Goal: Communication & Community: Ask a question

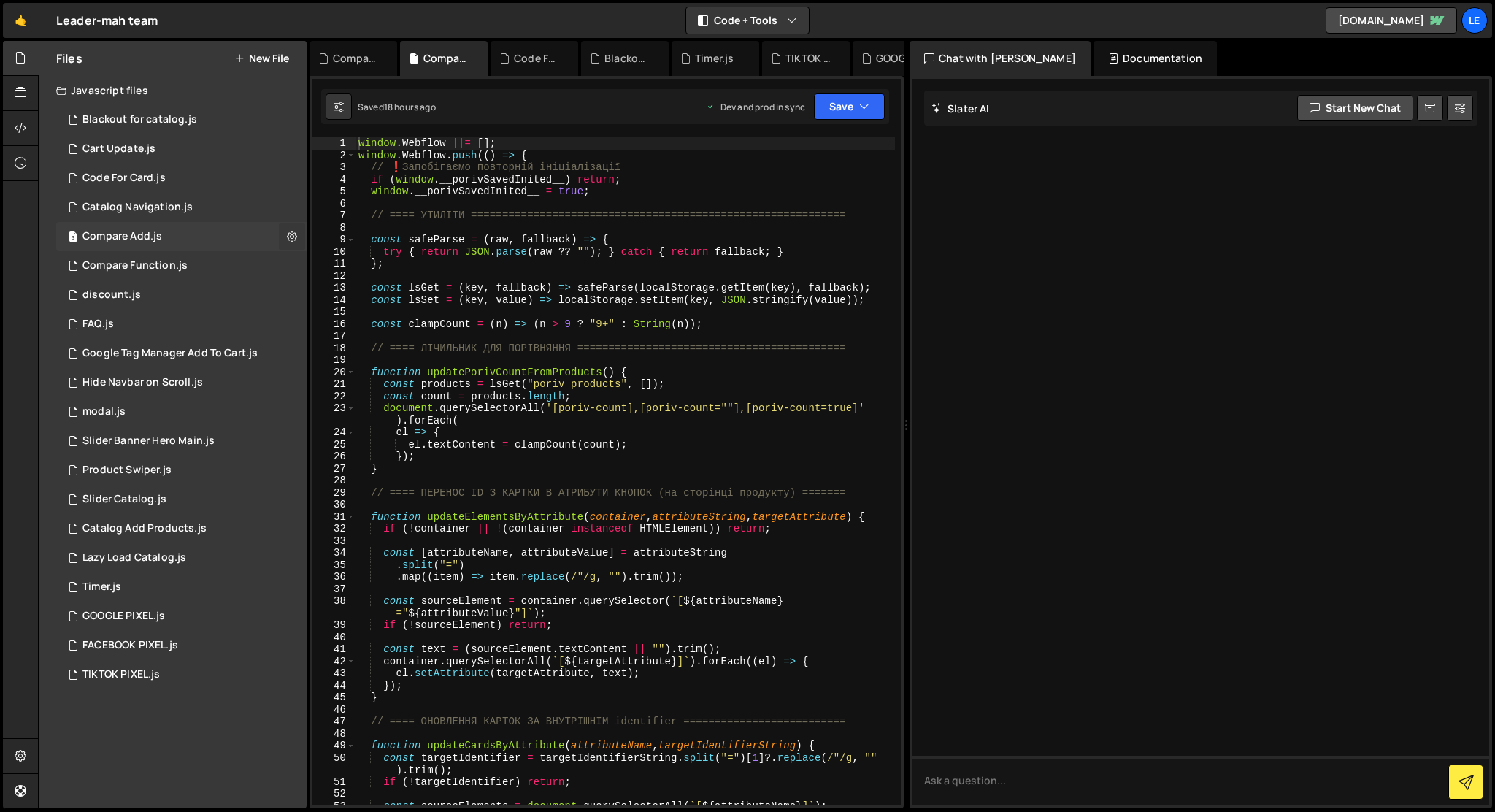
click at [292, 239] on icon at bounding box center [292, 236] width 10 height 14
click at [285, 242] on button at bounding box center [292, 237] width 26 height 26
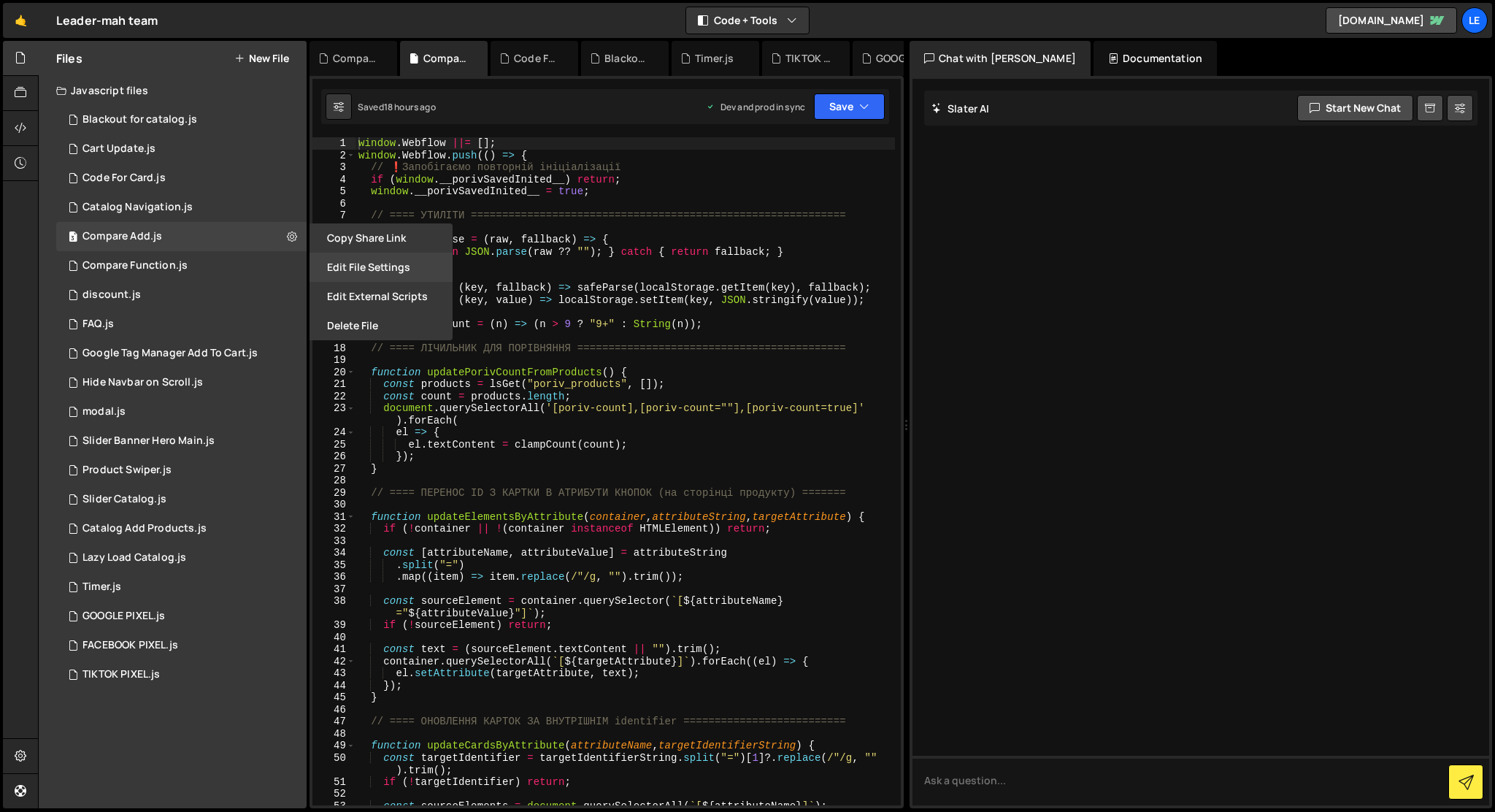
click at [334, 273] on button "Edit File Settings" at bounding box center [381, 267] width 143 height 29
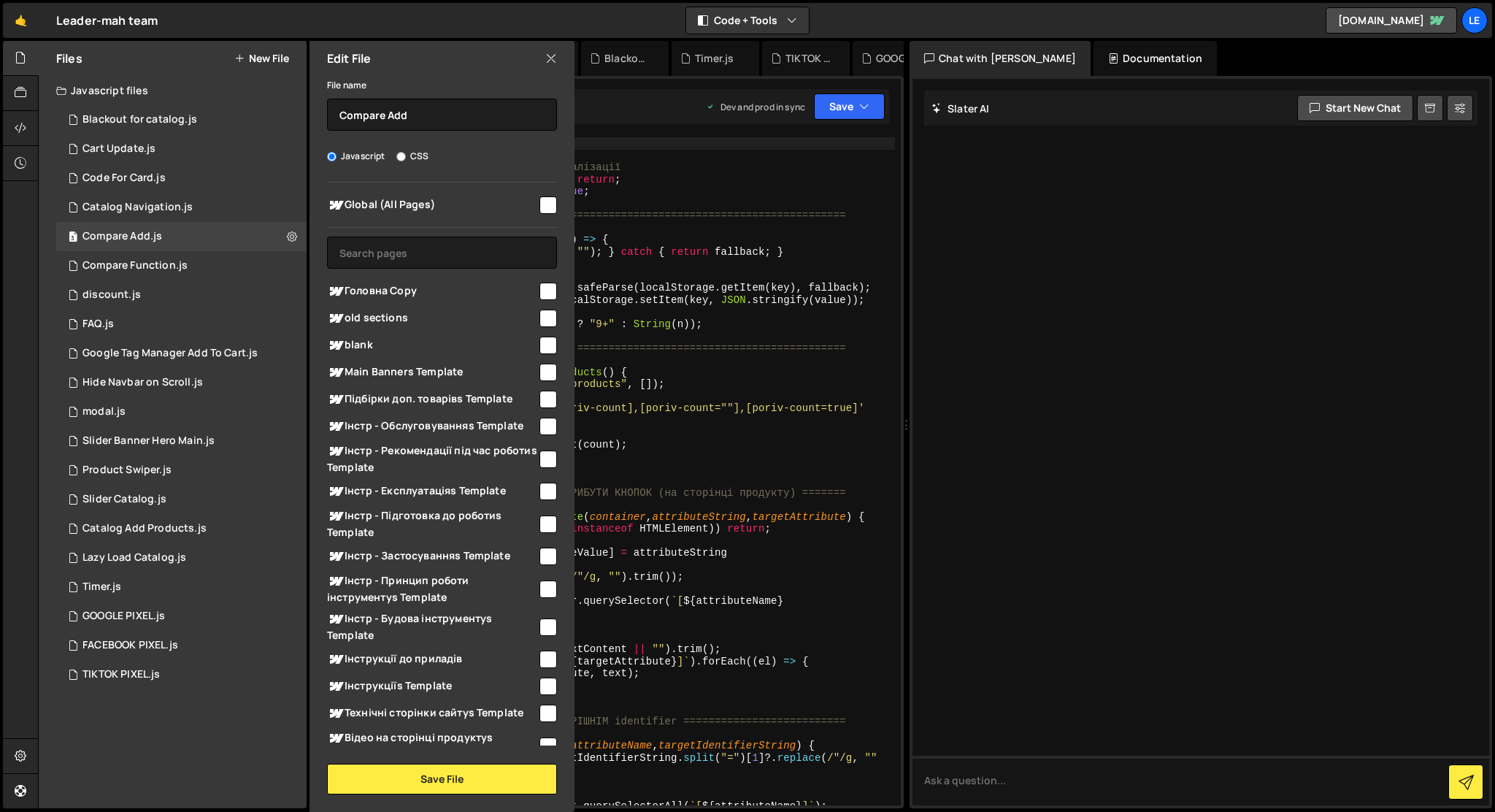
click at [547, 53] on icon at bounding box center [551, 58] width 11 height 16
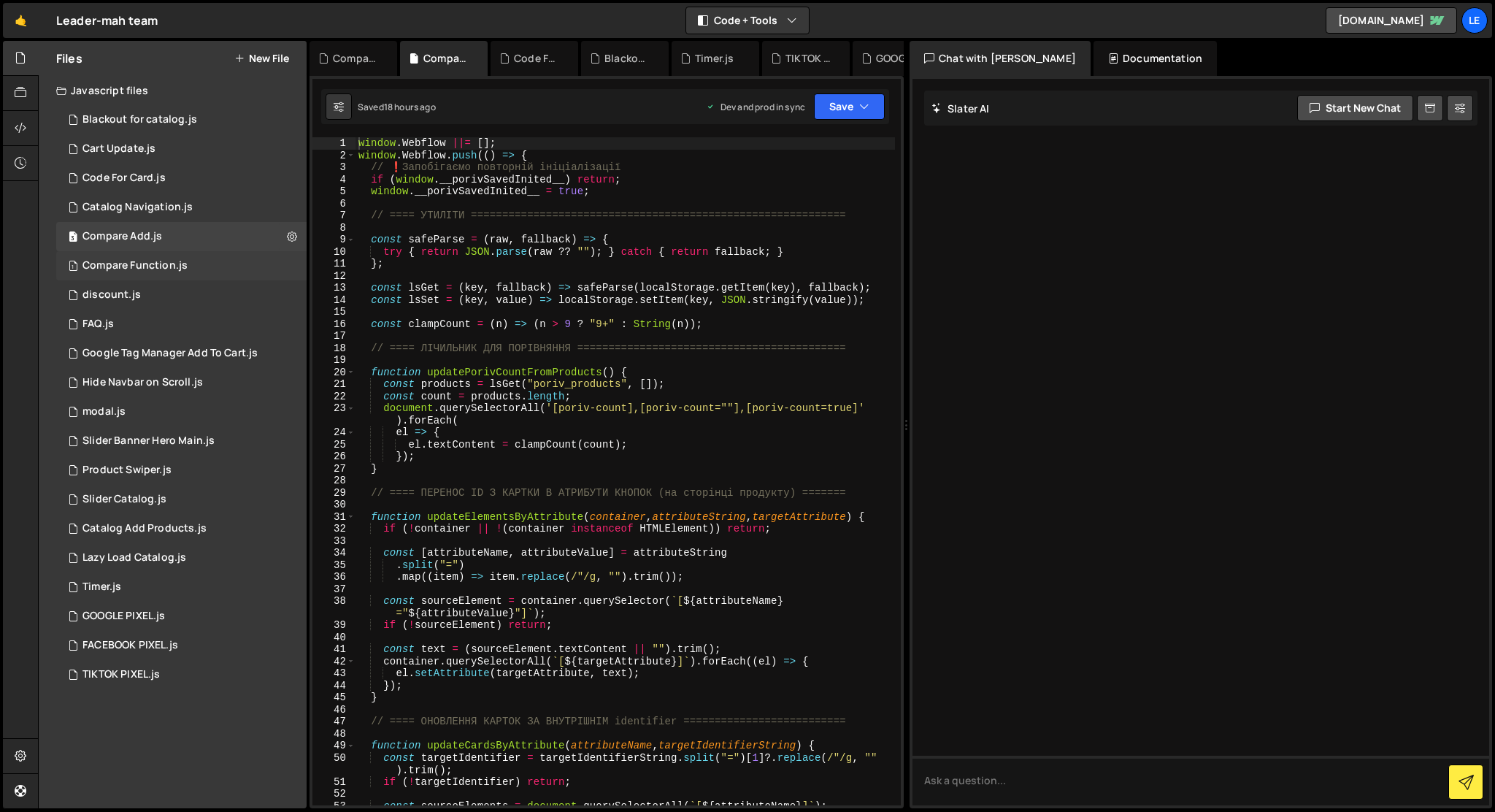
click at [177, 275] on div "1 Compare Function.js 0" at bounding box center [181, 265] width 251 height 29
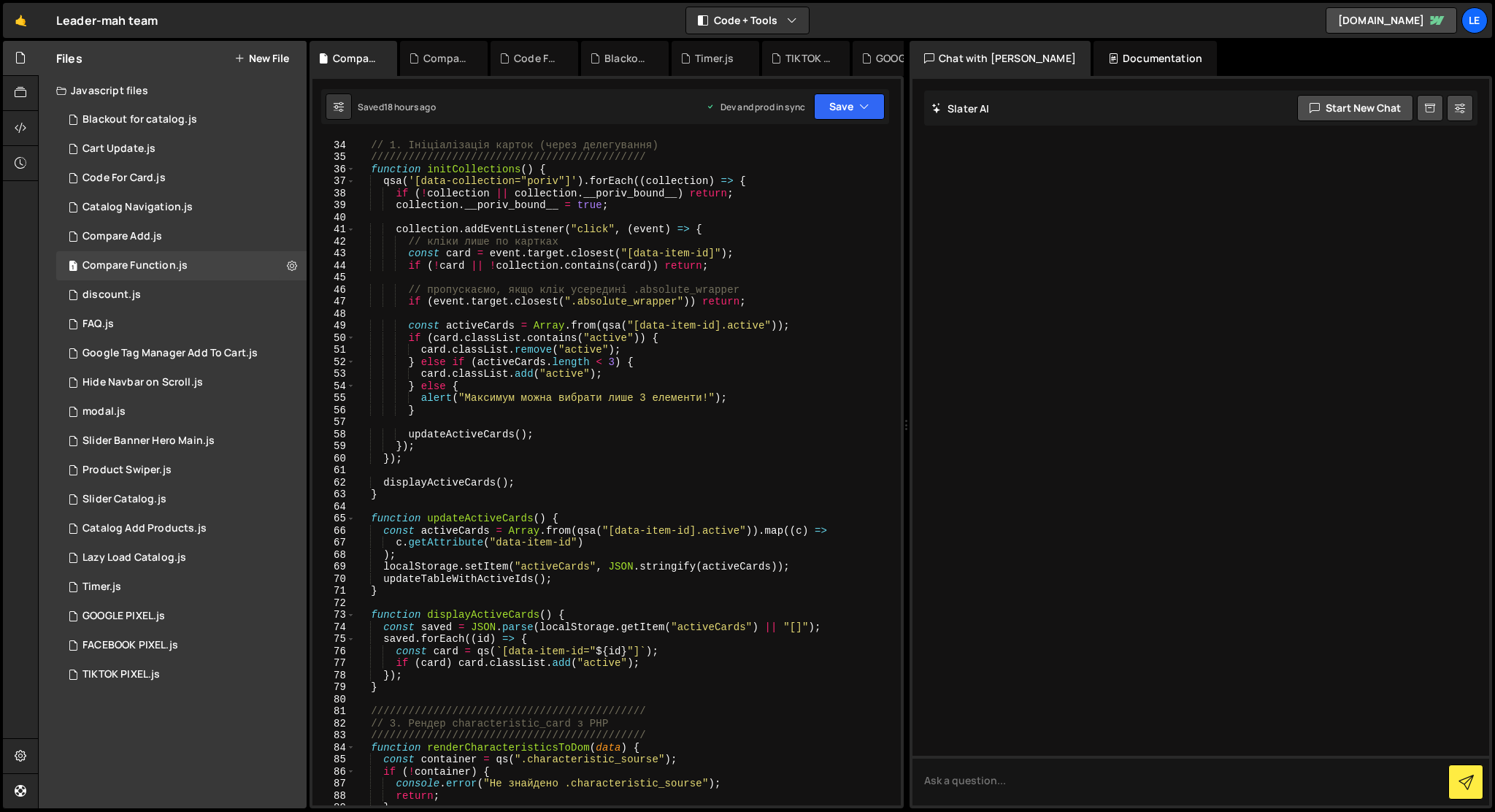
scroll to position [396, 0]
click at [169, 239] on div "3 Compare Add.js 0" at bounding box center [181, 237] width 251 height 29
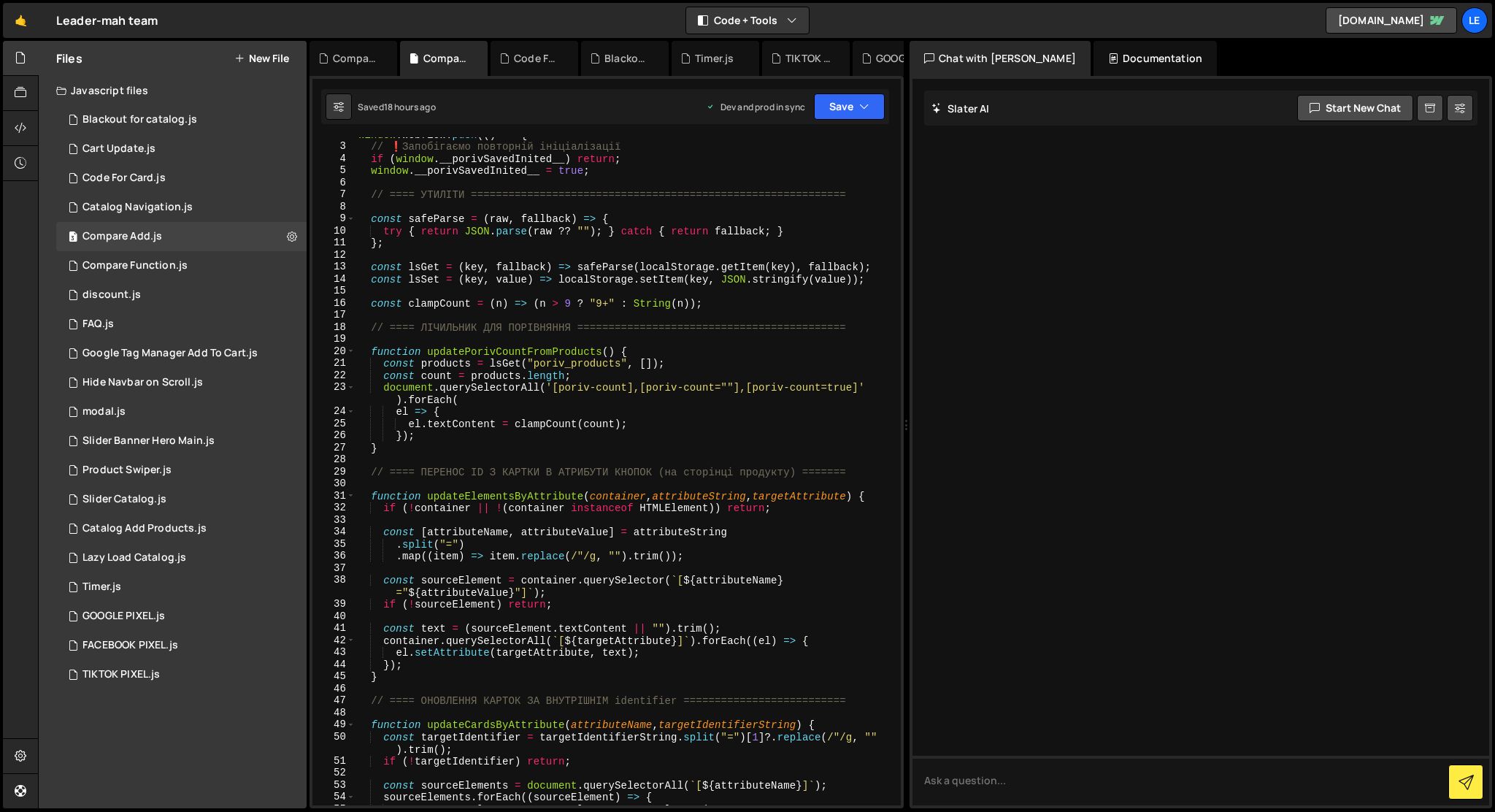
scroll to position [0, 0]
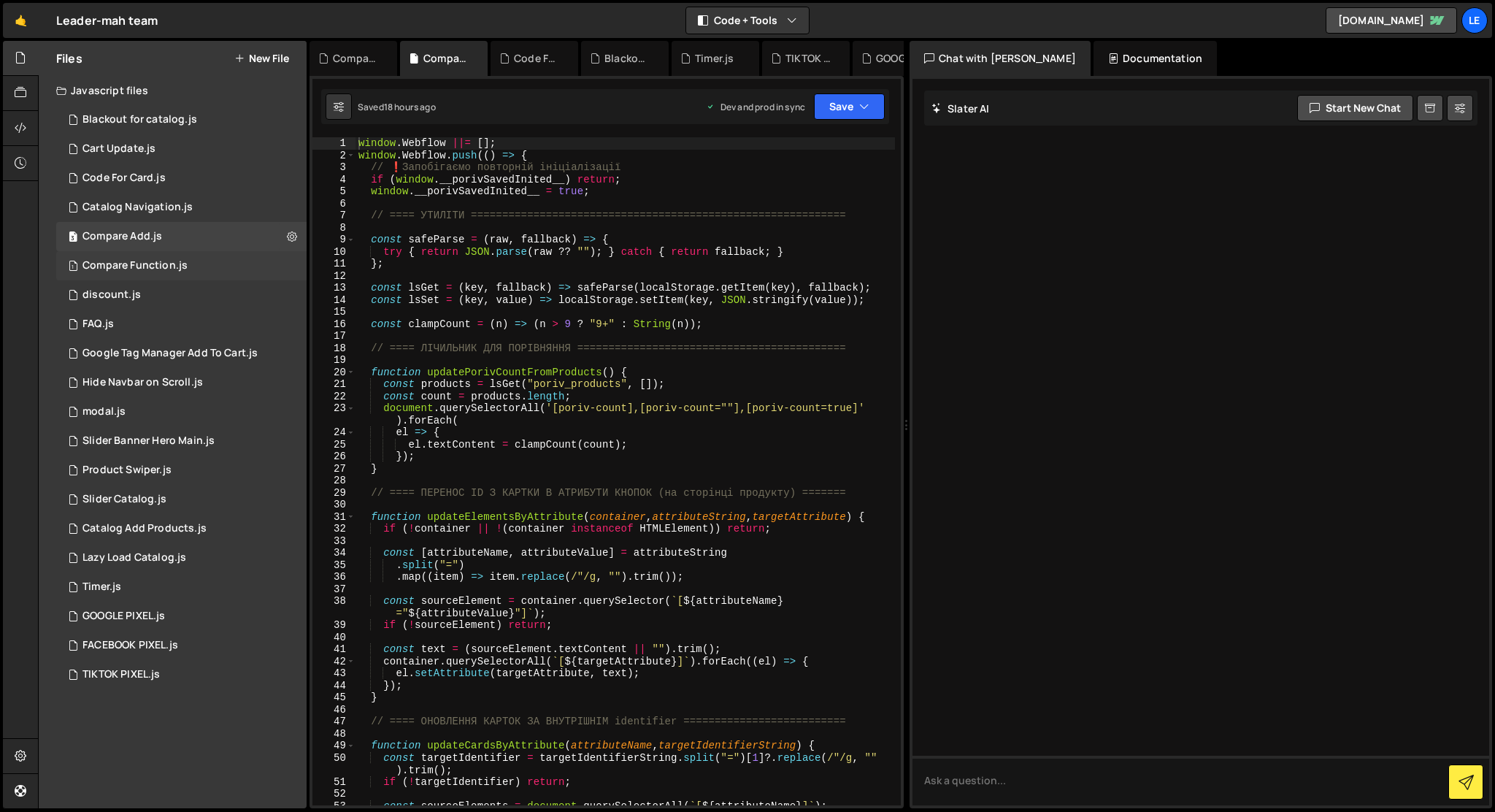
click at [214, 265] on div "1 Compare Function.js 0" at bounding box center [181, 265] width 251 height 29
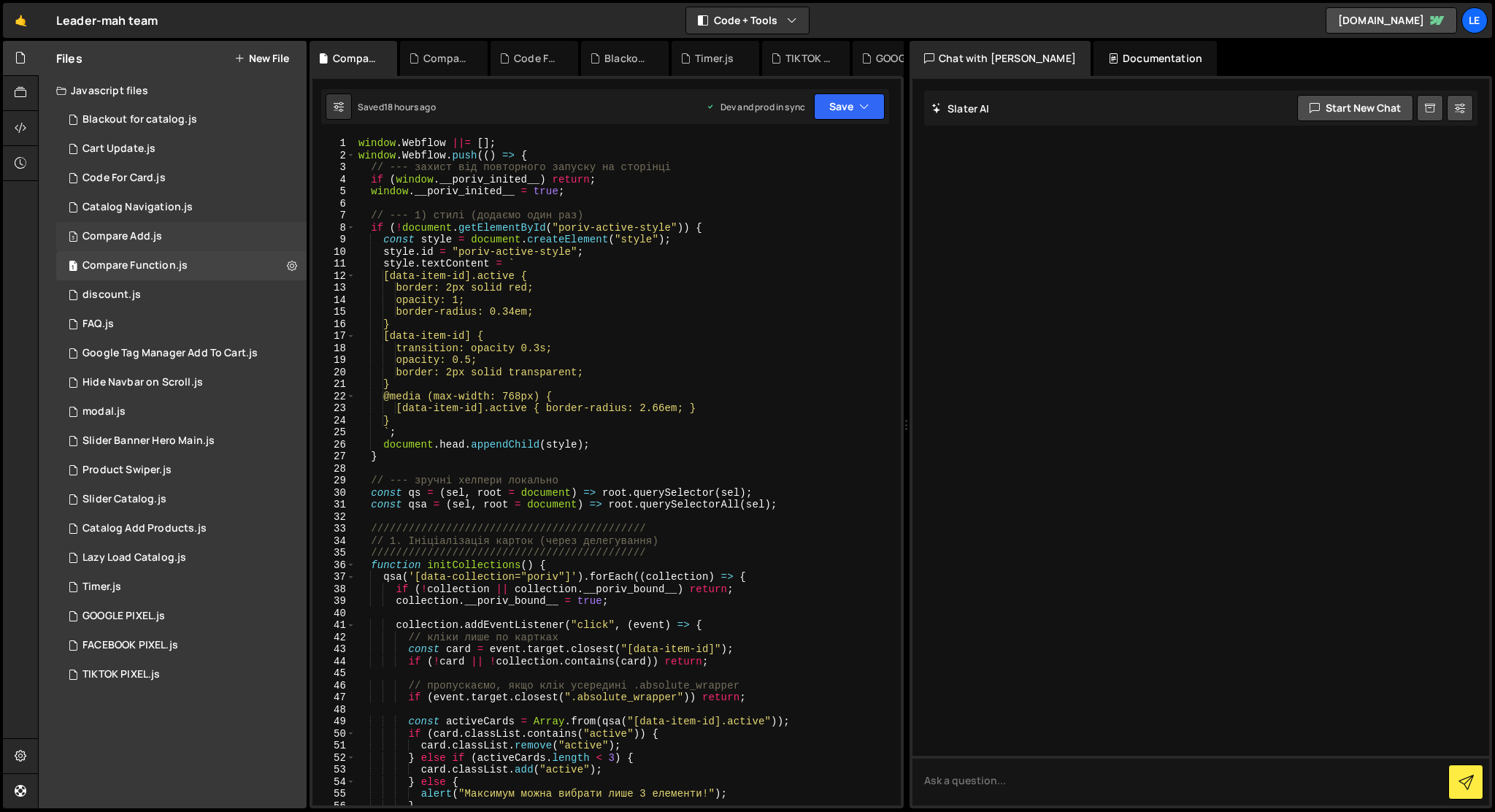
click at [141, 234] on div "Compare Add.js" at bounding box center [122, 236] width 80 height 13
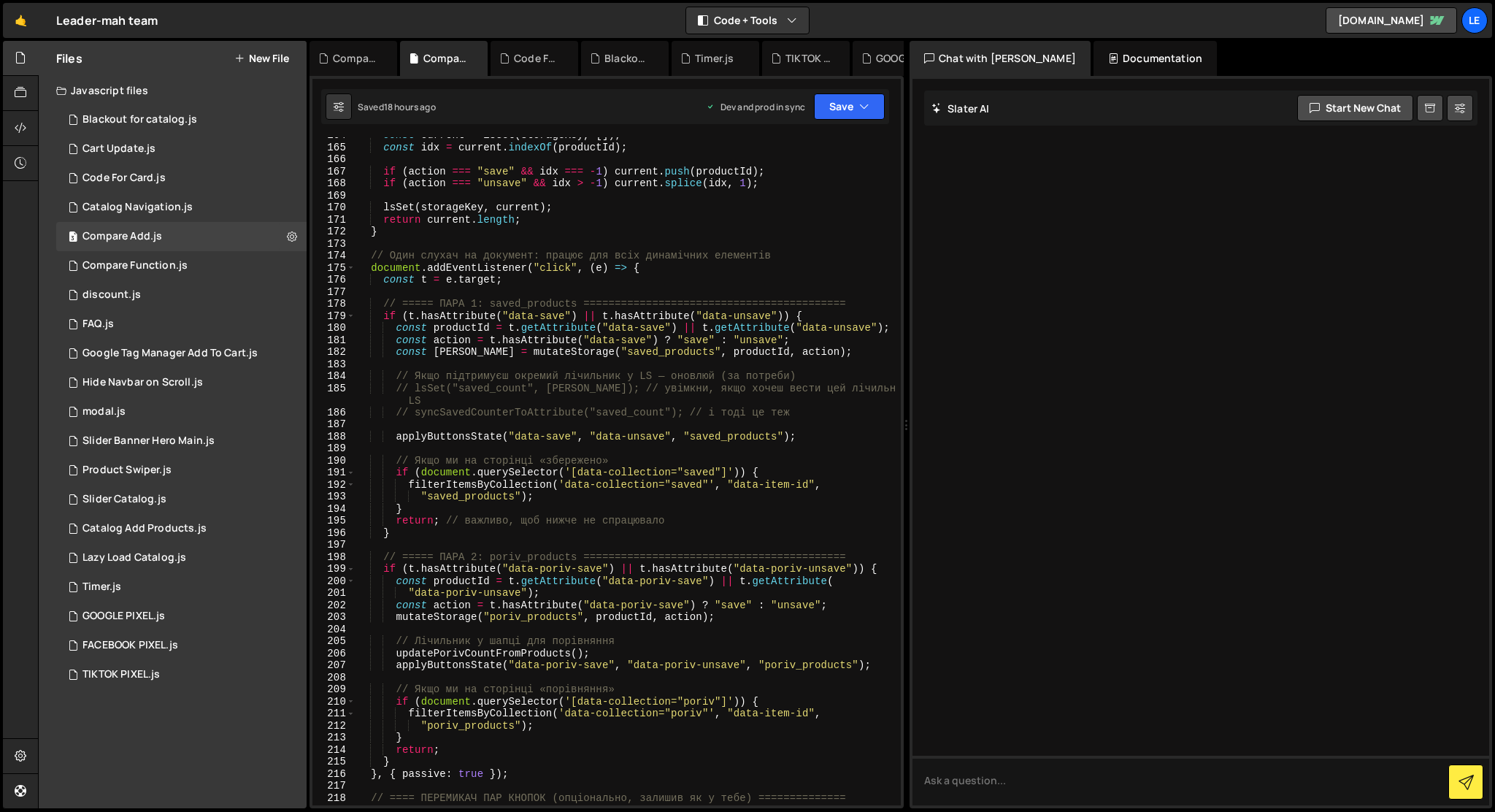
scroll to position [2056, 0]
click at [292, 232] on icon at bounding box center [292, 236] width 10 height 14
click at [333, 272] on button "Edit File Settings" at bounding box center [381, 267] width 143 height 29
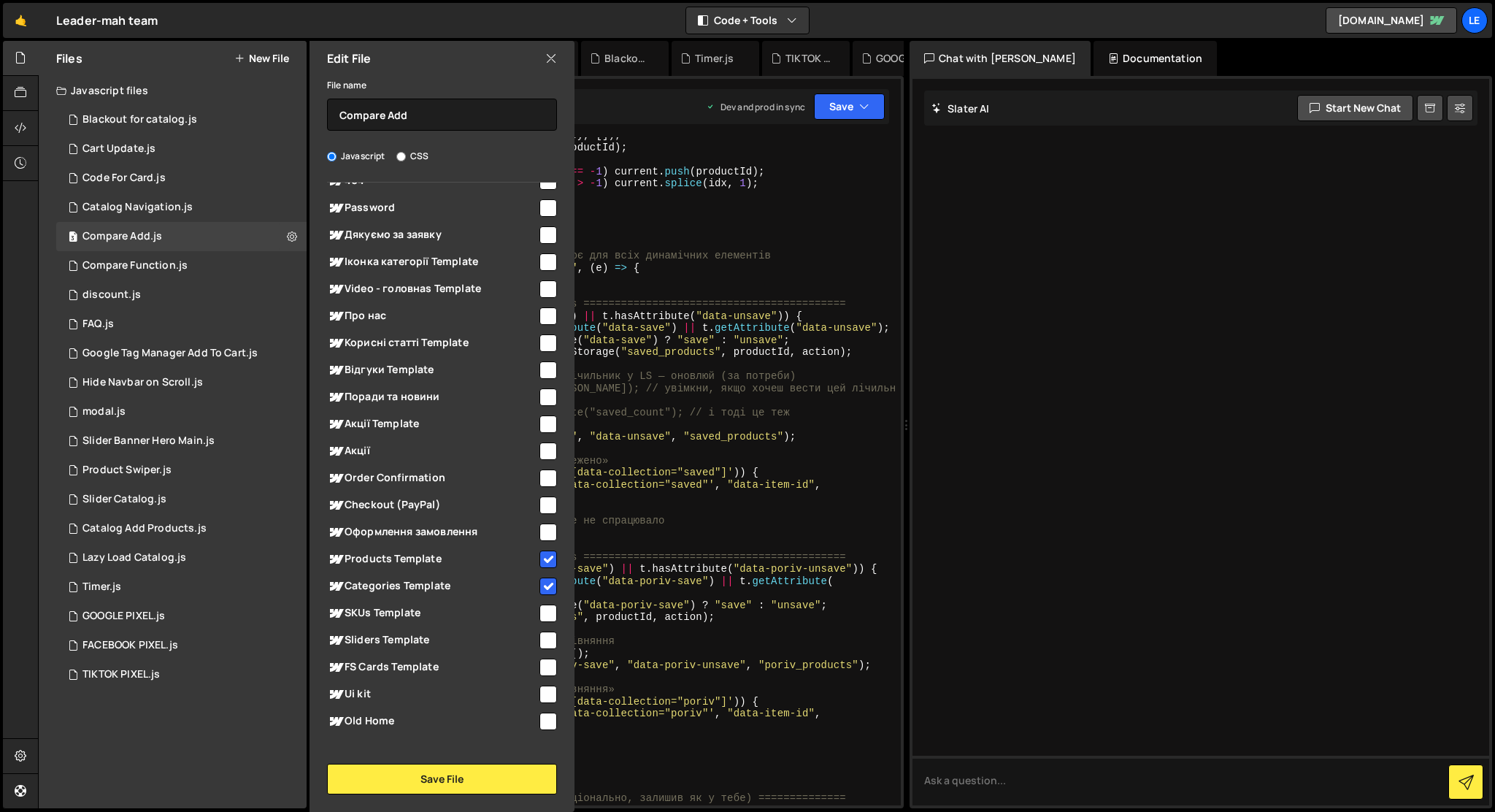
scroll to position [1064, 0]
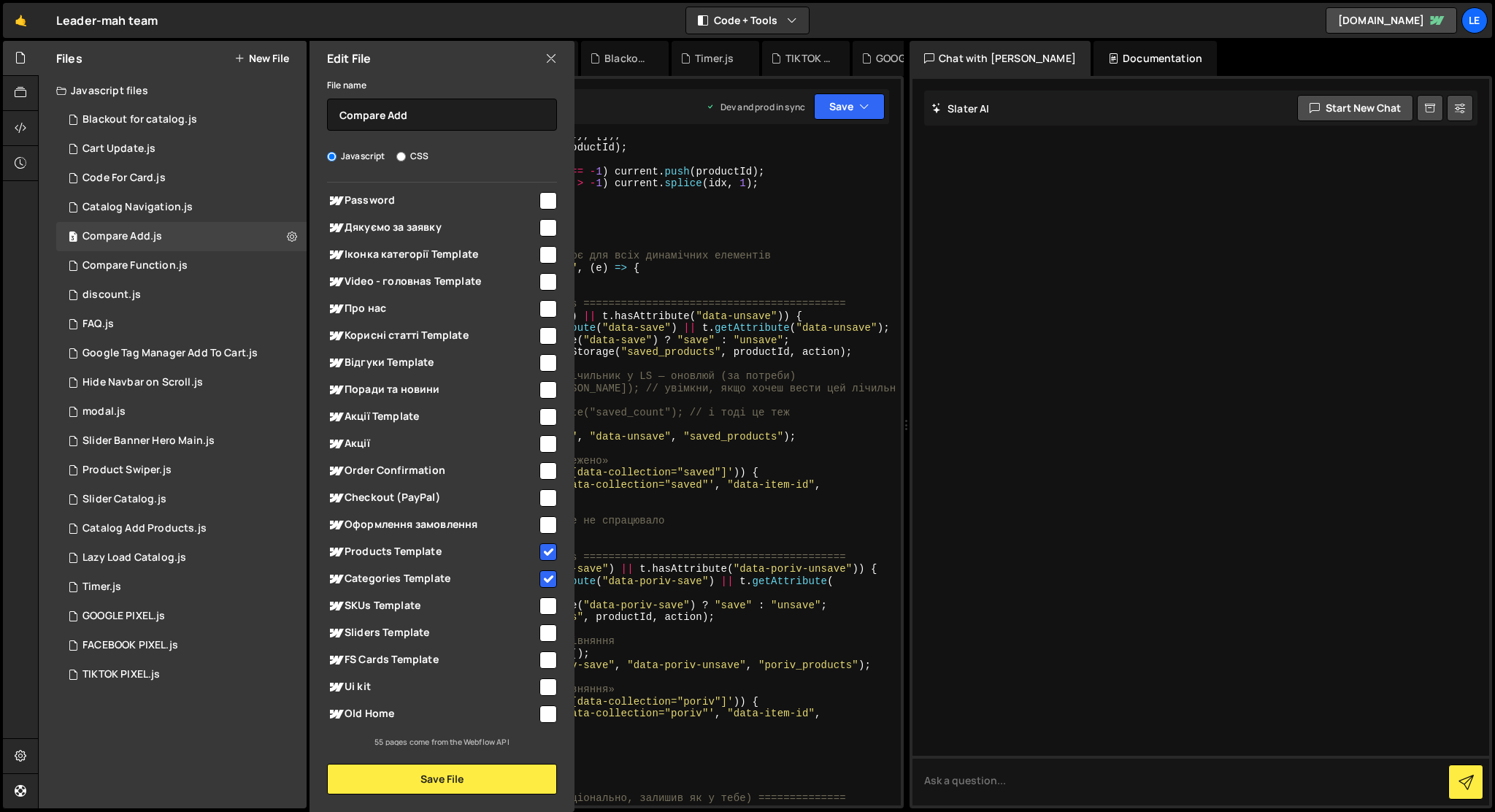
click at [546, 549] on input "checkbox" at bounding box center [548, 552] width 17 height 17
checkbox input "false"
click at [541, 573] on input "checkbox" at bounding box center [548, 579] width 17 height 17
checkbox input "false"
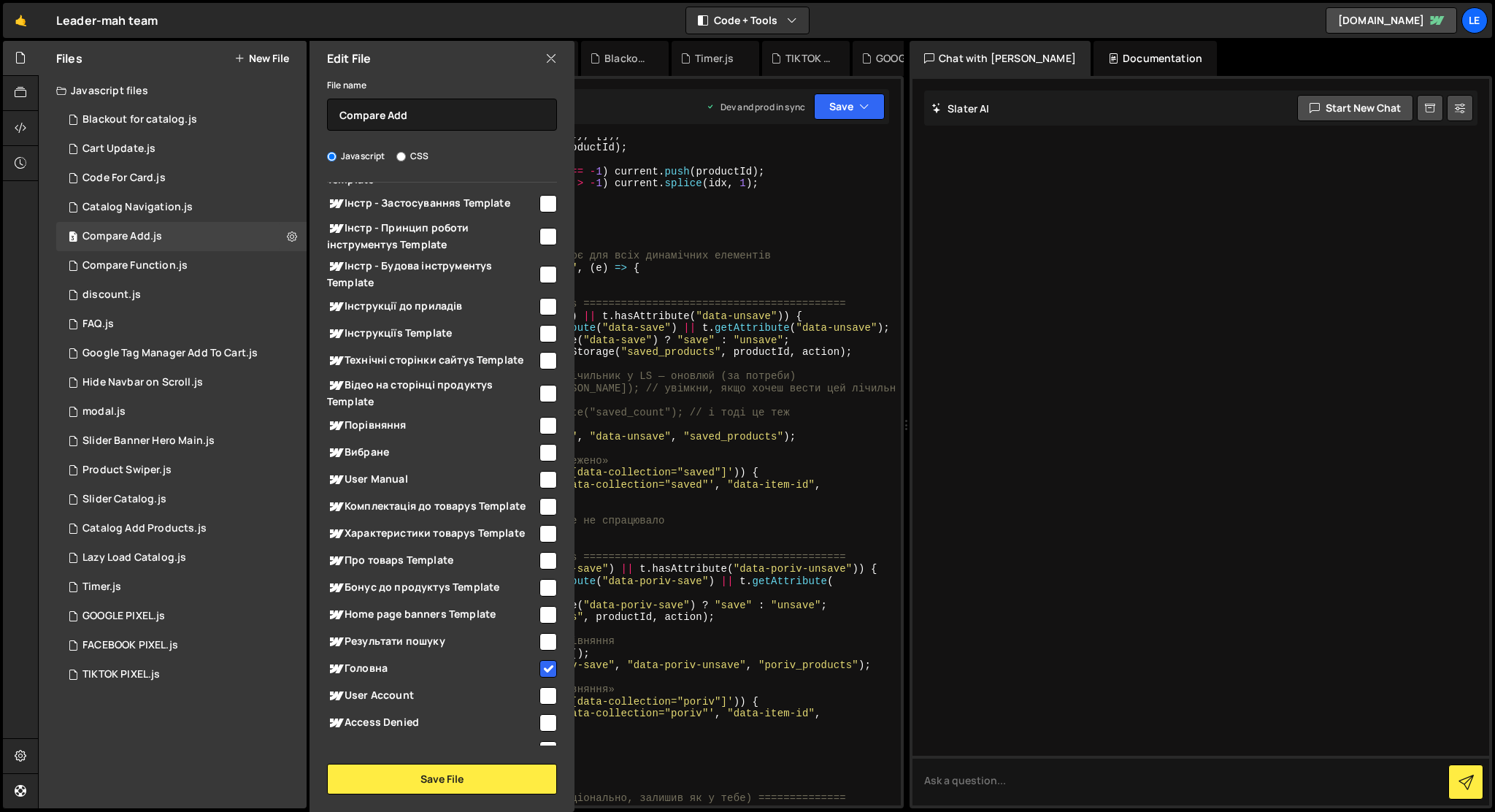
scroll to position [357, 0]
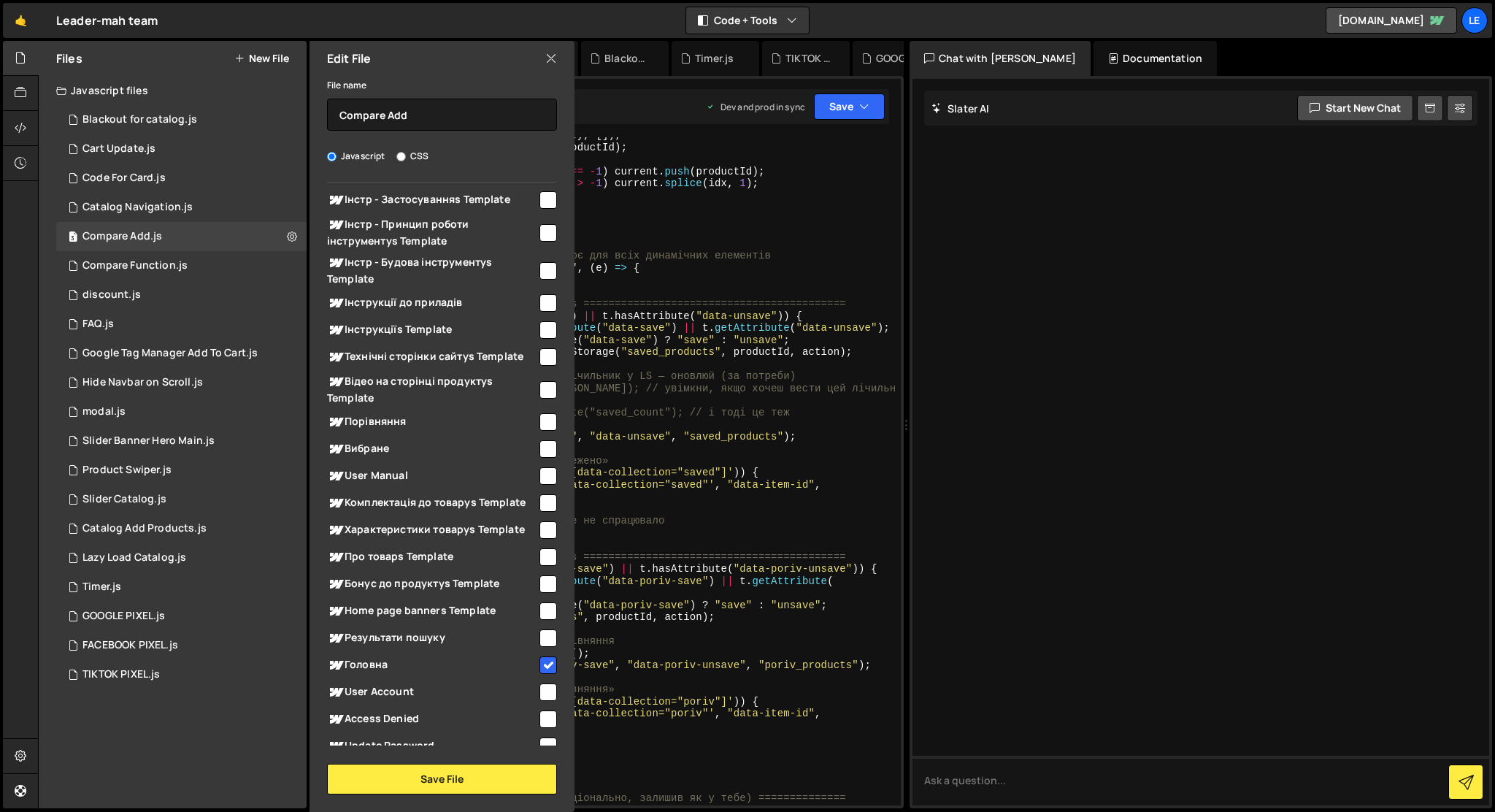
click at [546, 667] on input "checkbox" at bounding box center [548, 665] width 17 height 17
checkbox input "false"
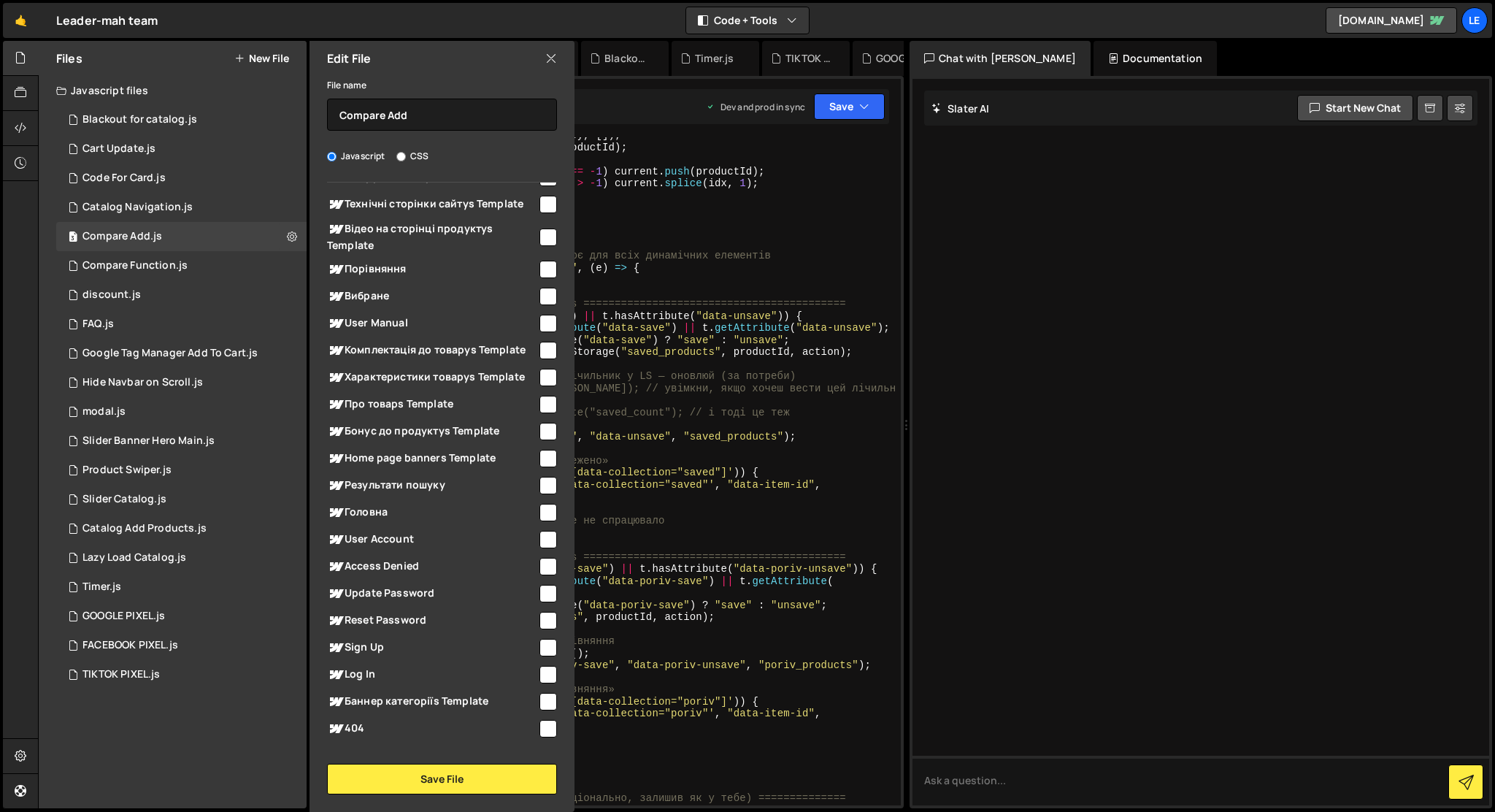
scroll to position [1066, 0]
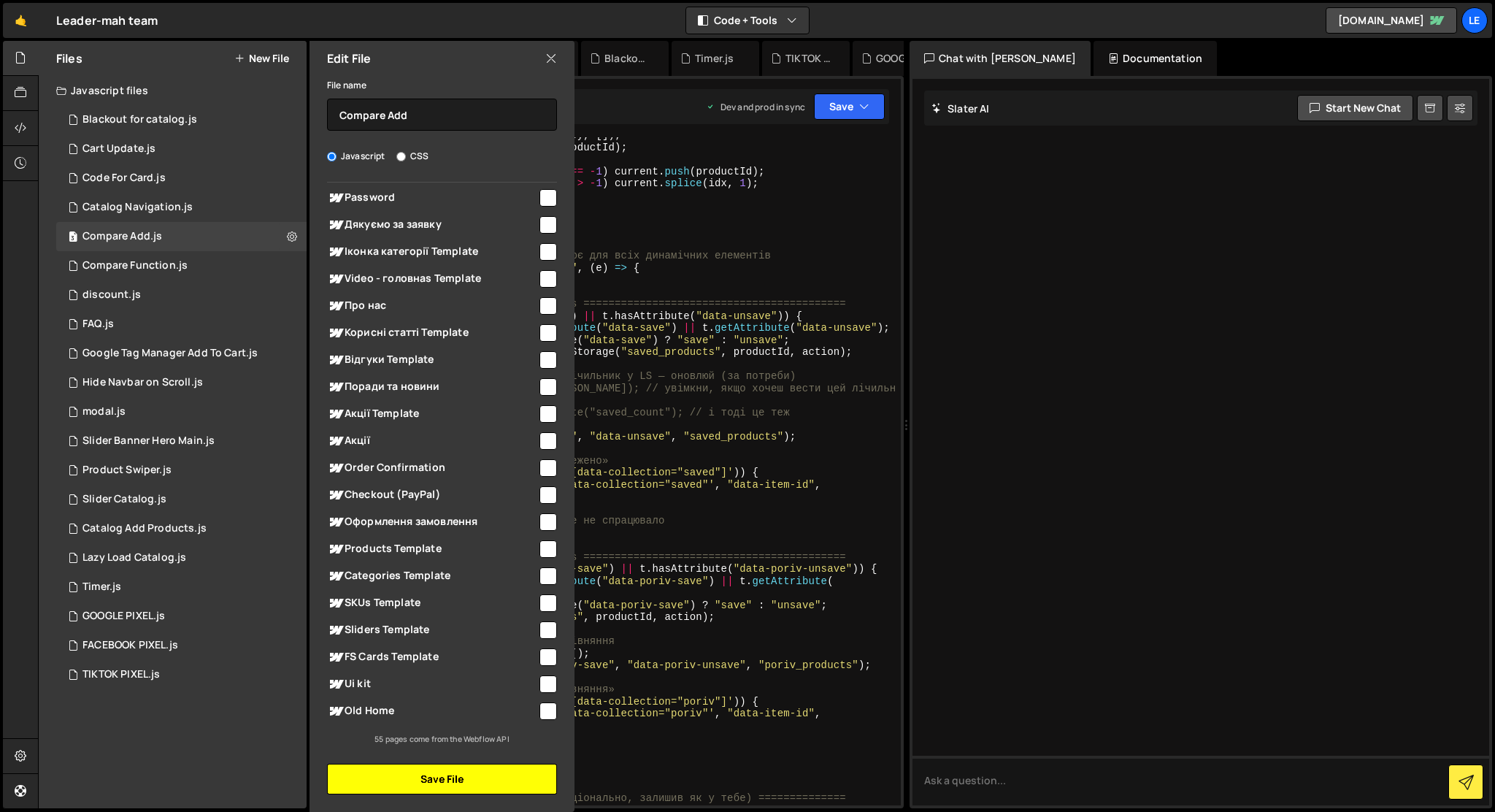
click at [512, 776] on button "Save File" at bounding box center [442, 778] width 230 height 30
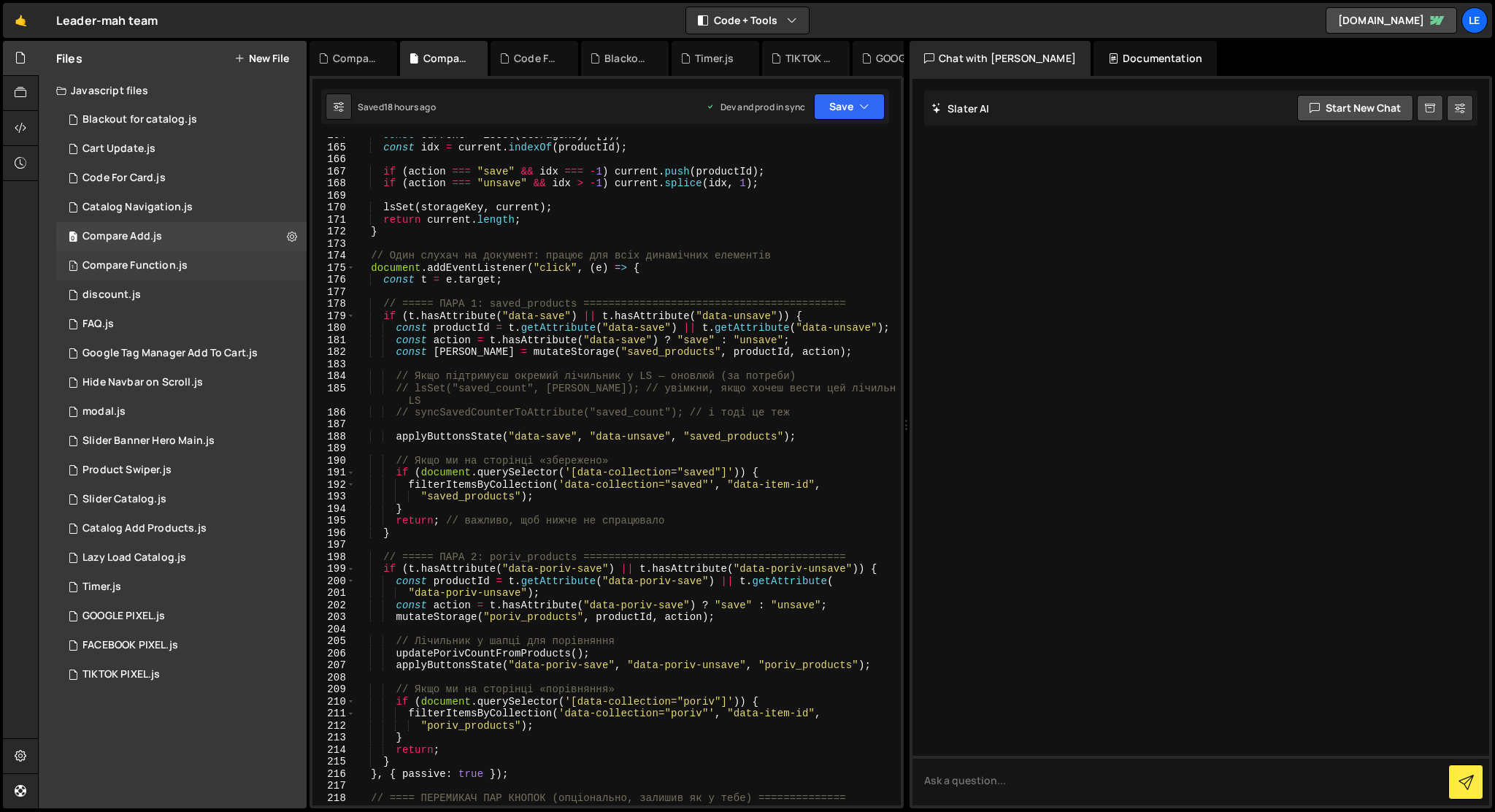
click at [289, 267] on div "1 Compare Function.js 0" at bounding box center [181, 265] width 251 height 29
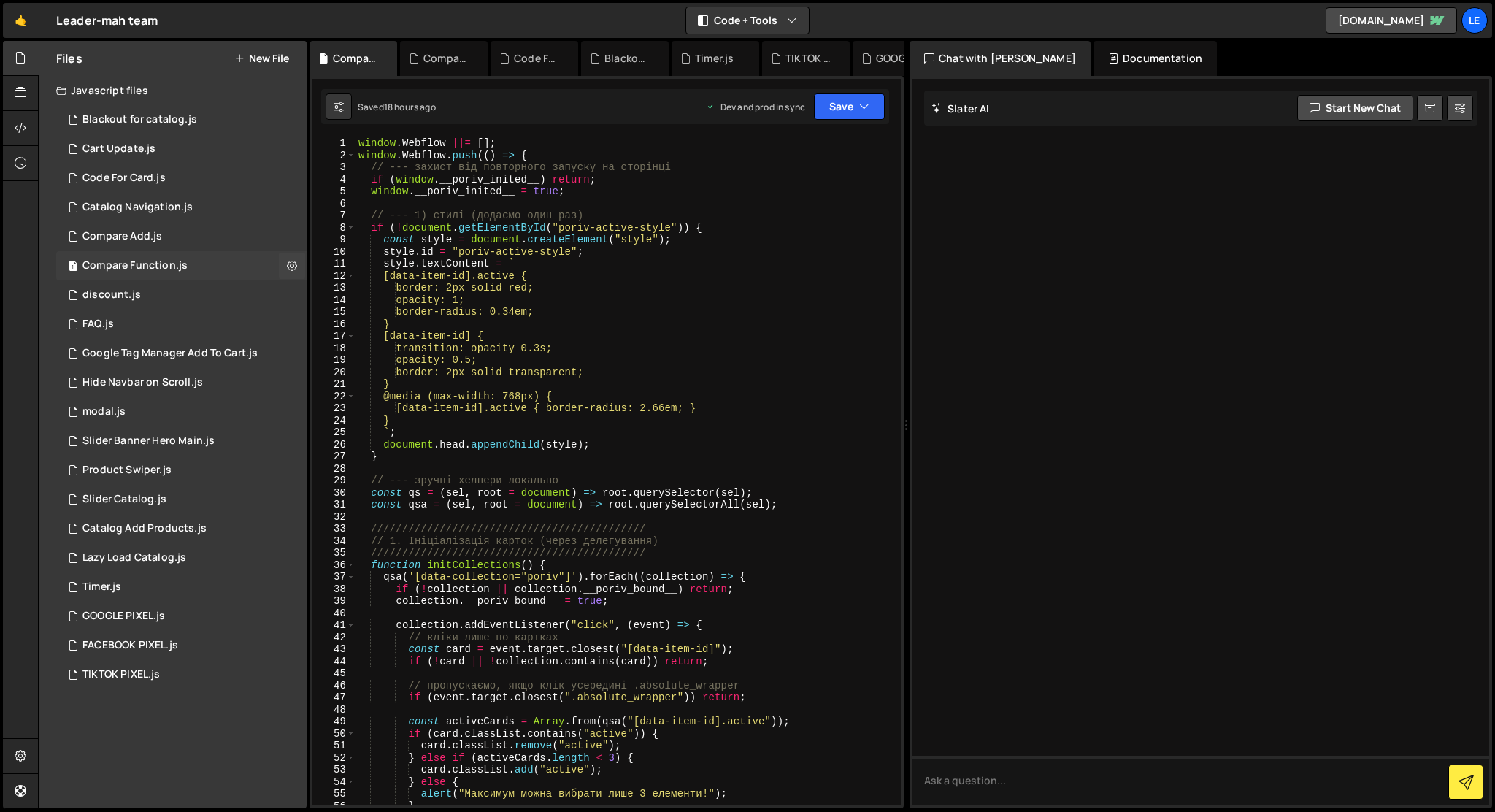
click at [289, 267] on icon at bounding box center [292, 265] width 10 height 14
type input "Compare Function"
radio input "true"
click at [334, 291] on button "Edit File Settings" at bounding box center [381, 297] width 143 height 29
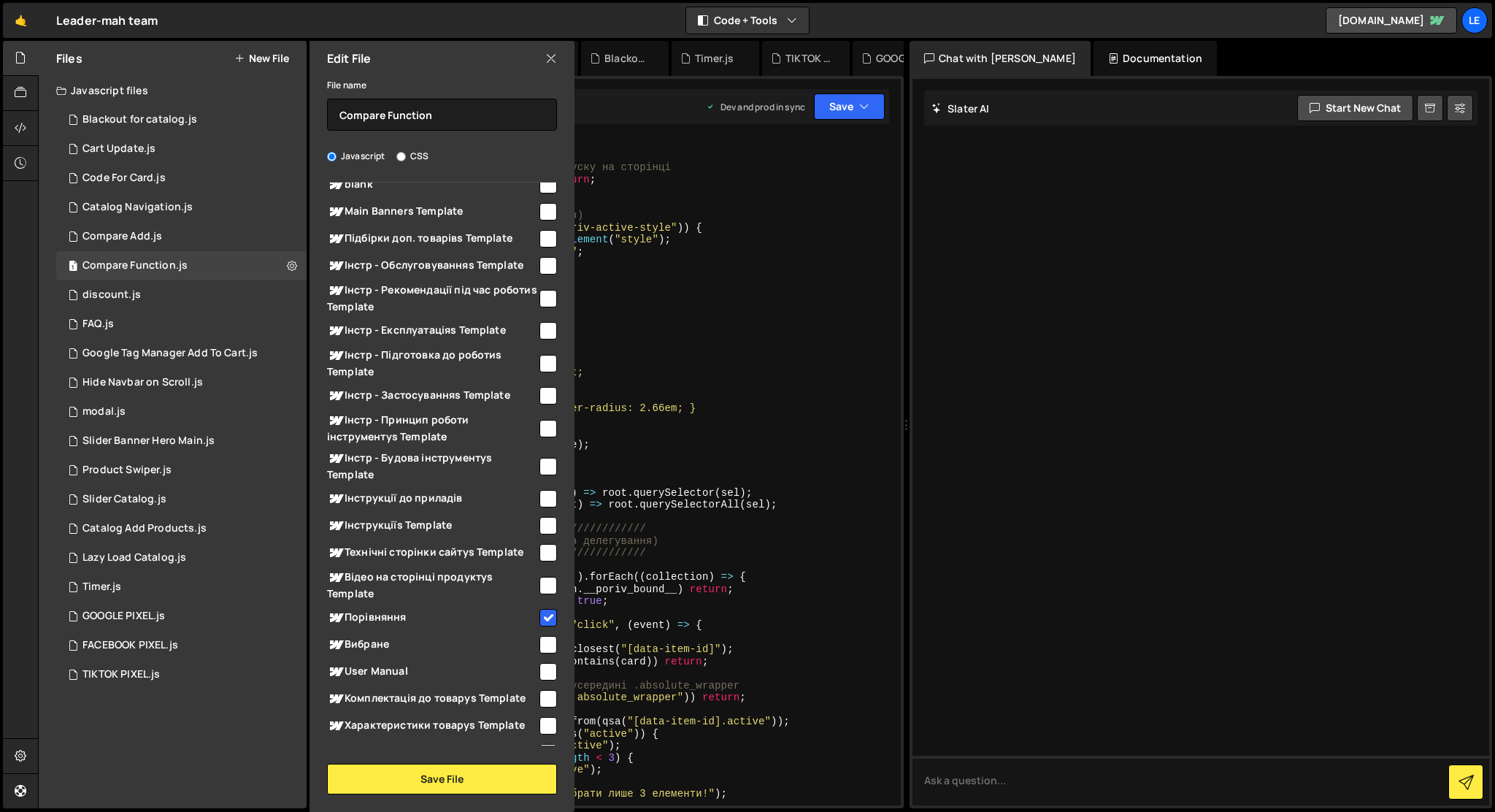
scroll to position [296, 0]
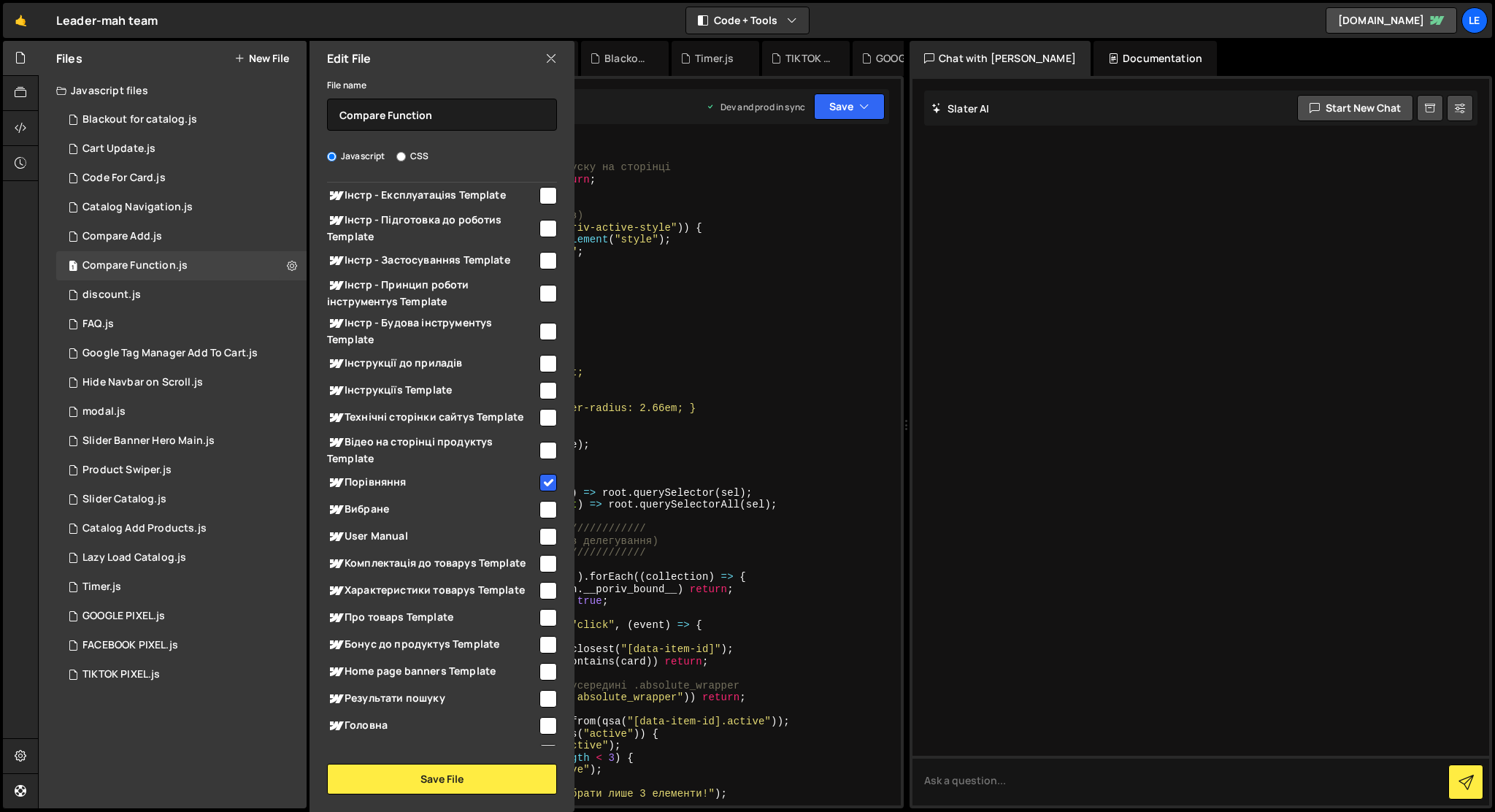
click at [540, 479] on input "checkbox" at bounding box center [548, 482] width 17 height 17
checkbox input "false"
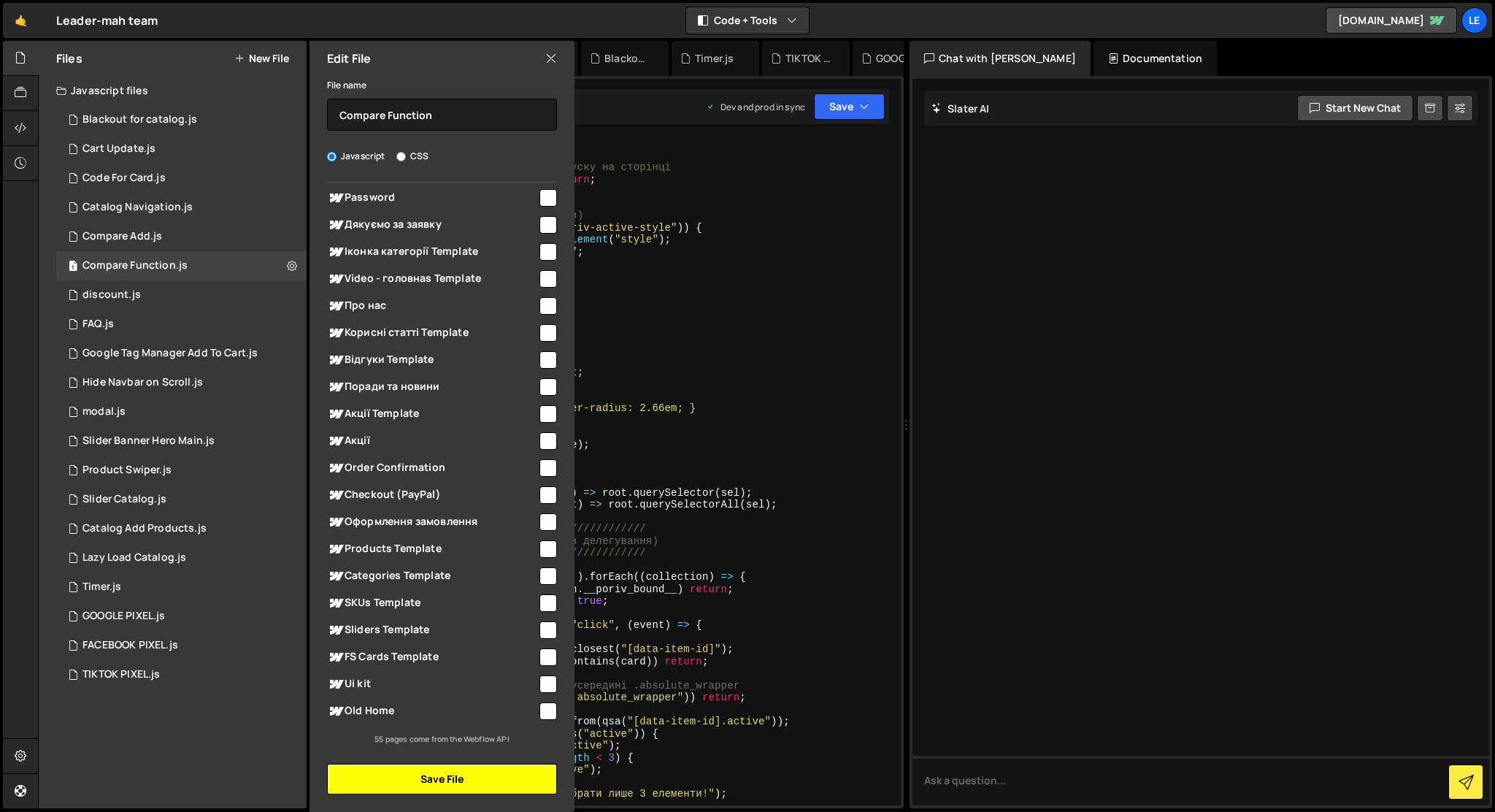
click at [485, 786] on button "Save File" at bounding box center [442, 778] width 230 height 30
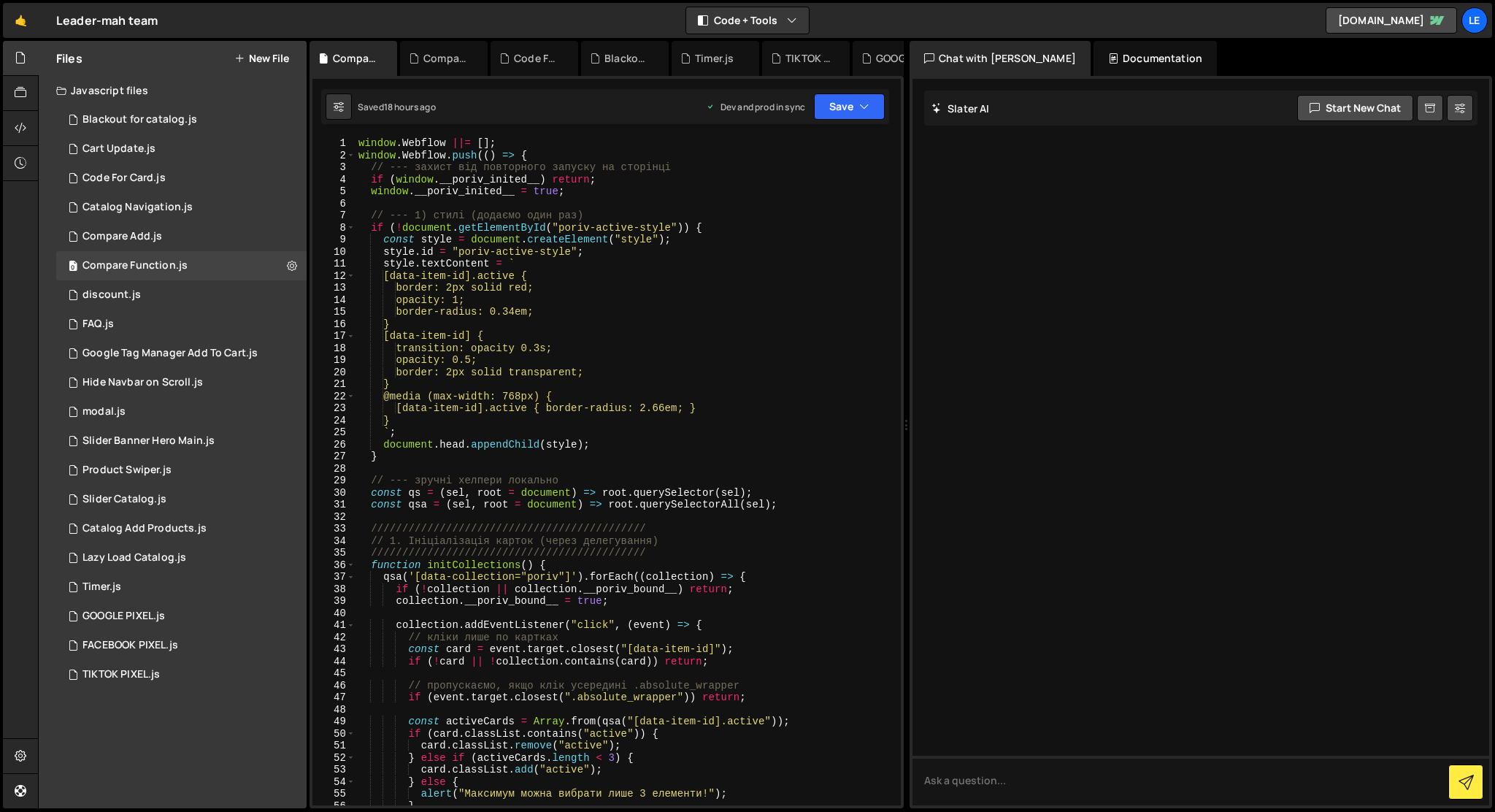
click at [258, 53] on button "New File" at bounding box center [261, 58] width 55 height 11
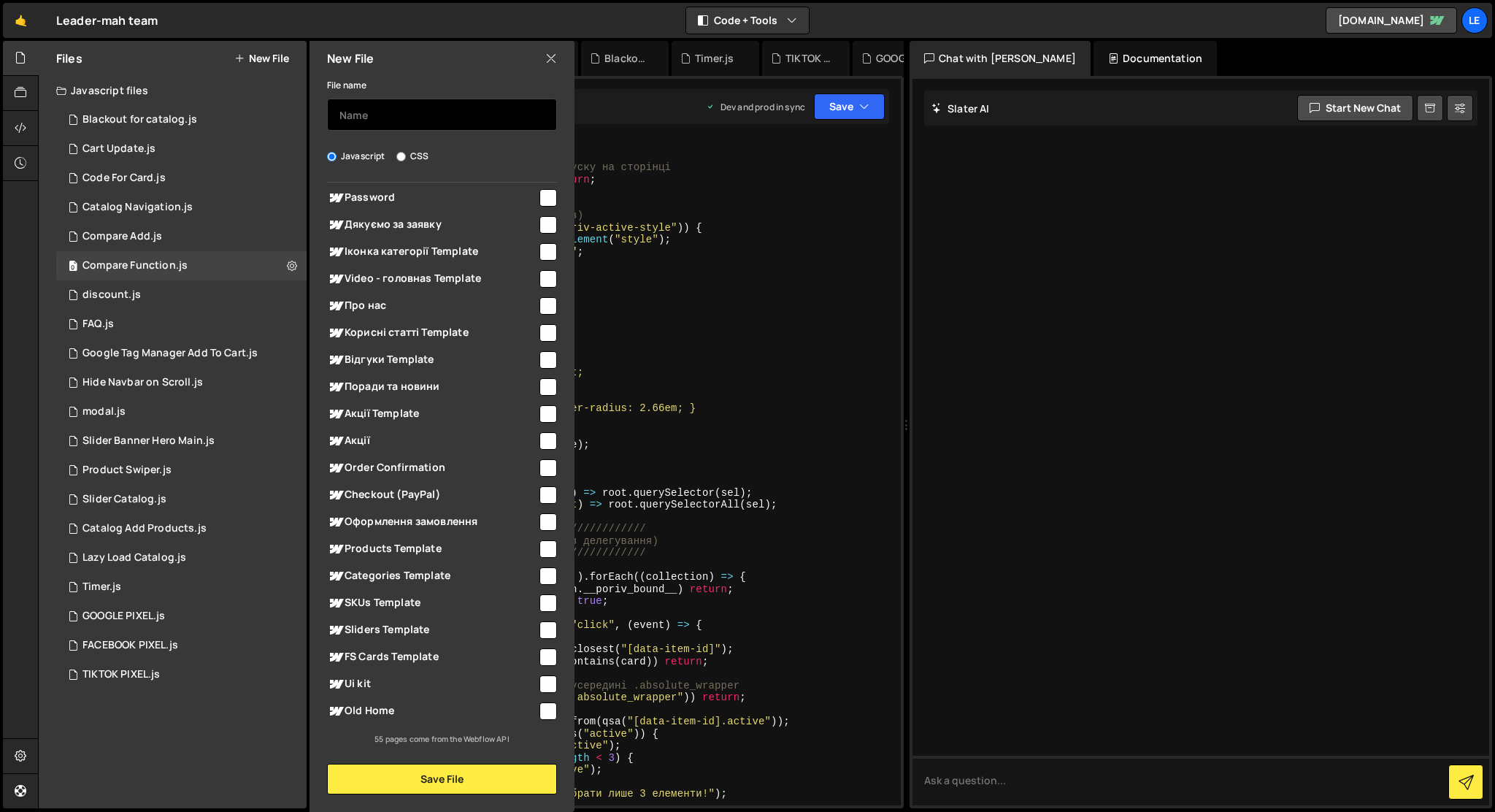
click at [357, 122] on input "text" at bounding box center [442, 115] width 230 height 32
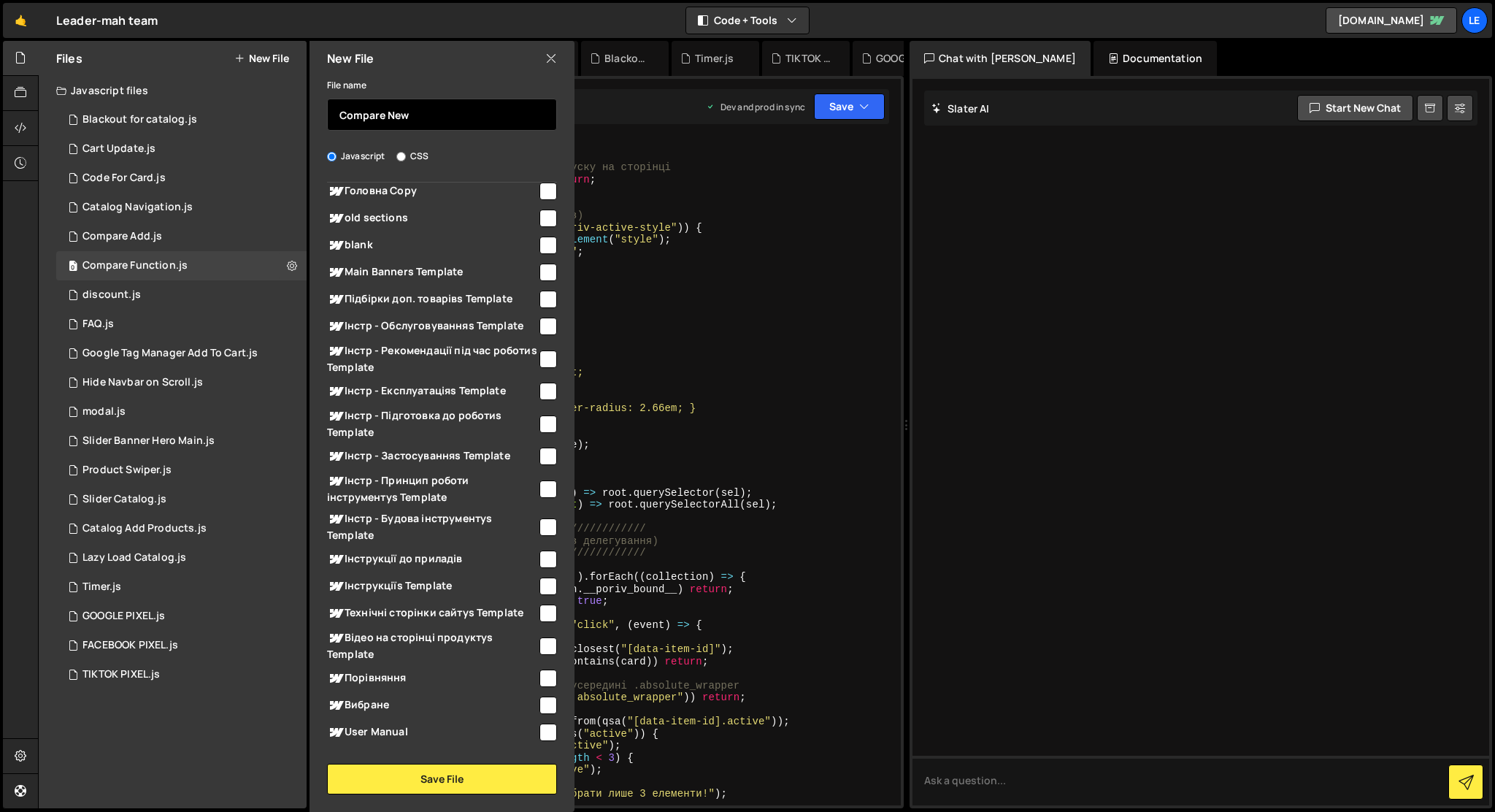
scroll to position [0, 0]
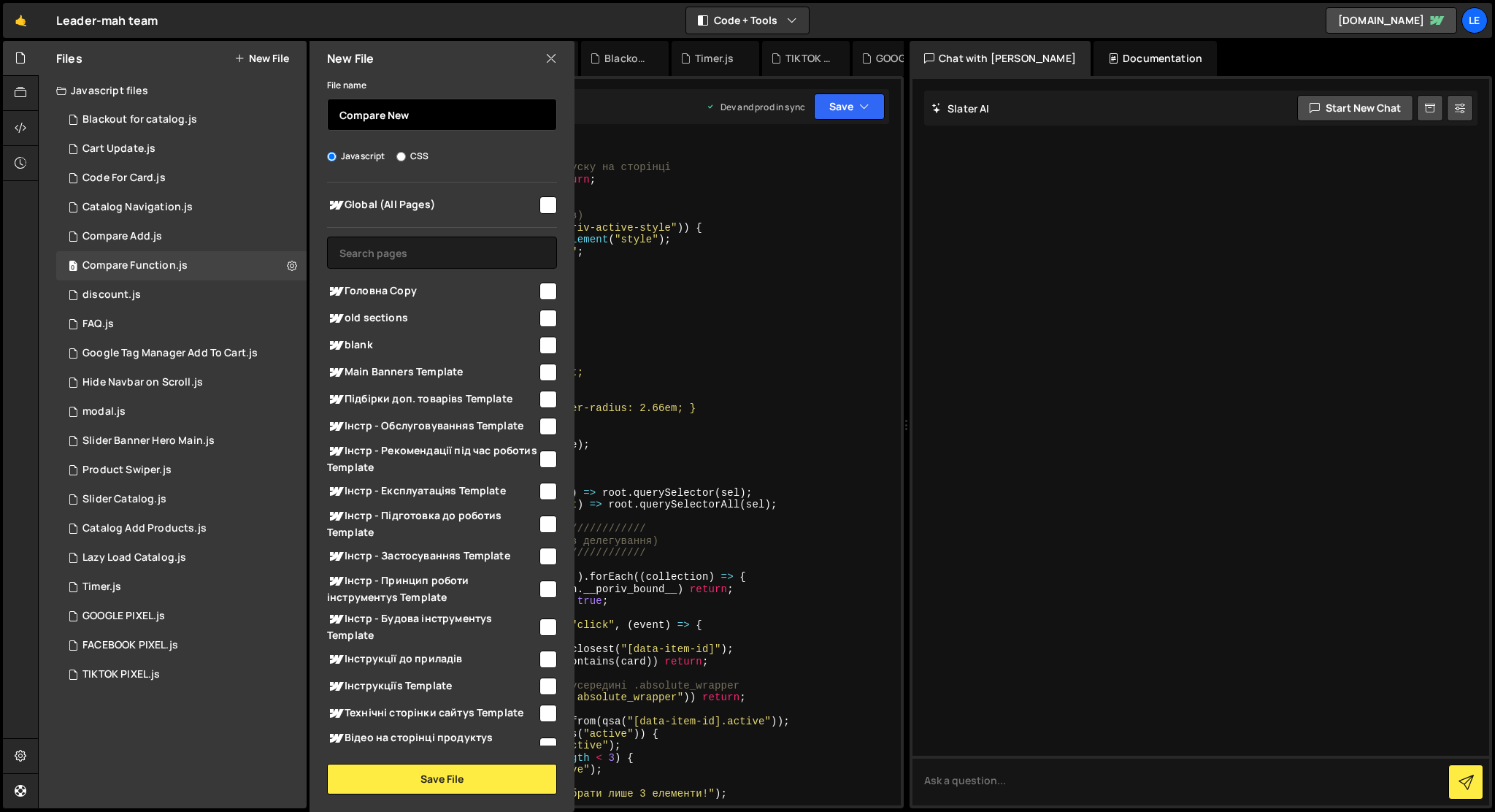
type input "Compare New"
click at [540, 203] on input "checkbox" at bounding box center [548, 205] width 17 height 17
checkbox input "true"
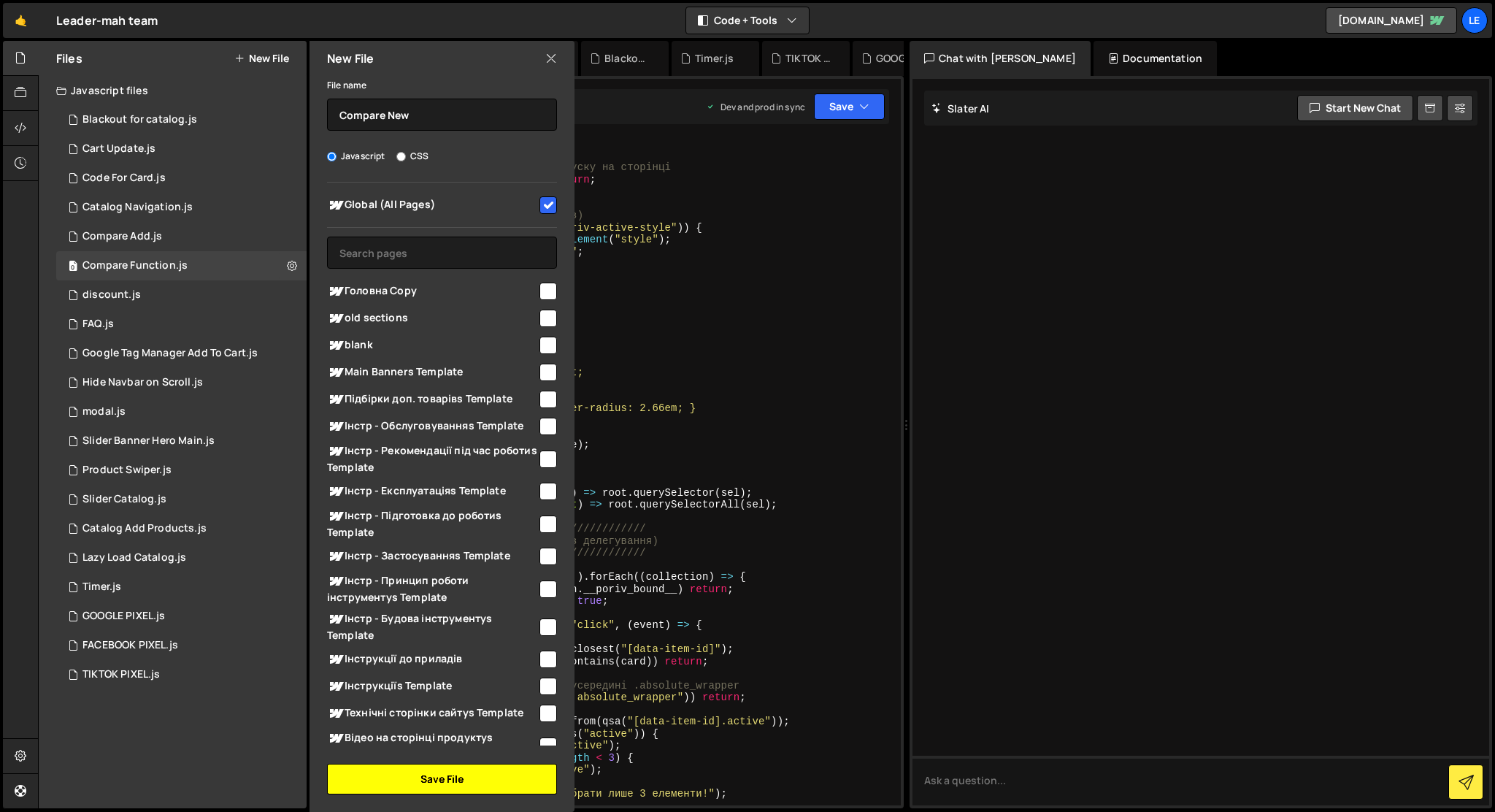
click at [415, 785] on button "Save File" at bounding box center [442, 778] width 230 height 30
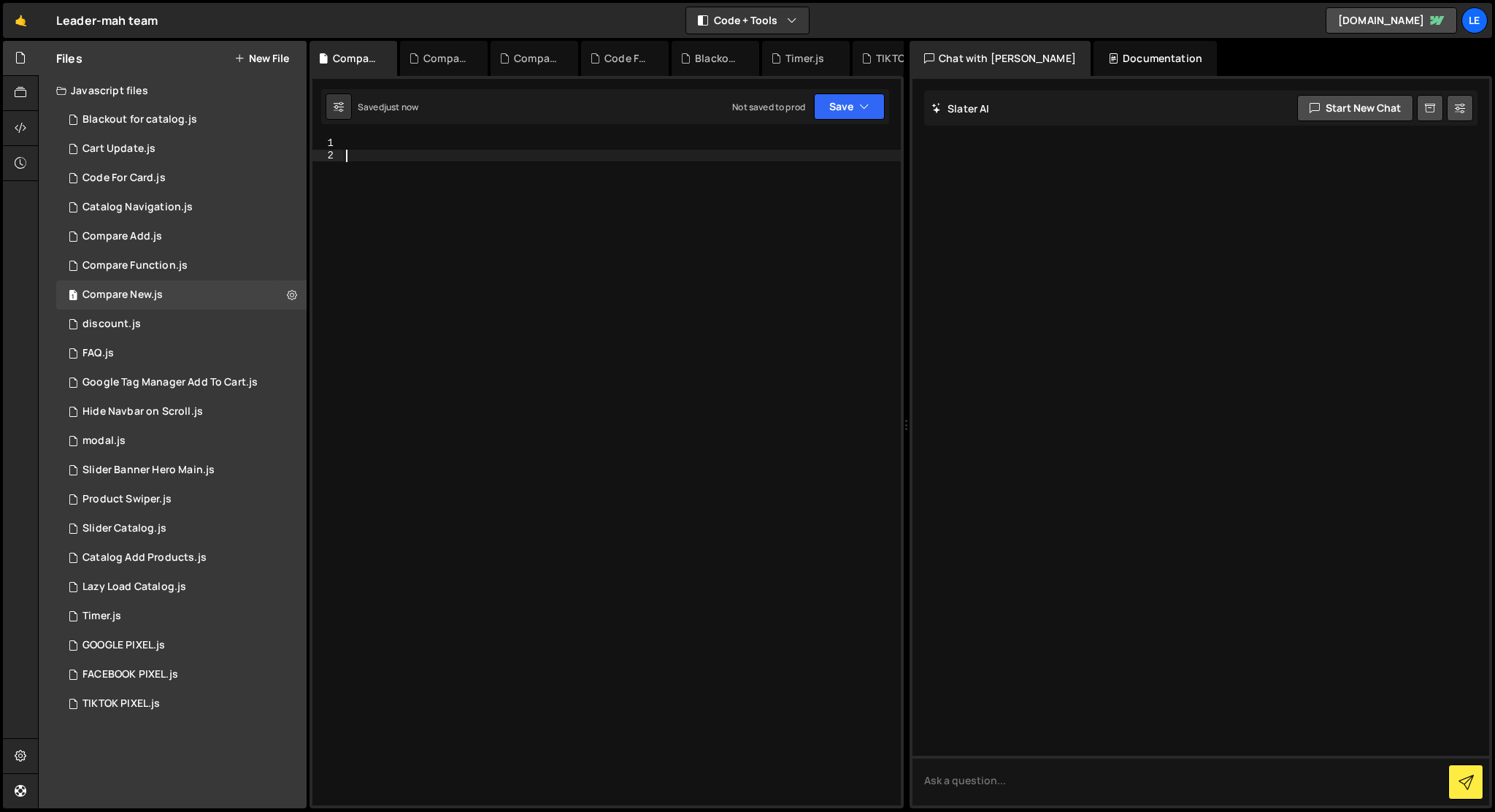
click at [440, 704] on div at bounding box center [622, 483] width 558 height 692
click at [535, 224] on div "Type cmd + s to save your Javascript file." at bounding box center [622, 483] width 558 height 692
paste textarea "}"
type textarea "}"
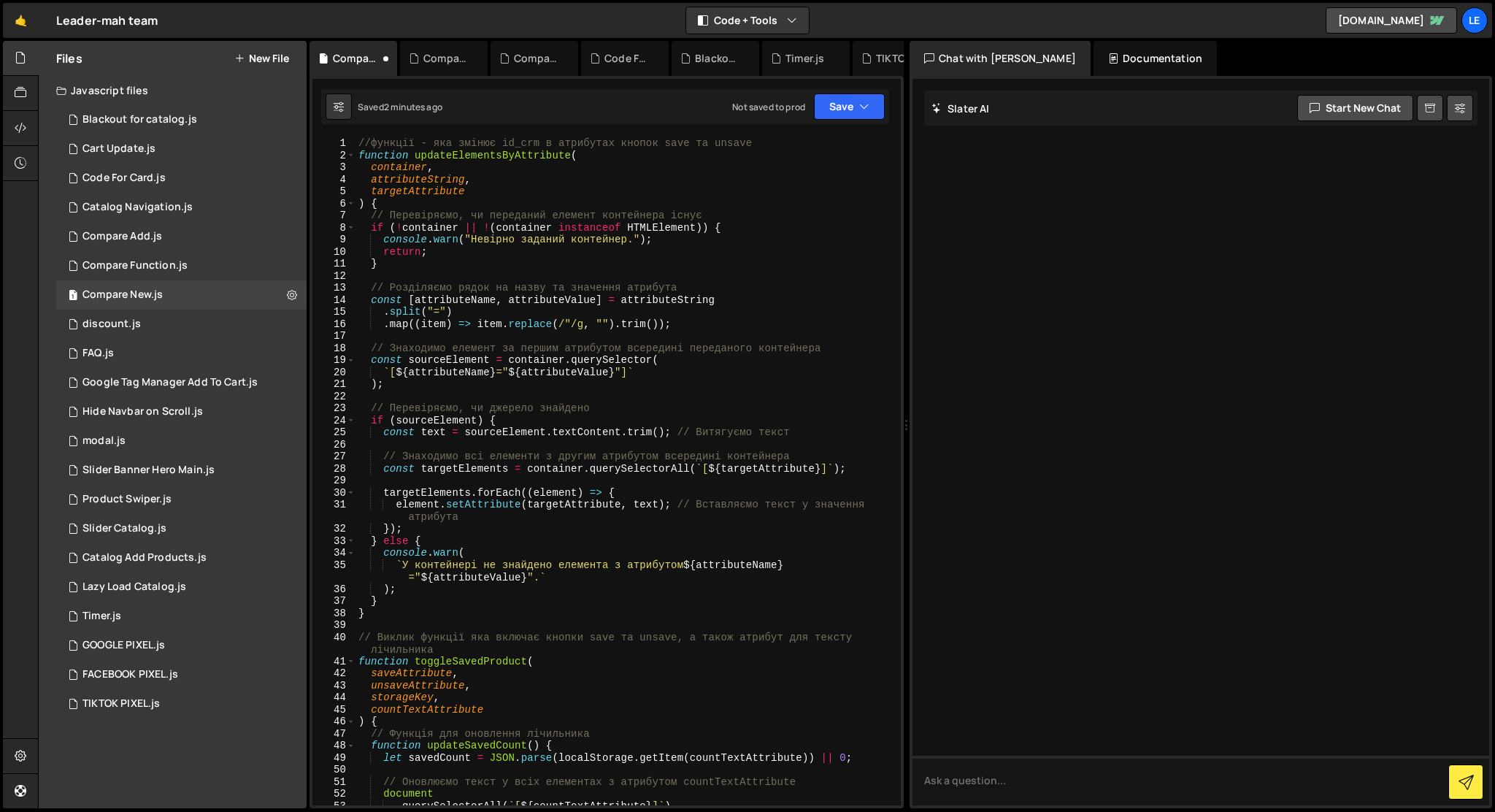
click at [358, 139] on div "//функції - яка змінює id_crm в атрибутах кнопок save та unsave function update…" at bounding box center [626, 483] width 540 height 692
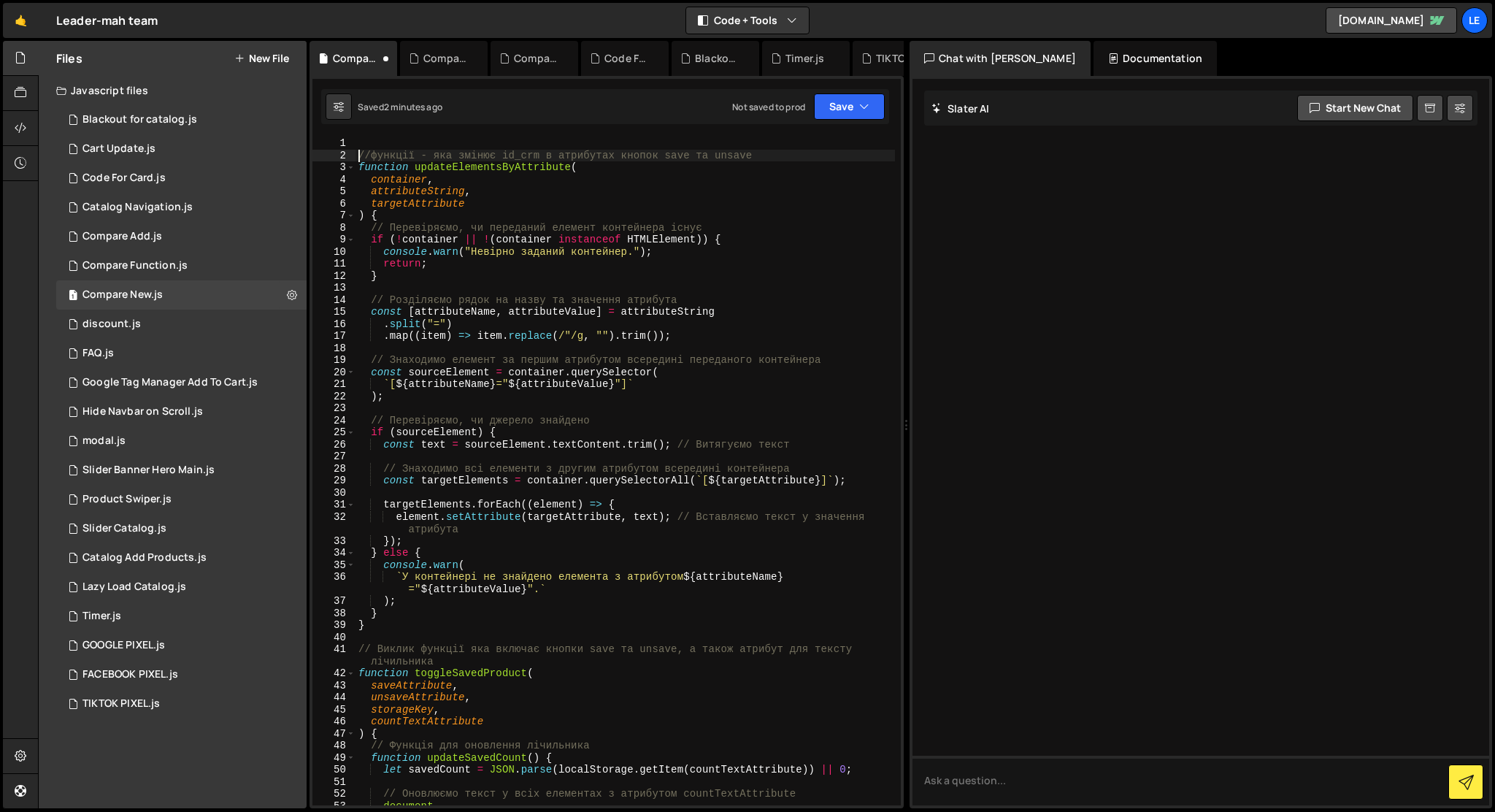
type textarea "//функції - яка змінює id_crm в атрибутах кнопок save та unsave"
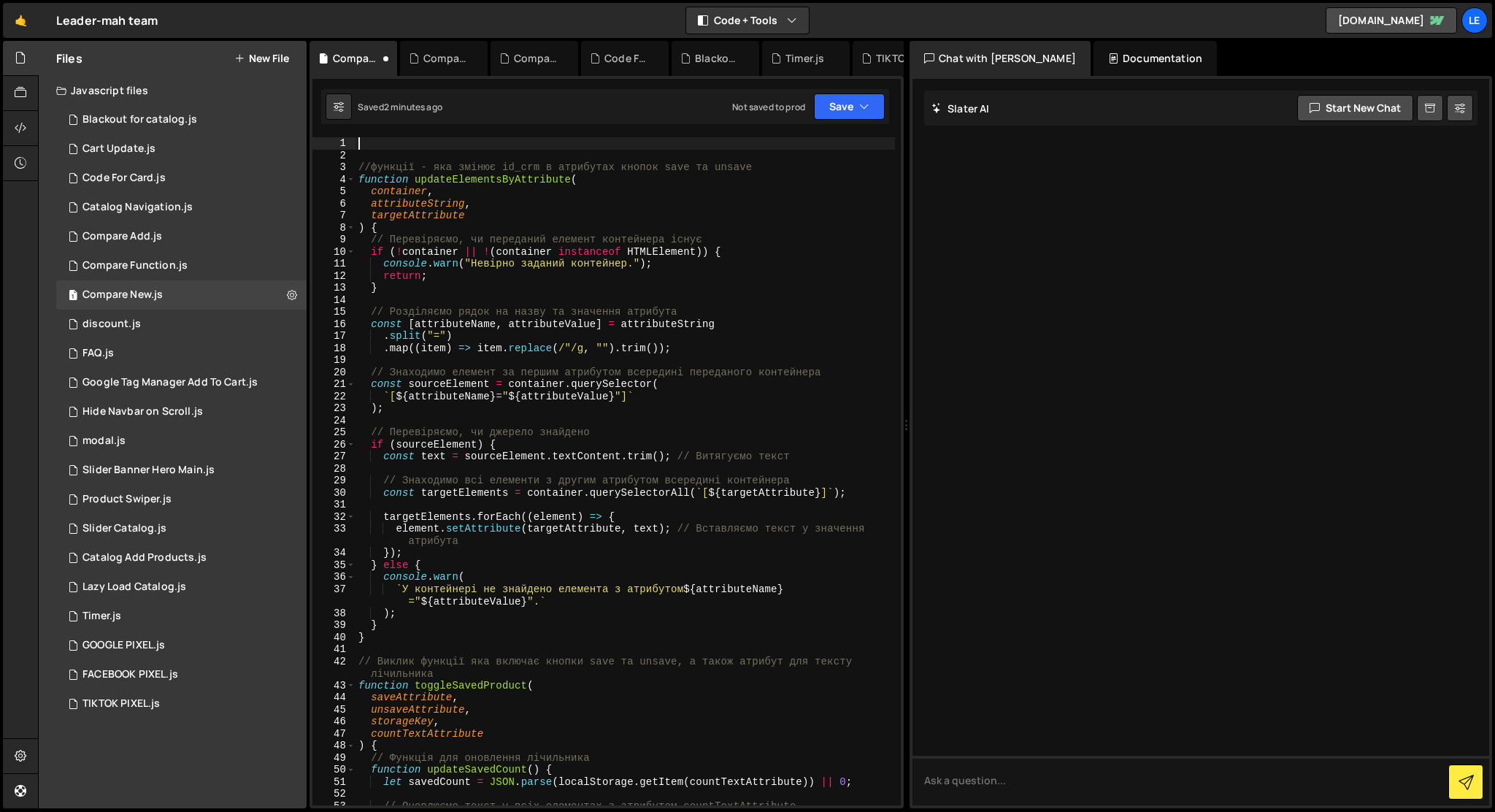
paste textarea "window.Webflow.push(() => {"
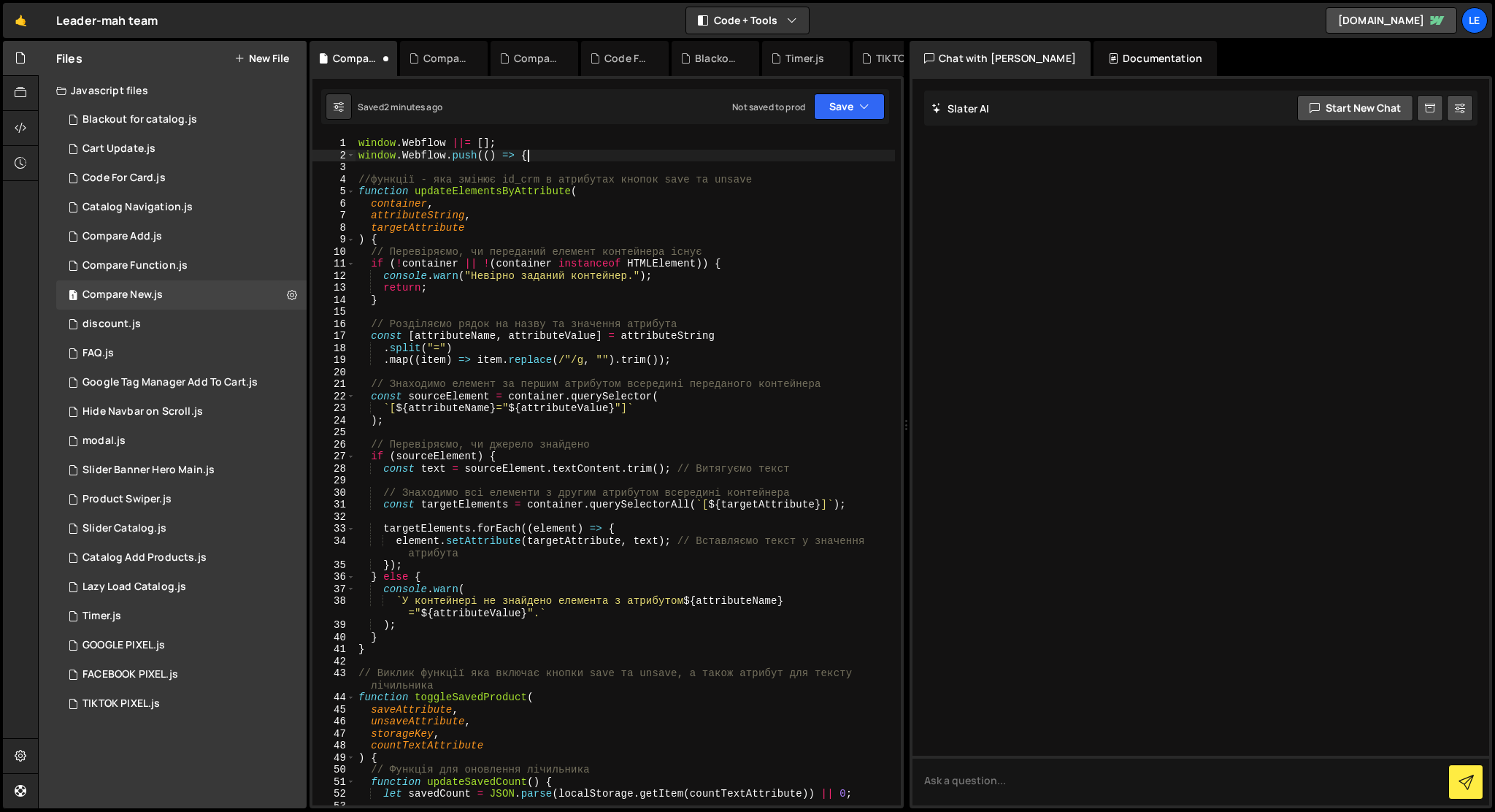
type textarea "window.Webflow.push(() => {"
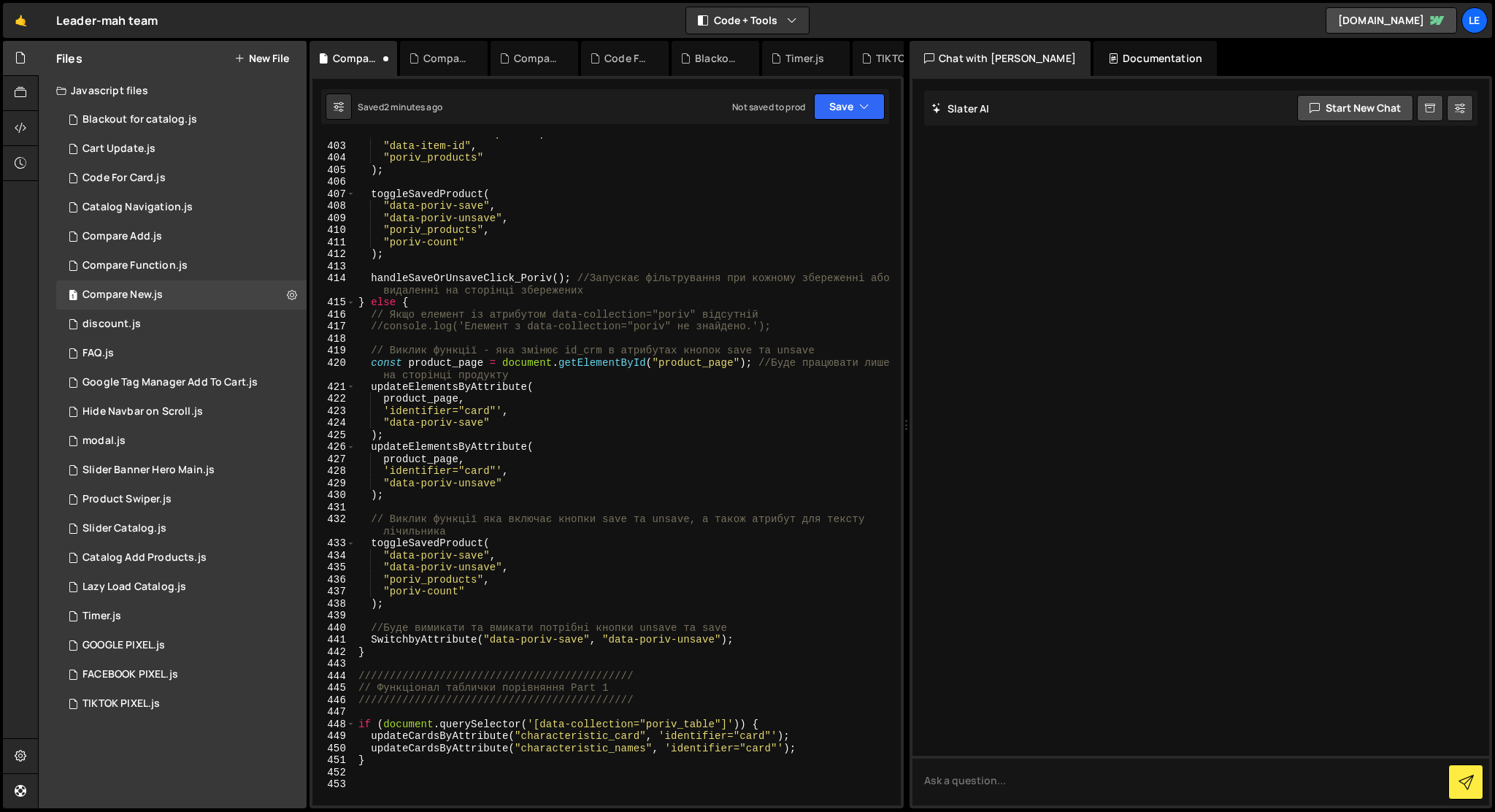
scroll to position [5309, 0]
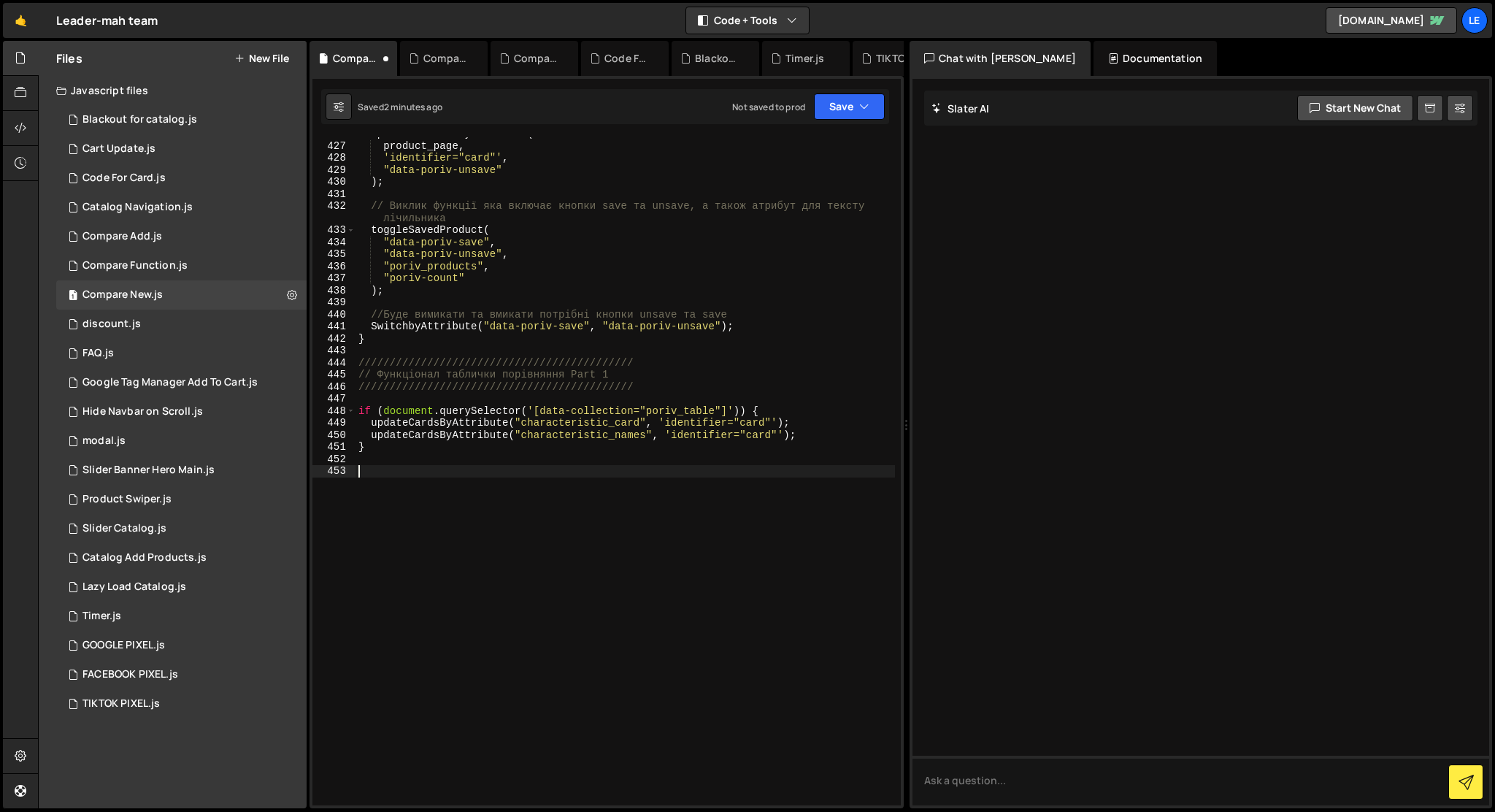
click at [404, 528] on div "updateElementsByAttribute ( product_page , 'identifier="card"' , "data-poriv-un…" at bounding box center [626, 474] width 540 height 692
paste textarea "});"
type textarea "});"
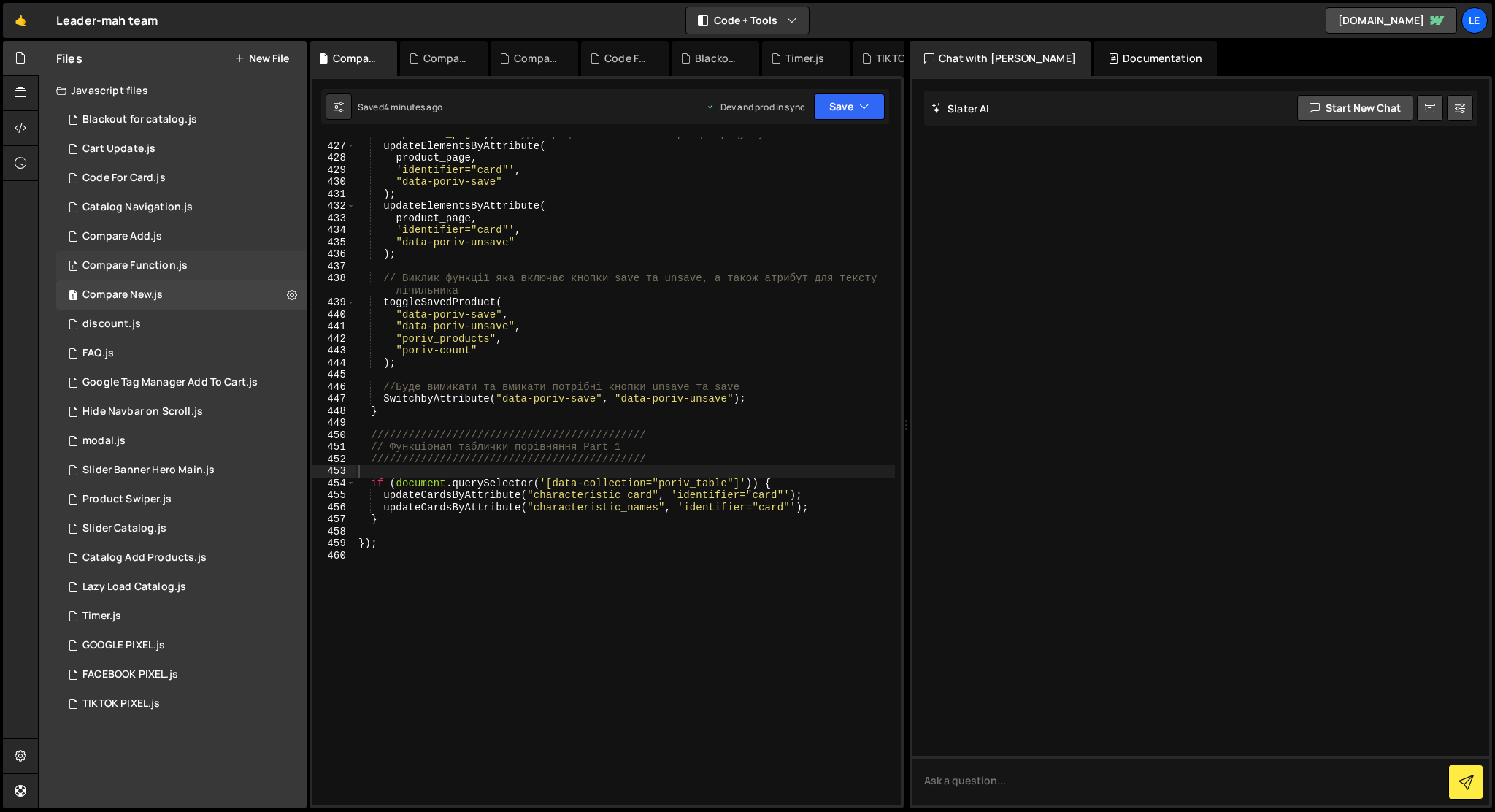
click at [288, 265] on div "1 Compare Function.js 0" at bounding box center [181, 265] width 251 height 29
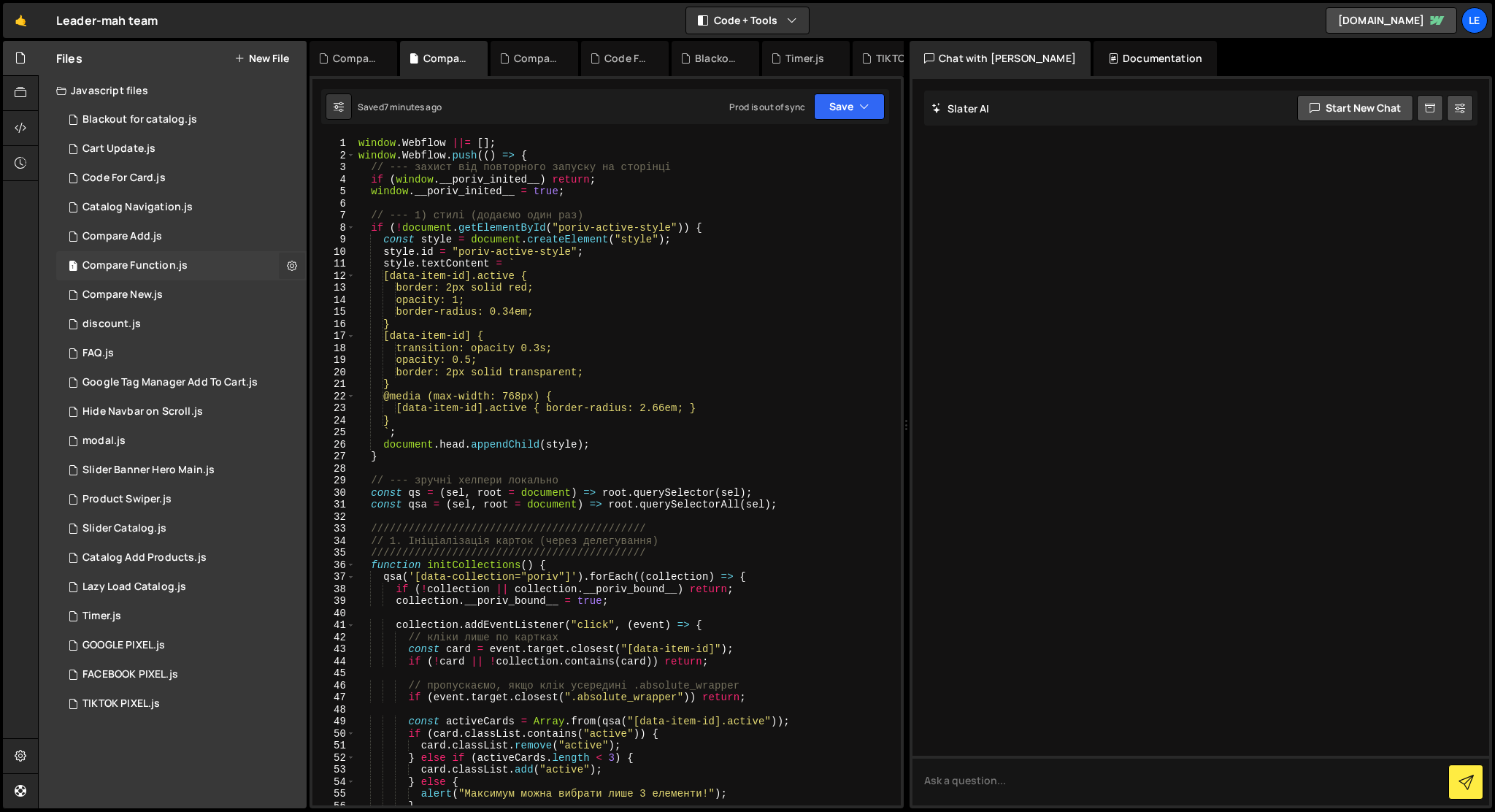
click at [289, 265] on icon at bounding box center [292, 265] width 10 height 14
click at [340, 290] on button "Edit File Settings" at bounding box center [381, 297] width 143 height 29
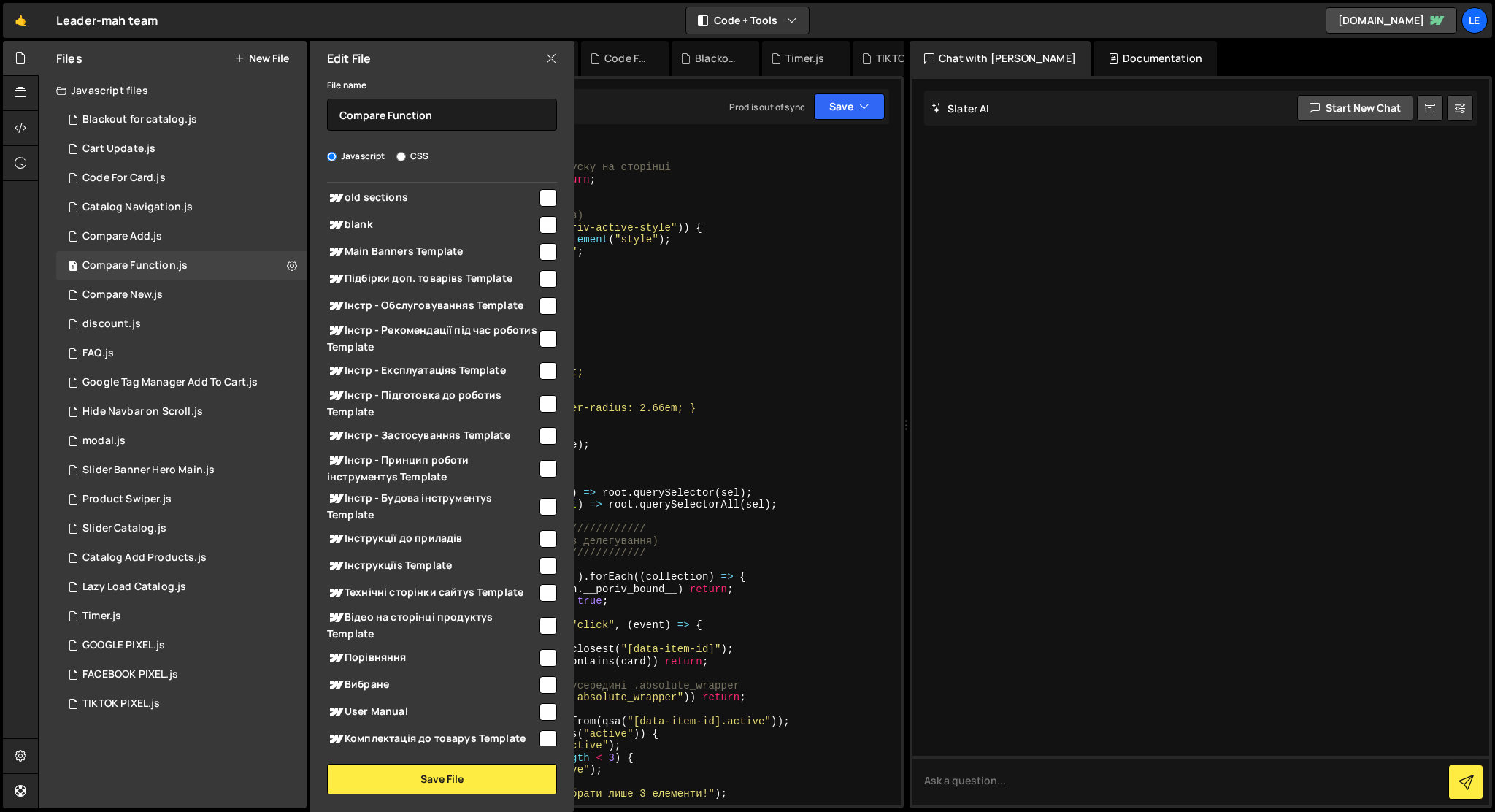
scroll to position [0, 0]
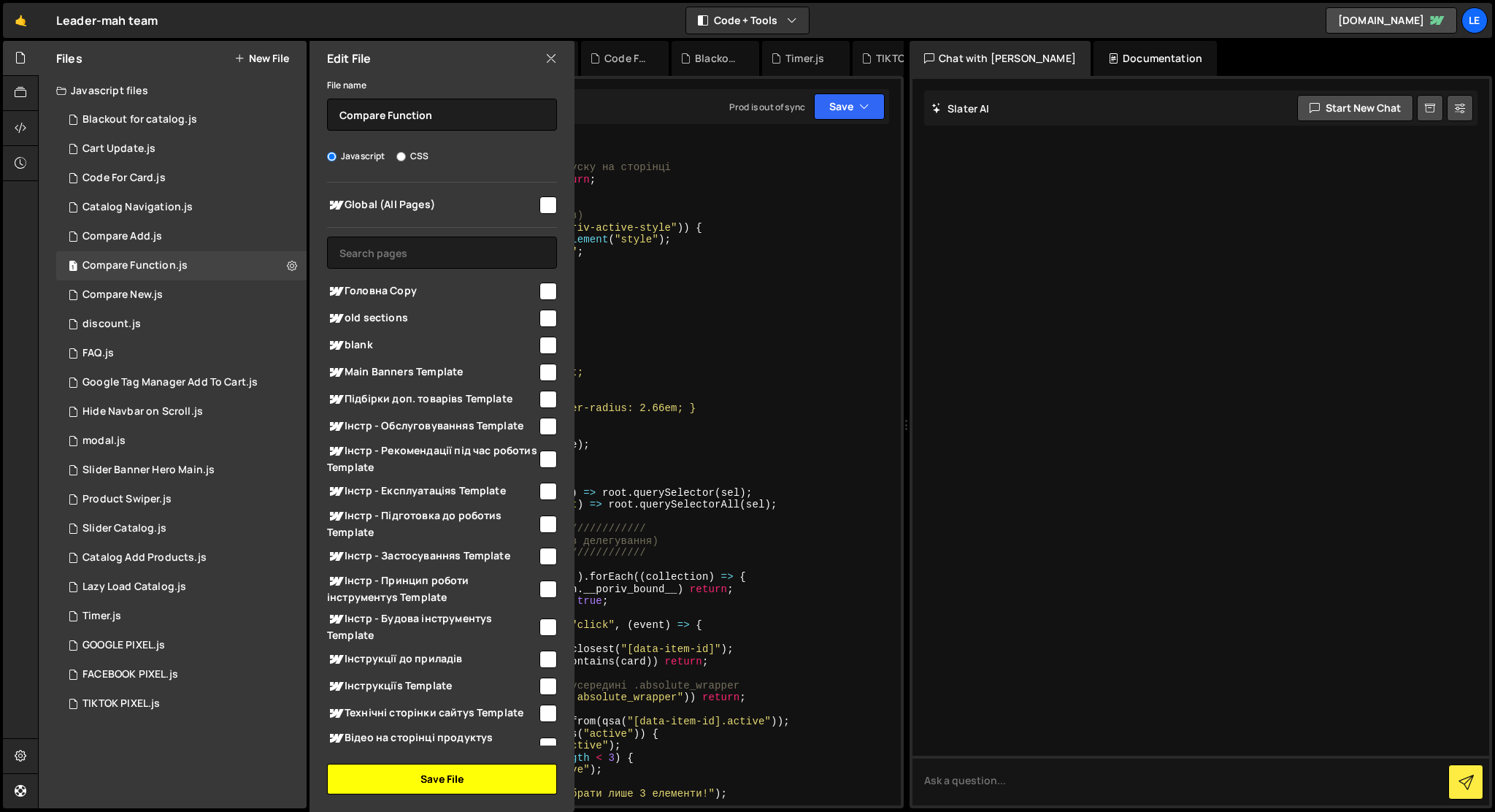
click at [481, 784] on button "Save File" at bounding box center [442, 778] width 230 height 30
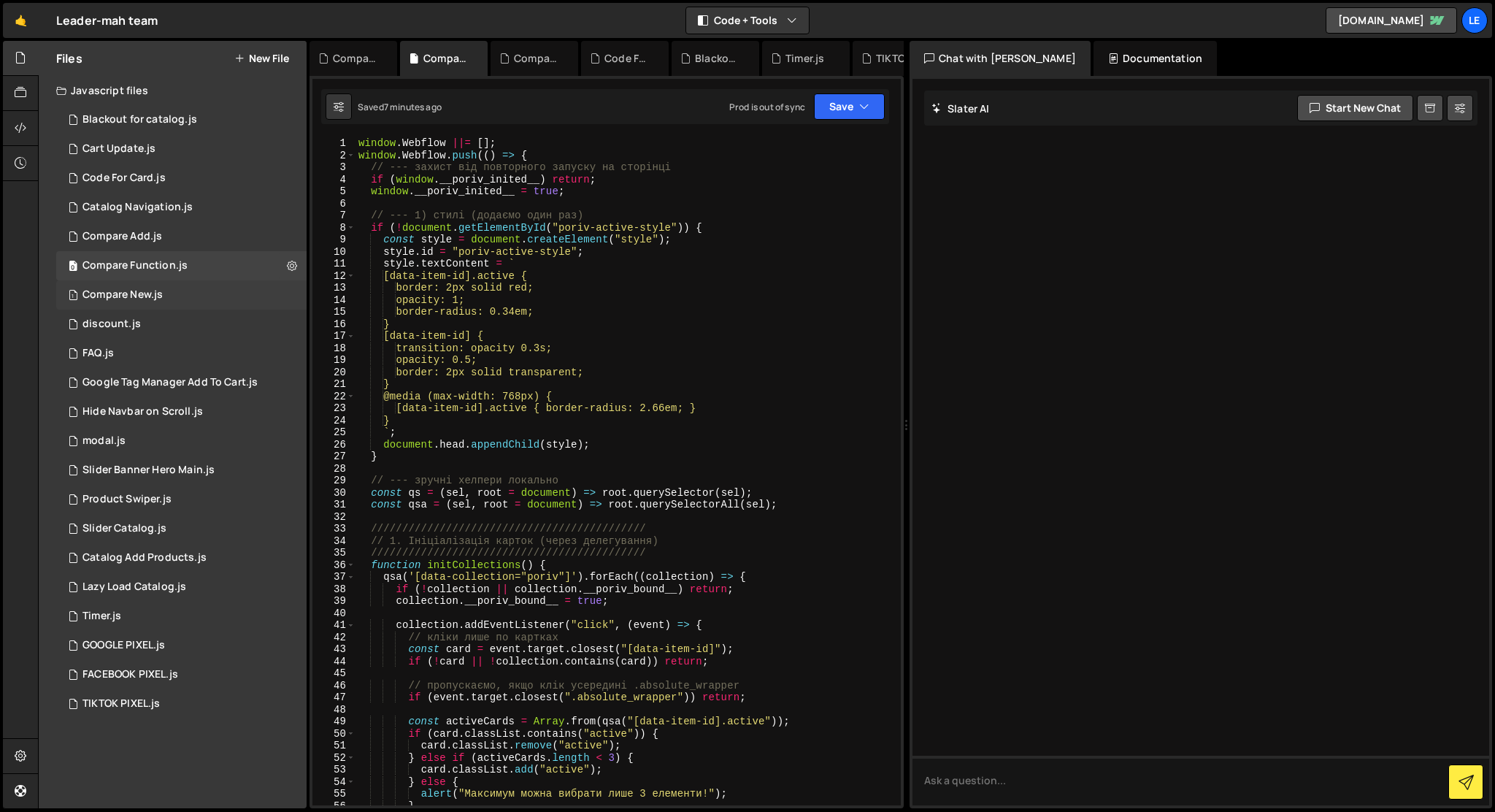
click at [232, 292] on div "1 Compare New.js 0" at bounding box center [181, 295] width 251 height 29
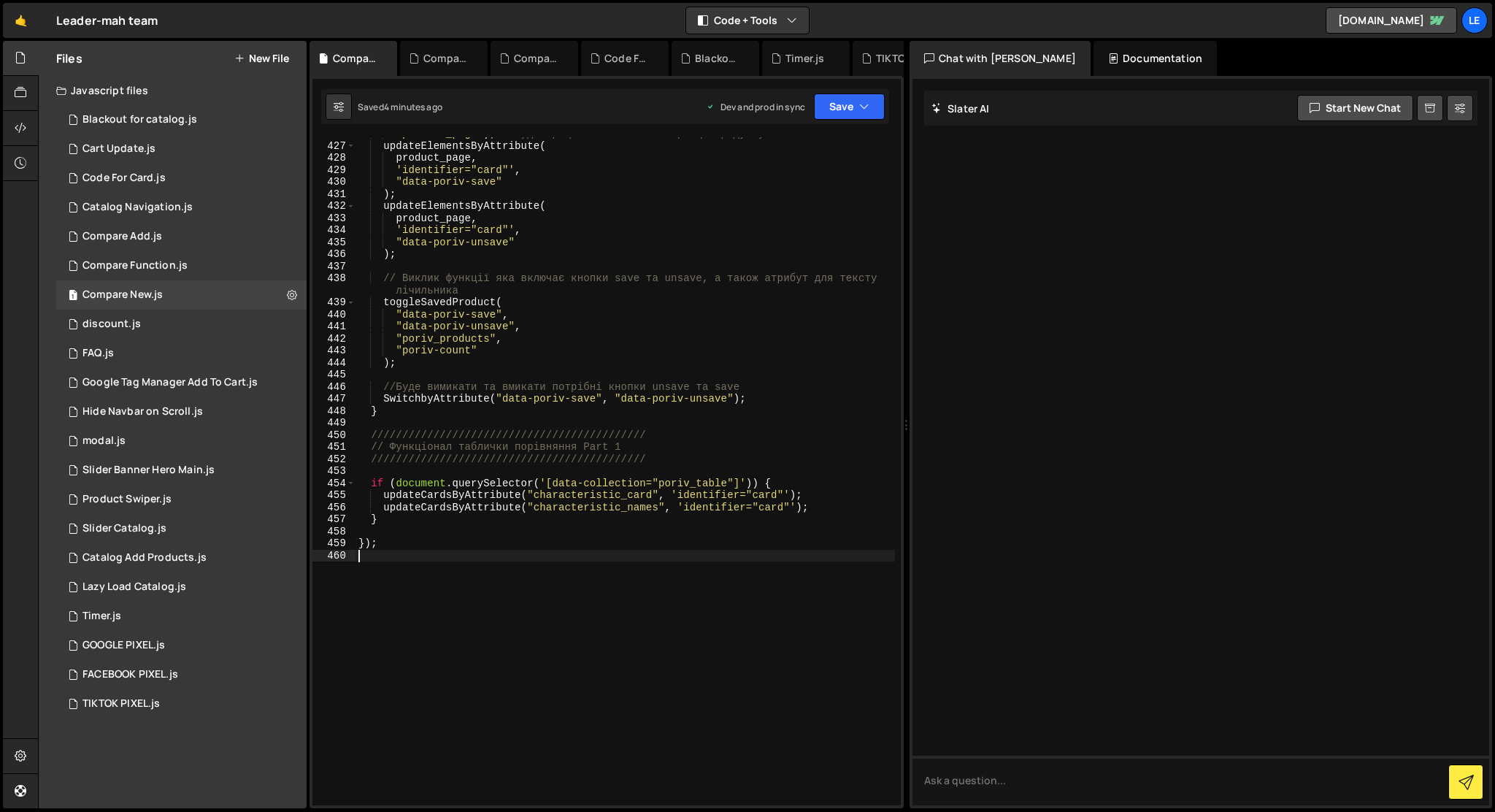
click at [413, 553] on div ""product_page" ) ; //Буде працювати лише на сторінці продукту updateElementsByA…" at bounding box center [626, 474] width 540 height 692
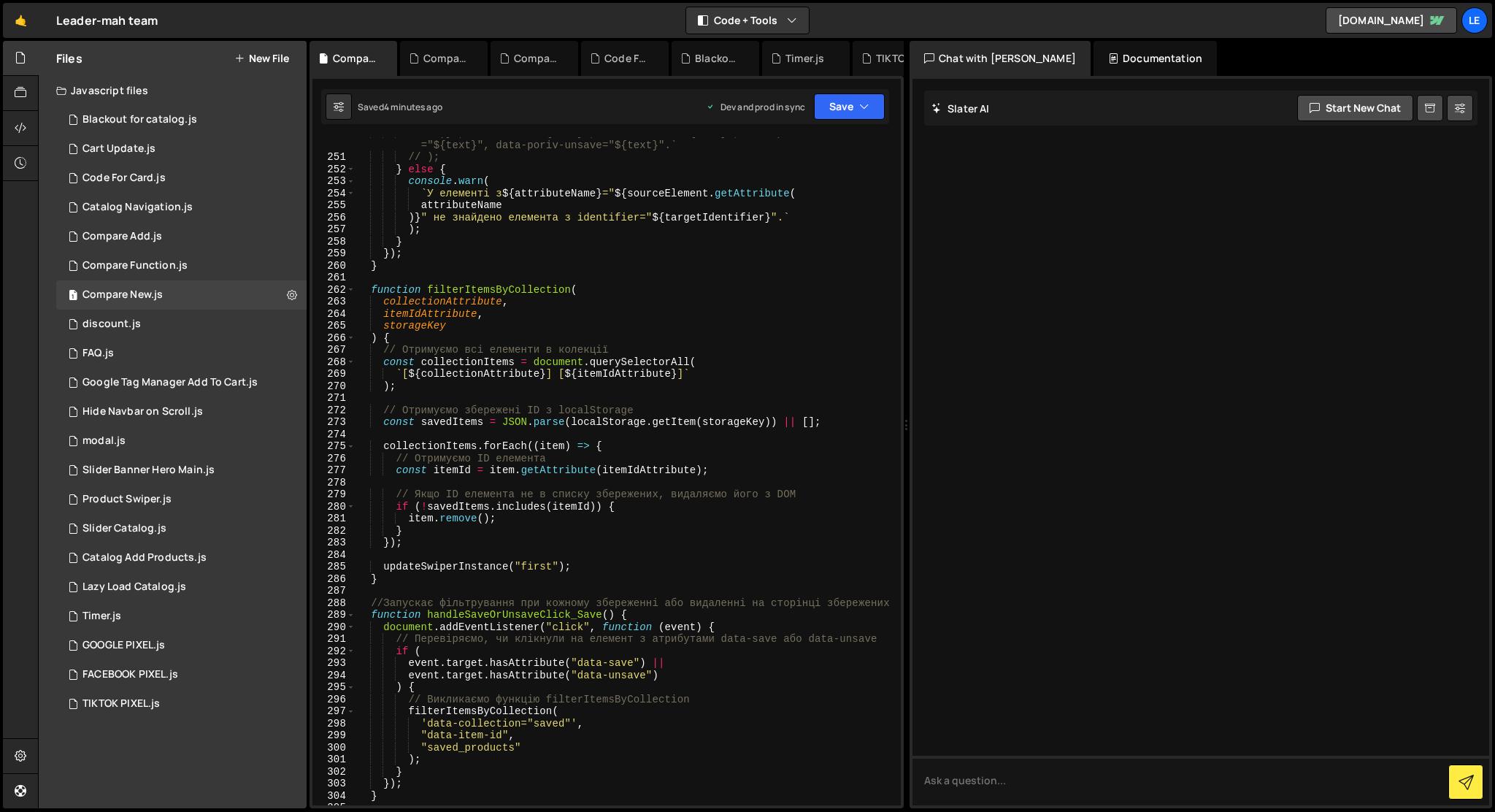
scroll to position [3094, 0]
click at [287, 297] on icon at bounding box center [292, 295] width 10 height 14
click at [330, 330] on button "Edit File Settings" at bounding box center [381, 325] width 143 height 29
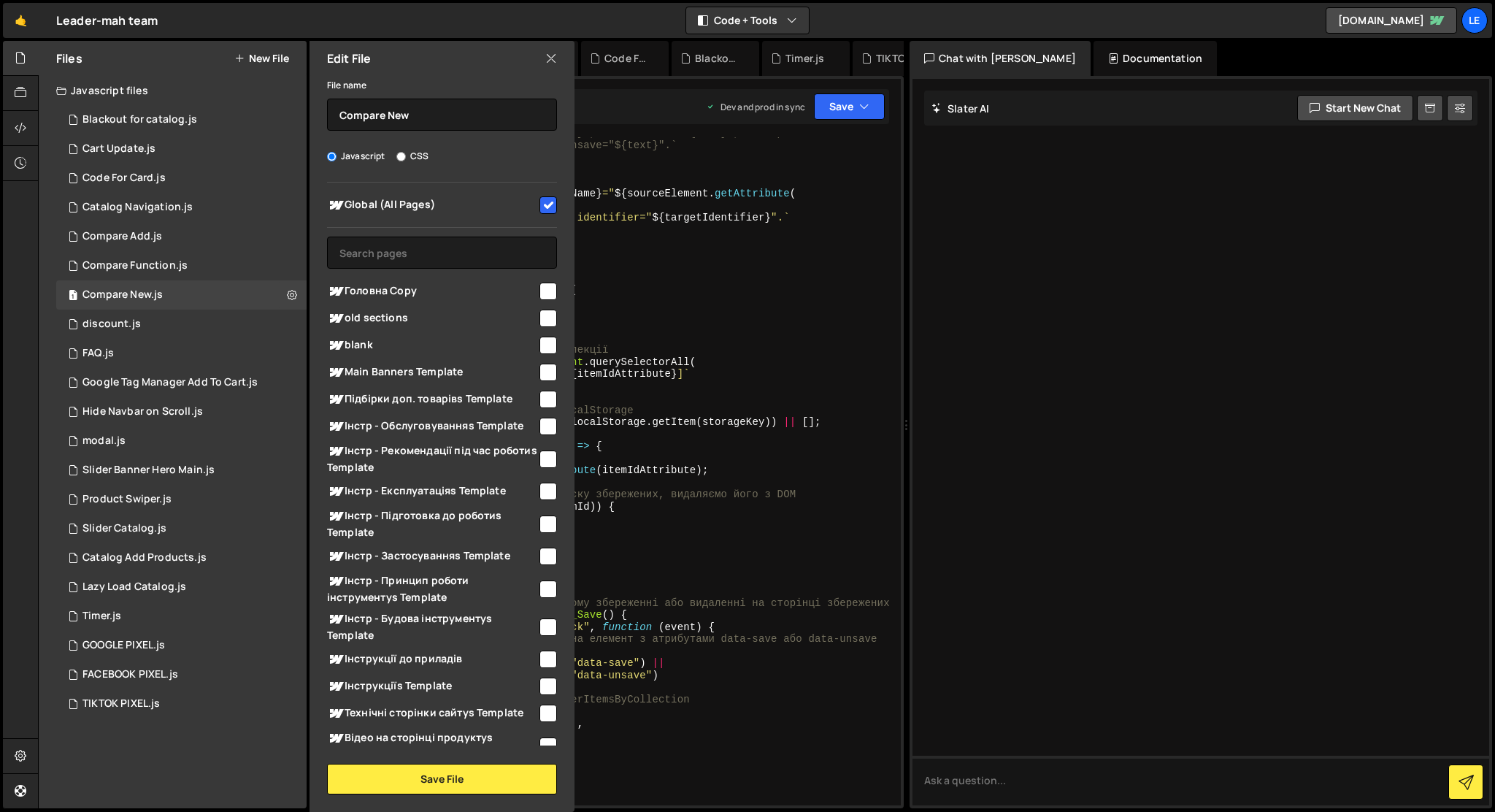
click at [540, 200] on input "checkbox" at bounding box center [548, 205] width 17 height 17
checkbox input "false"
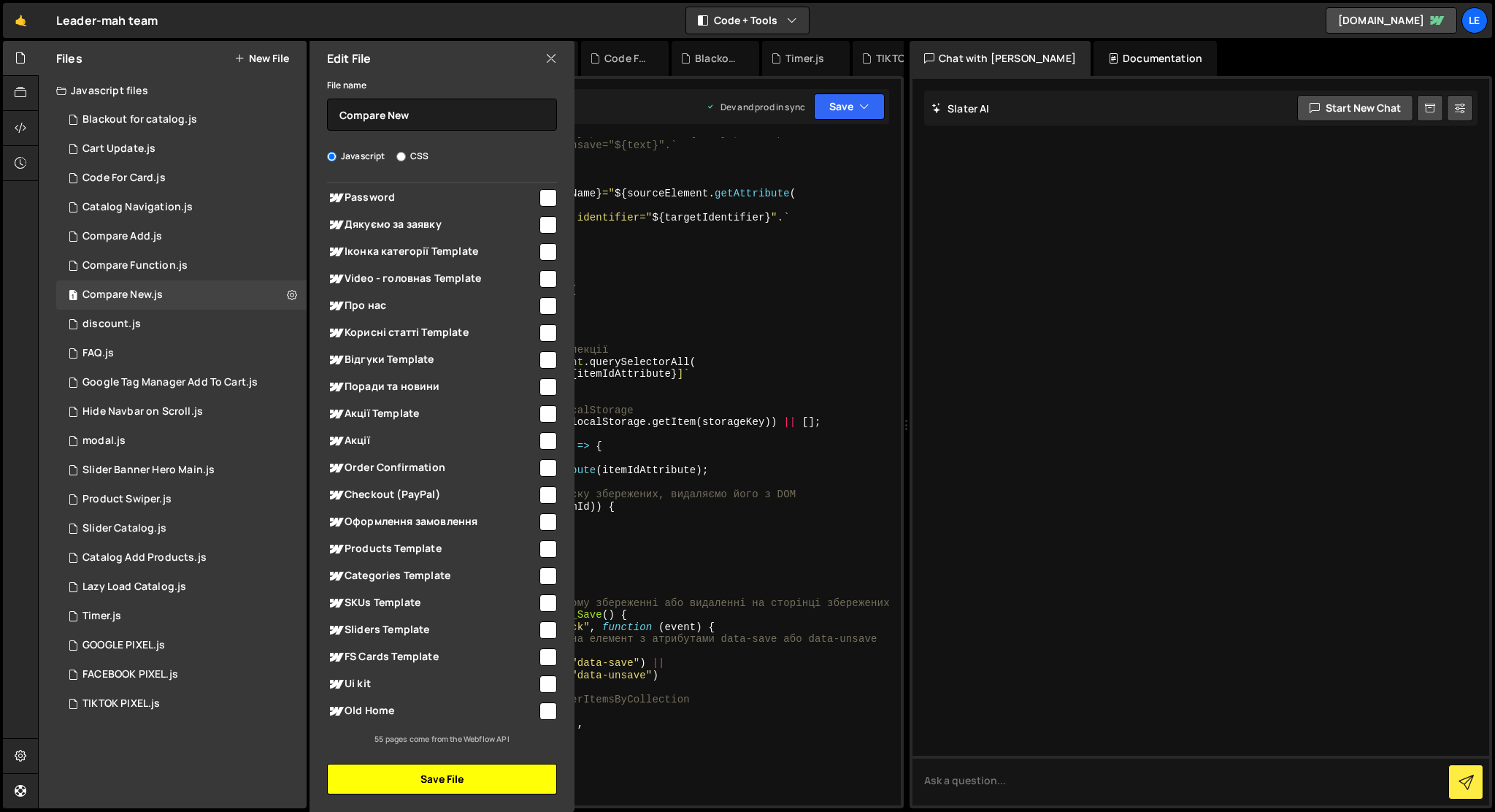
click at [482, 771] on button "Save File" at bounding box center [442, 778] width 230 height 30
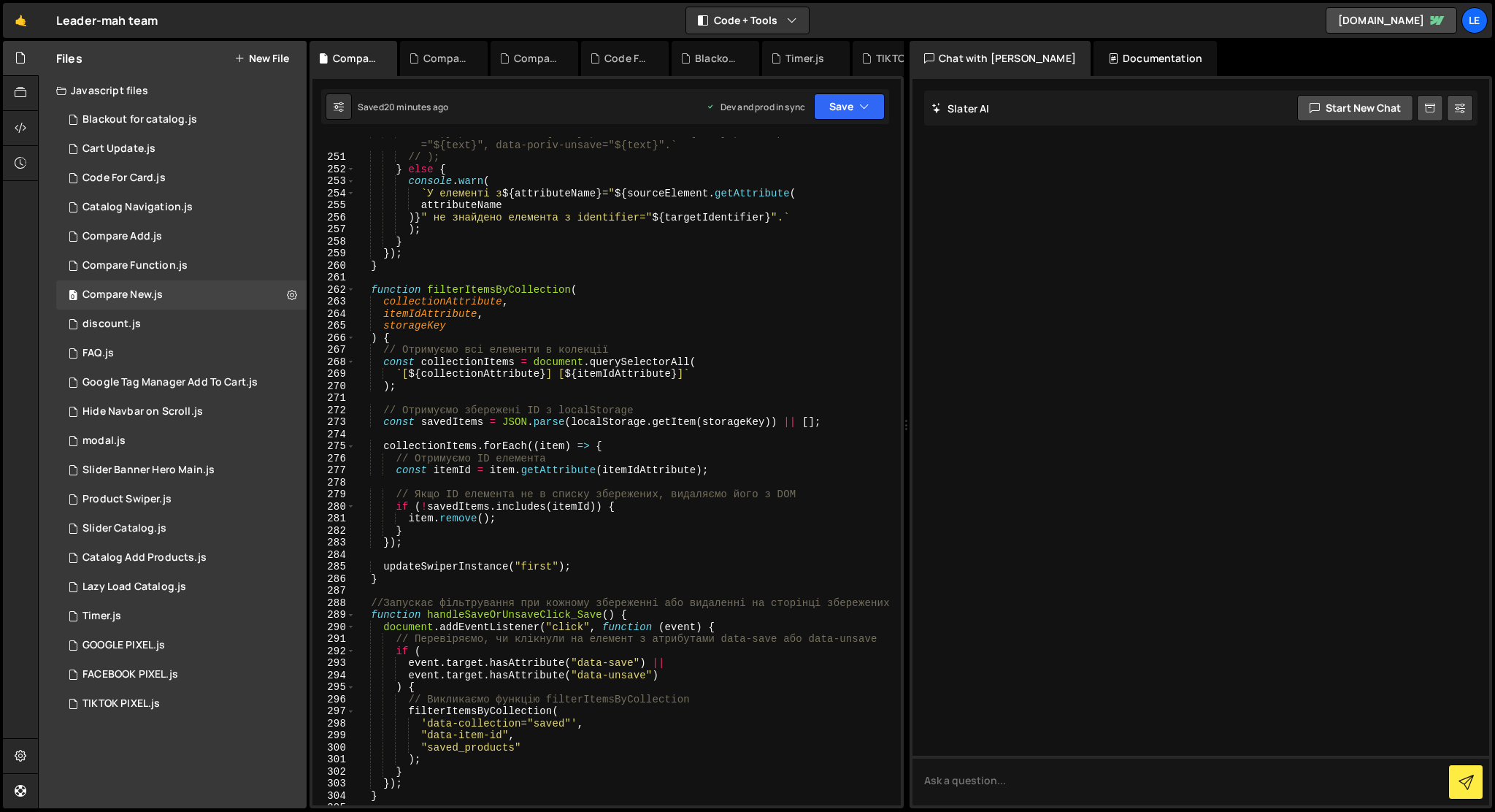
type textarea "} else {"
click at [619, 166] on div "// )}", data-save="${text}", data-unsave="${text}", data-poriv-save ="${text}",…" at bounding box center [626, 479] width 540 height 704
click at [173, 495] on div "1 Product Swiper.js 0" at bounding box center [181, 500] width 251 height 29
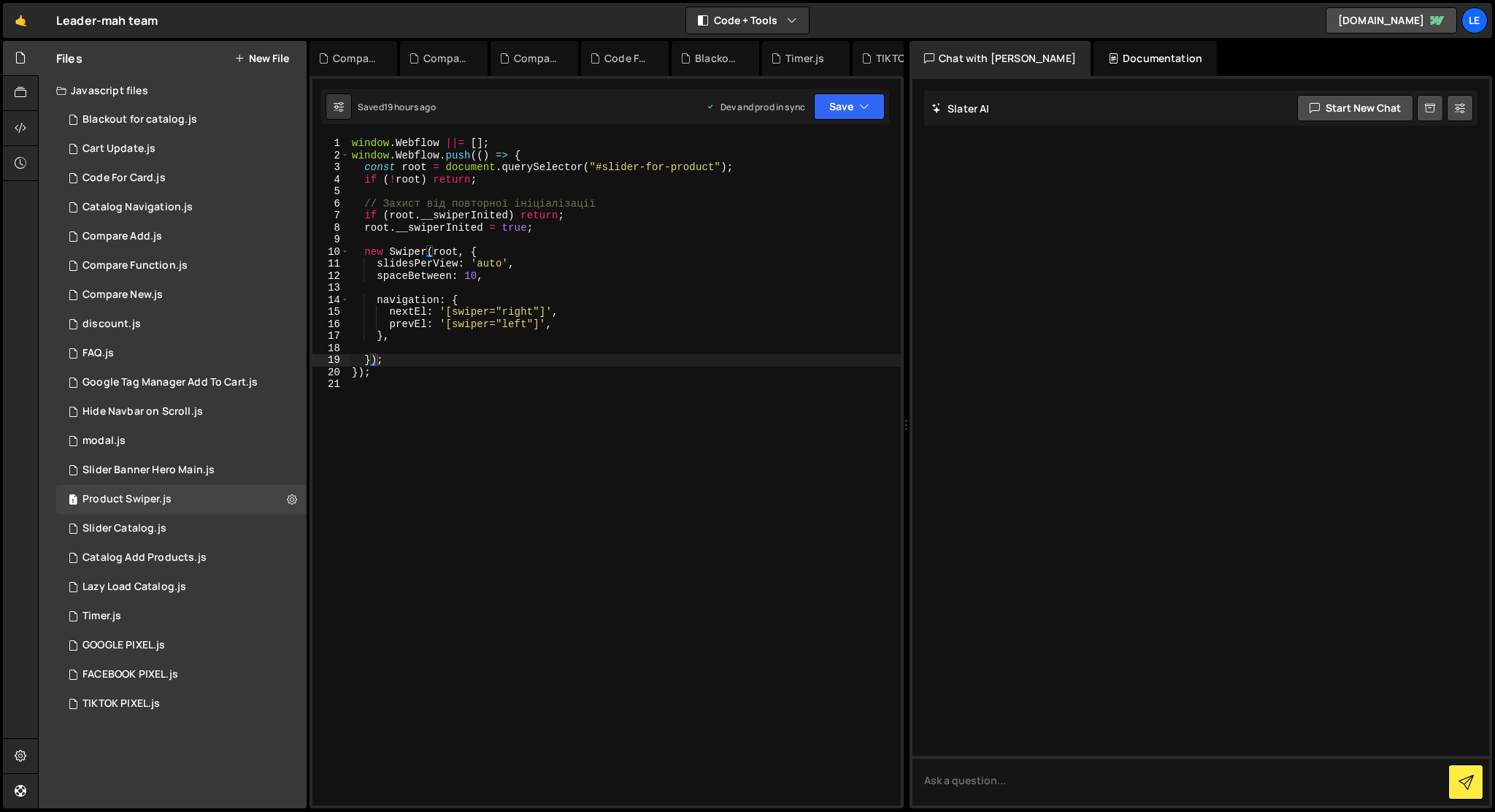
click at [422, 477] on div "window . Webflow ||= [ ] ; window . Webflow . push (( ) => { const root = docum…" at bounding box center [625, 483] width 552 height 692
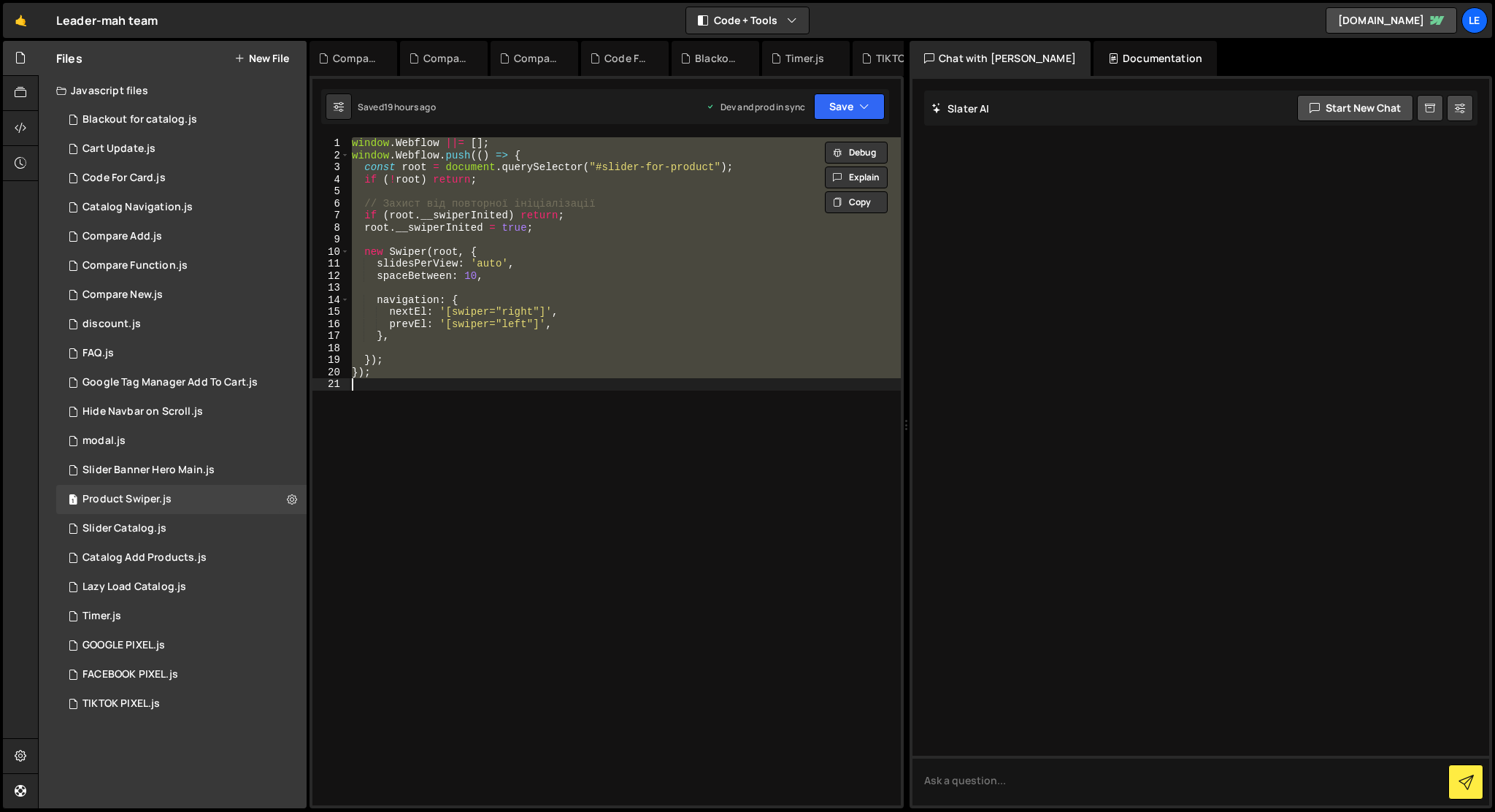
click at [586, 329] on div "window . Webflow ||= [ ] ; window . Webflow . push (( ) => { const root = docum…" at bounding box center [625, 471] width 552 height 668
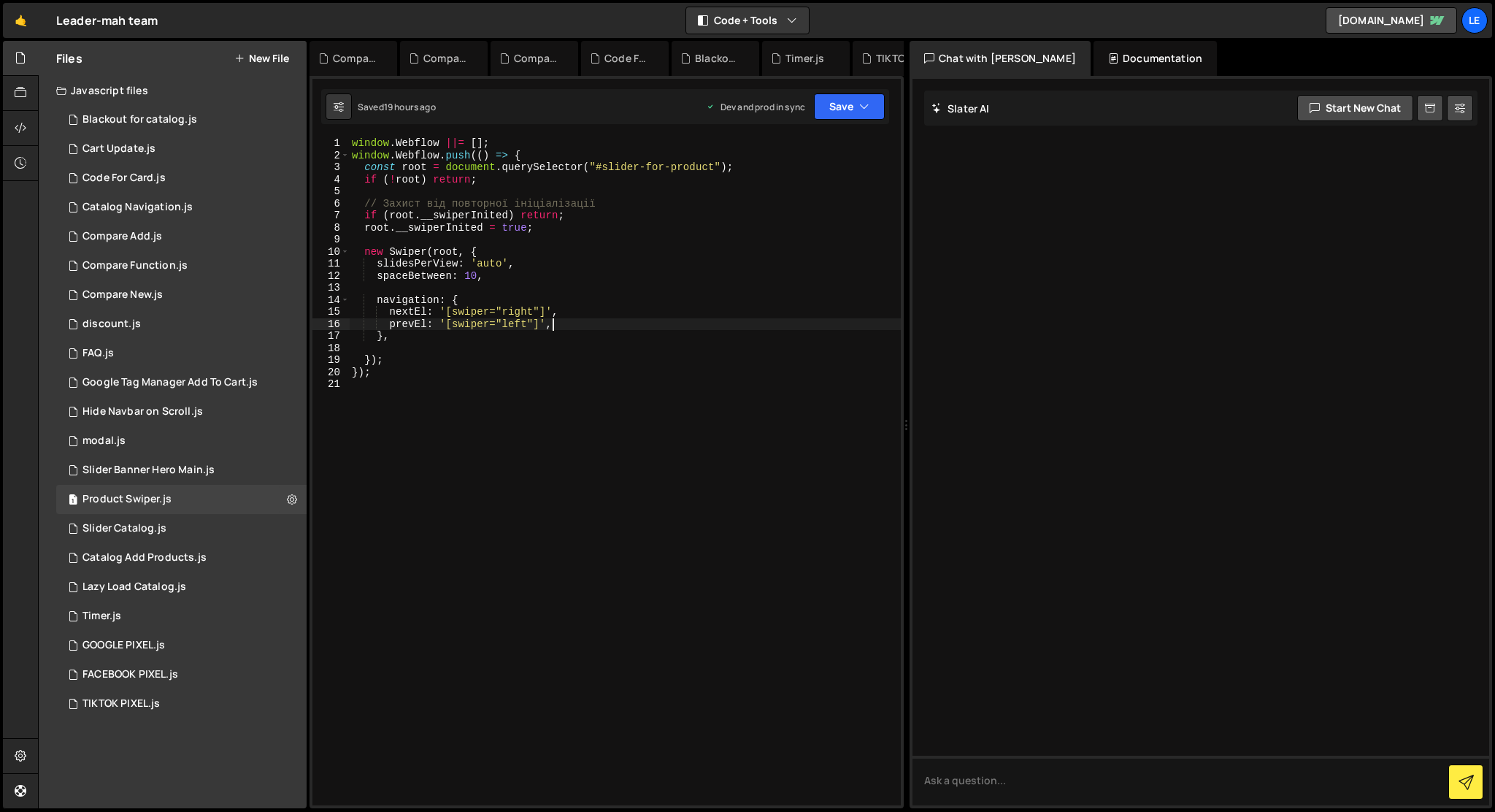
type textarea "});"
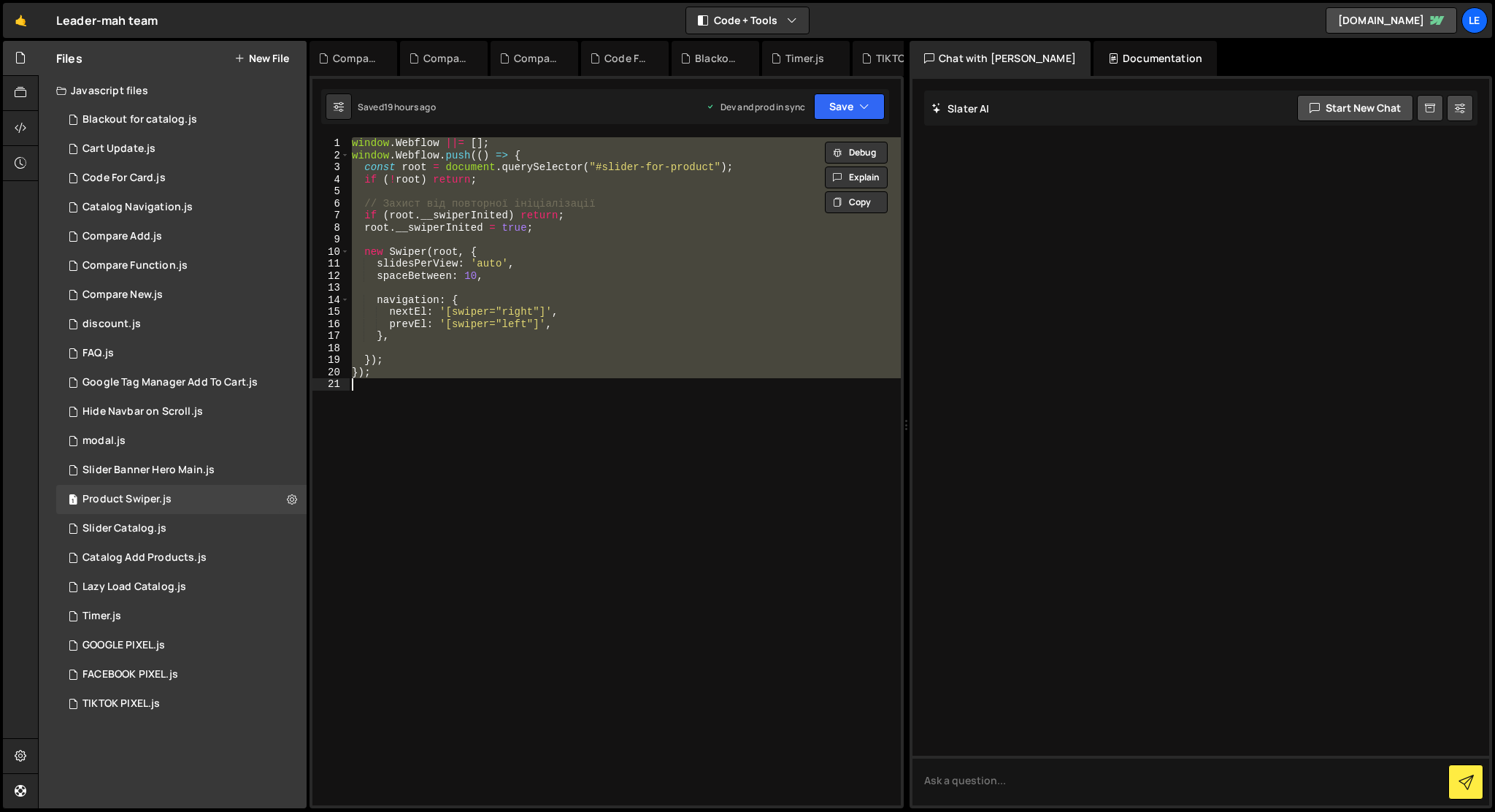
click at [577, 422] on div "window . Webflow ||= [ ] ; window . Webflow . push (( ) => { const root = docum…" at bounding box center [625, 471] width 552 height 668
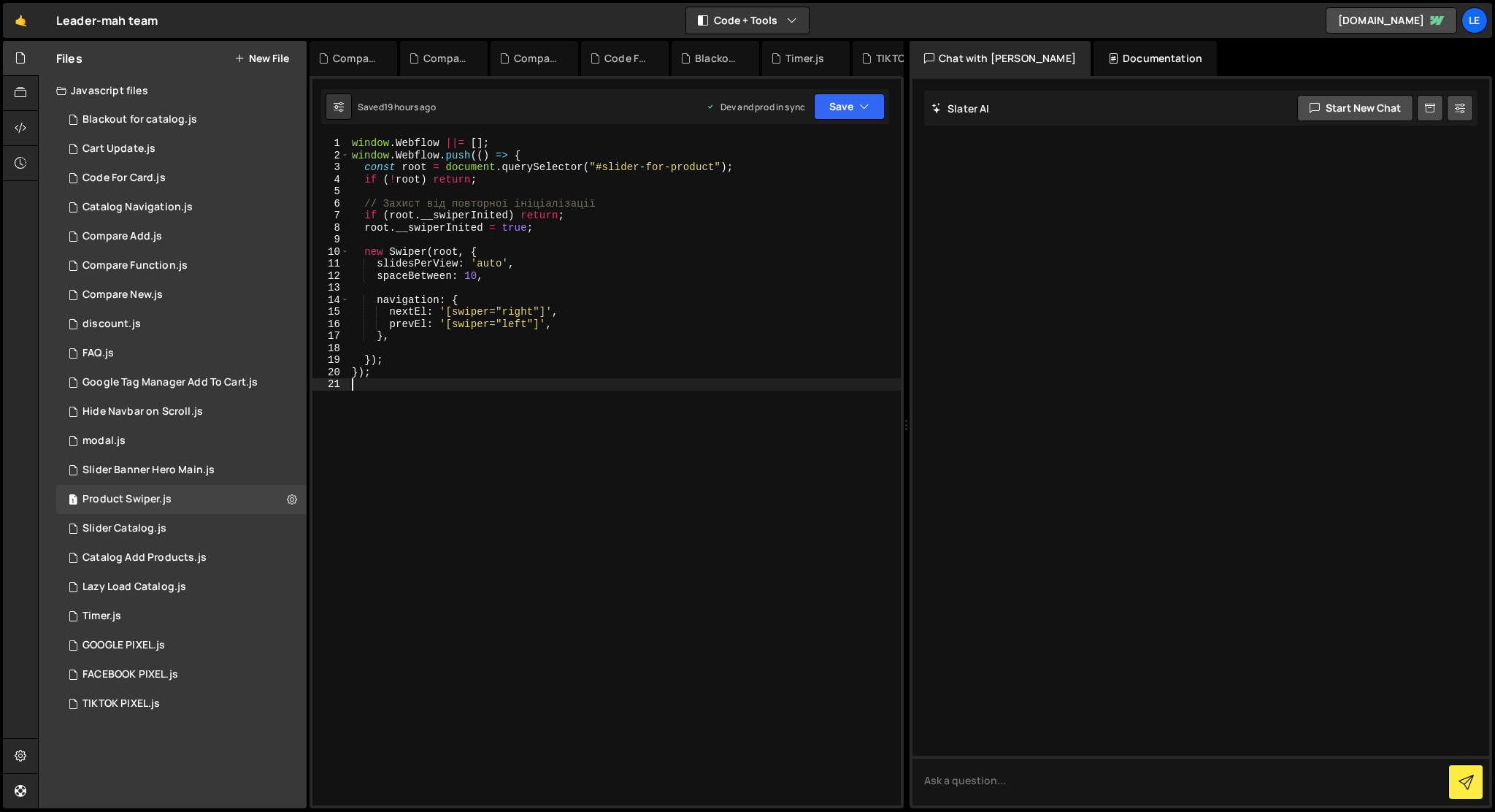
type textarea "});"
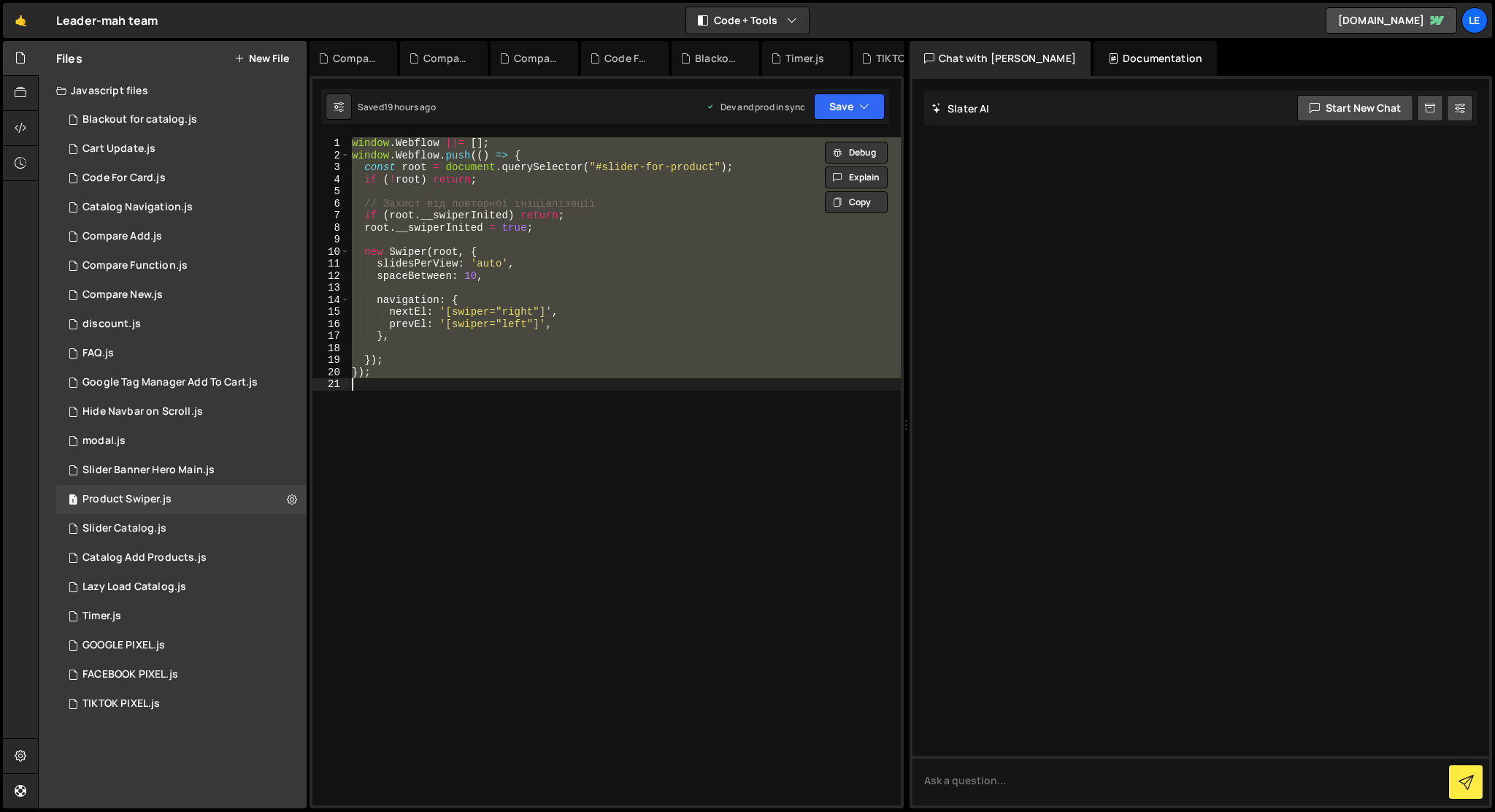
paste textarea
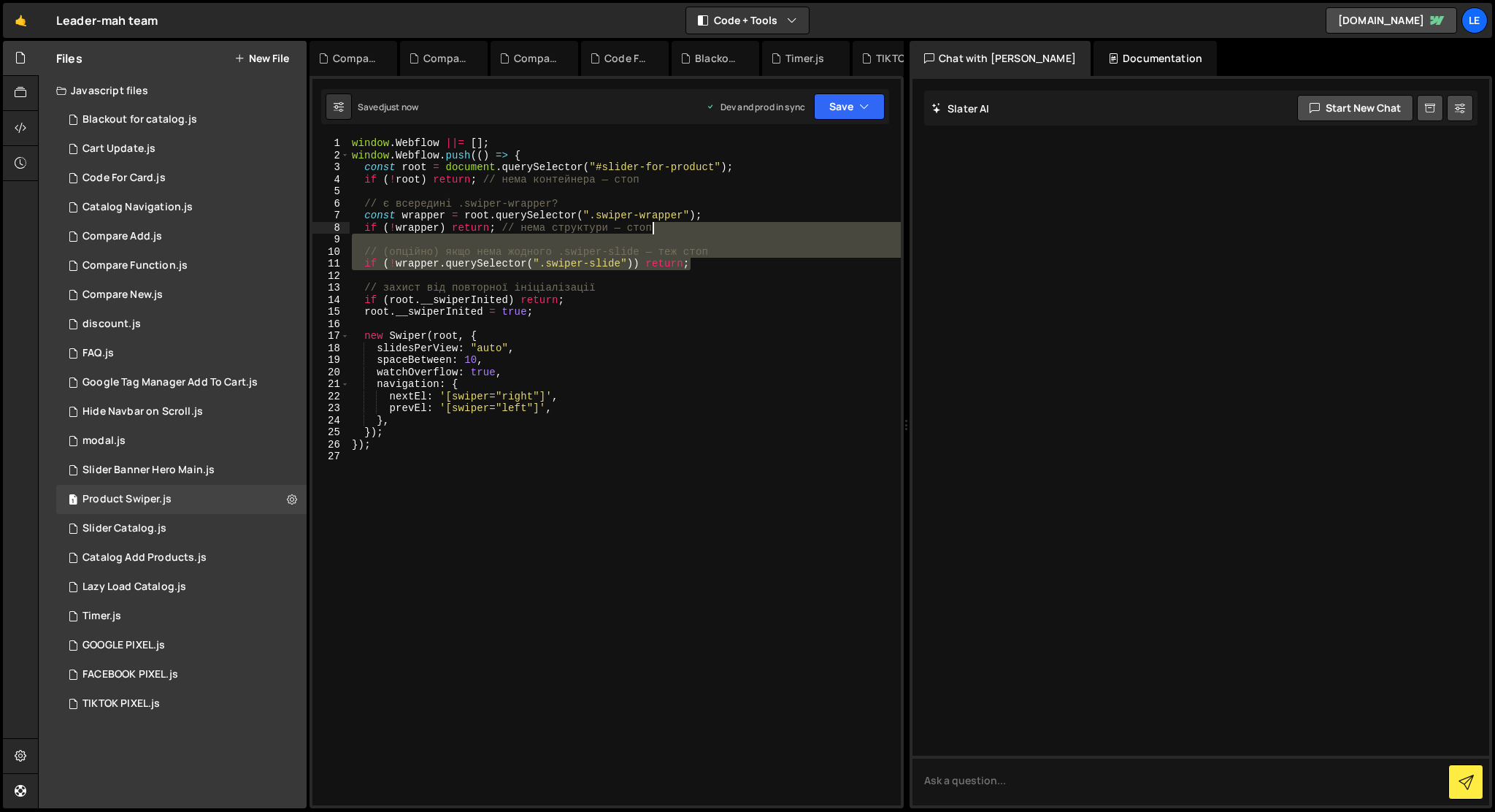
drag, startPoint x: 713, startPoint y: 264, endPoint x: 711, endPoint y: 224, distance: 40.0
click at [711, 224] on div "window . Webflow ||= [ ] ; window . Webflow . push (( ) => { const root = docum…" at bounding box center [625, 483] width 552 height 692
type textarea "if (!wrapper) return; // нема структури — стоп"
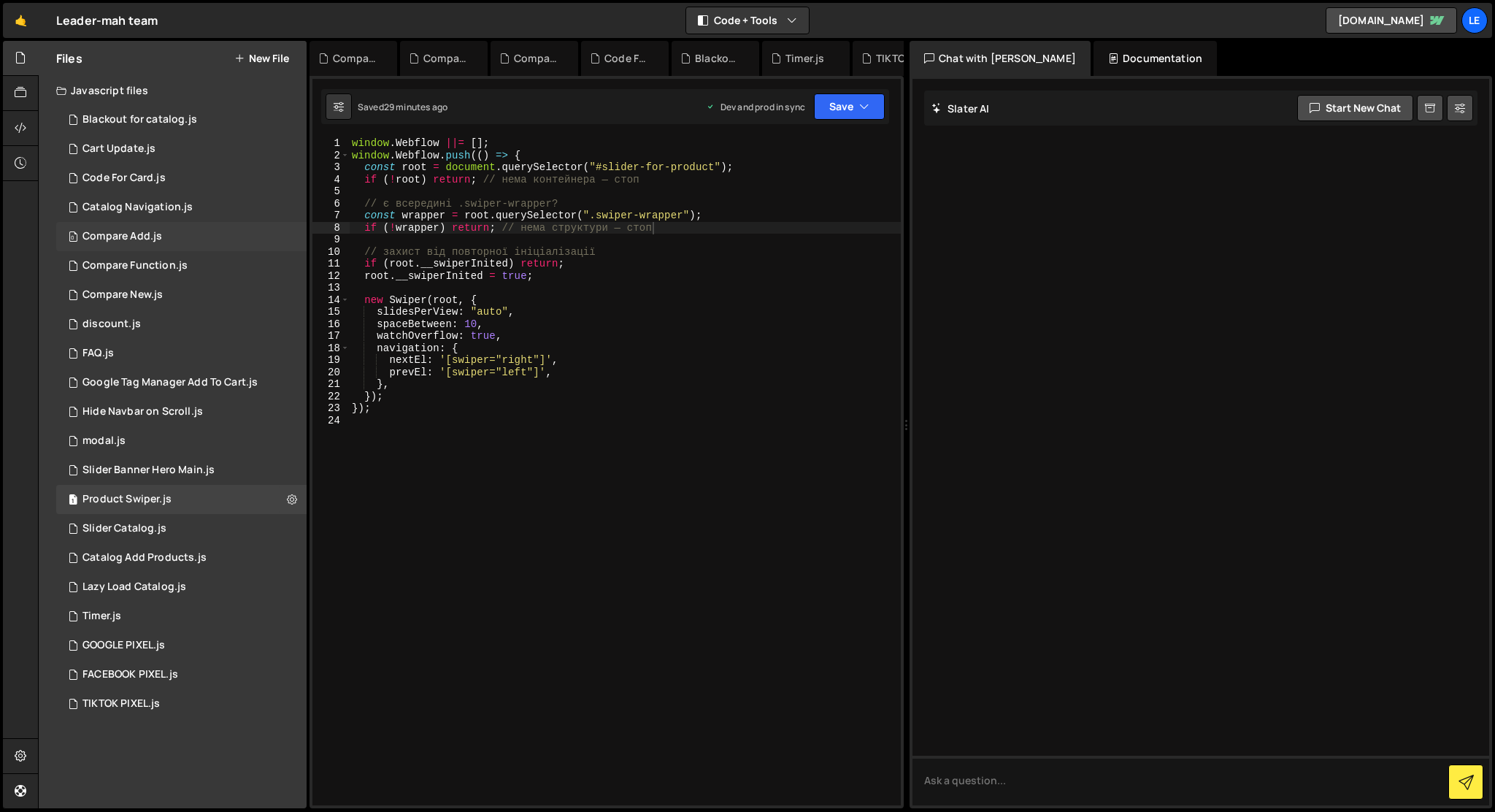
click at [264, 239] on div "0 Compare Add.js 0" at bounding box center [181, 237] width 251 height 29
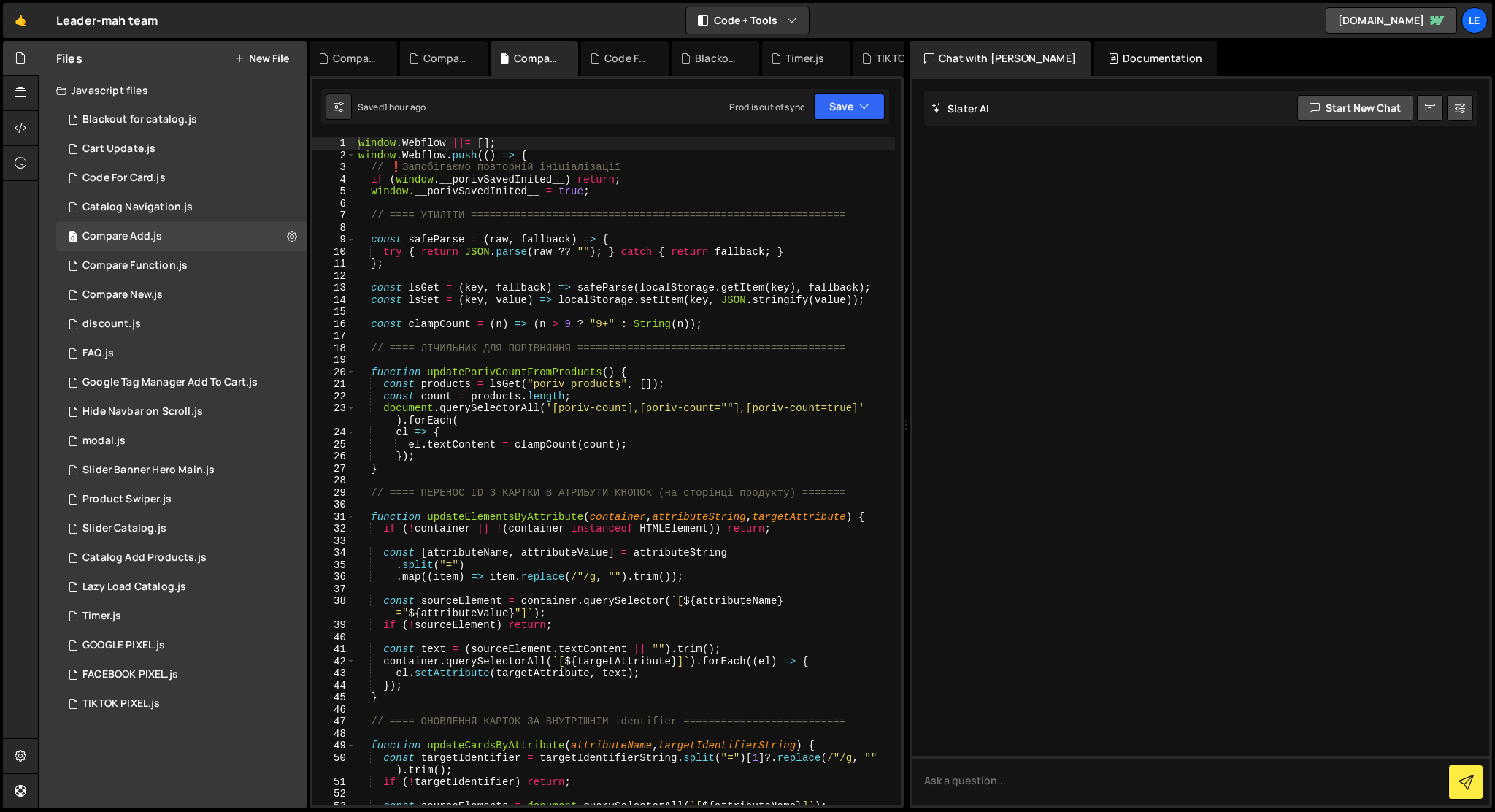
scroll to position [0, 0]
click at [185, 289] on div "0 Compare New.js 0" at bounding box center [181, 295] width 251 height 29
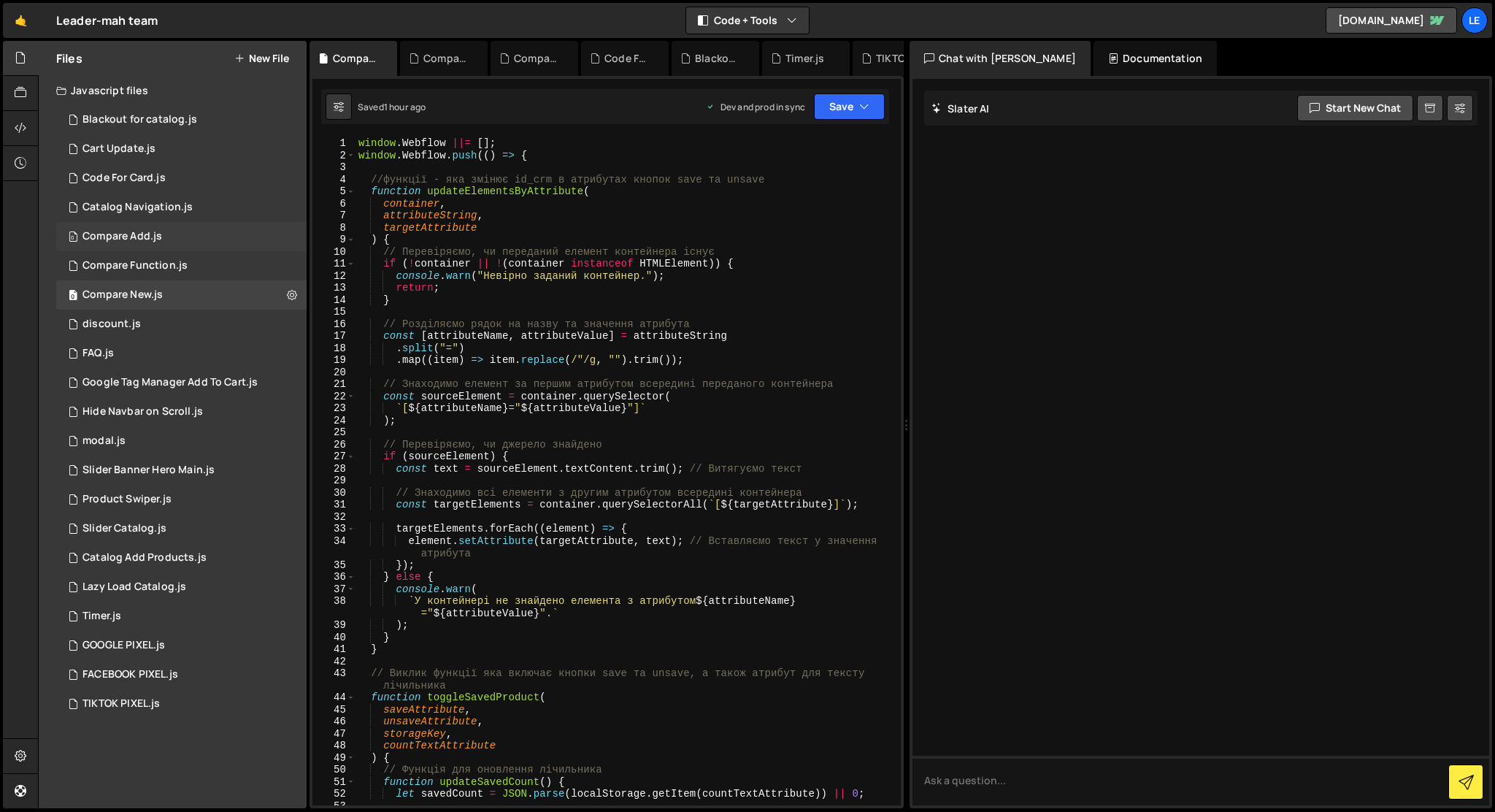
click at [162, 243] on div "0 Compare Add.js 0" at bounding box center [181, 237] width 251 height 29
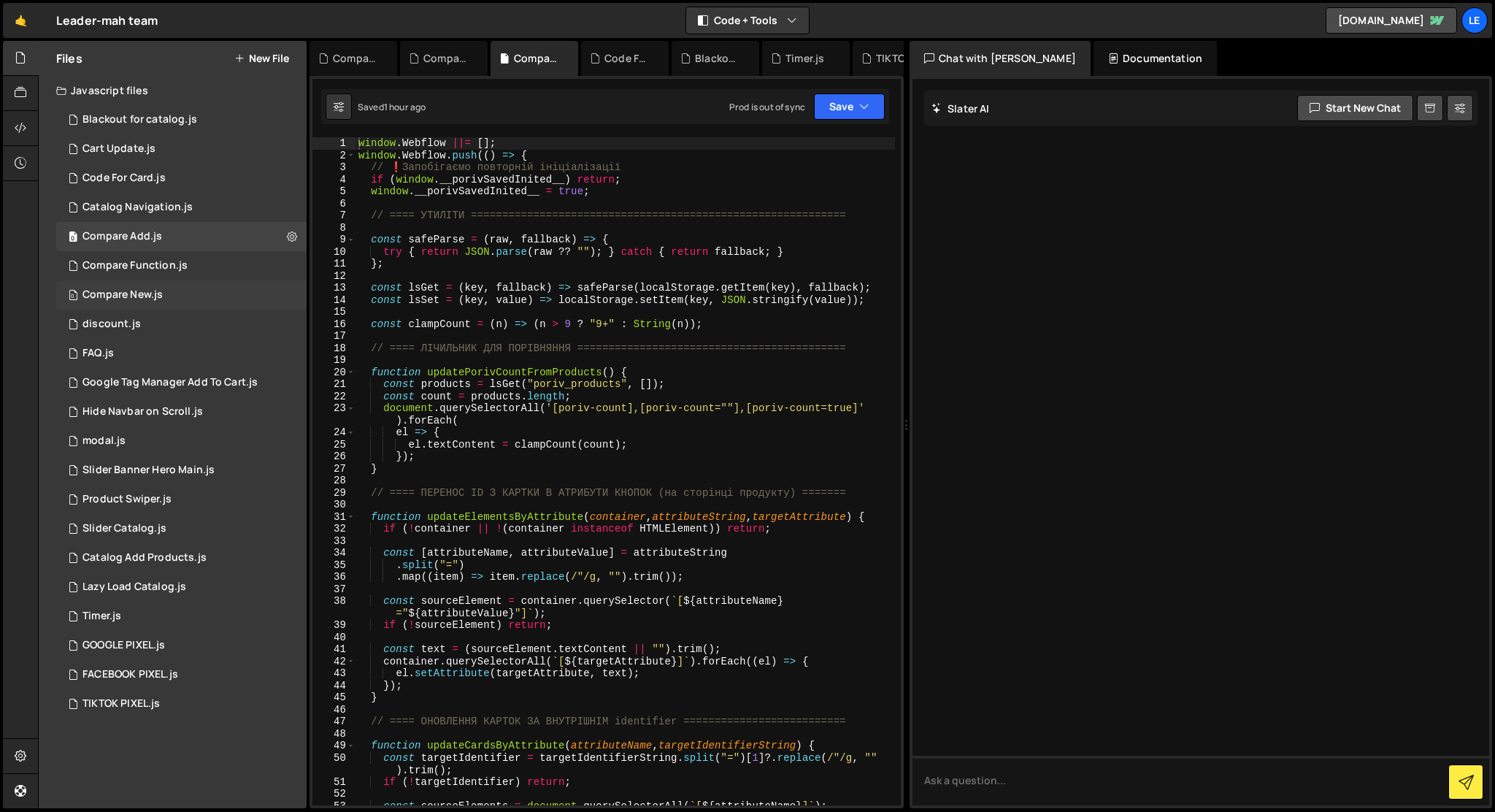
click at [147, 298] on div "Compare New.js" at bounding box center [122, 294] width 81 height 13
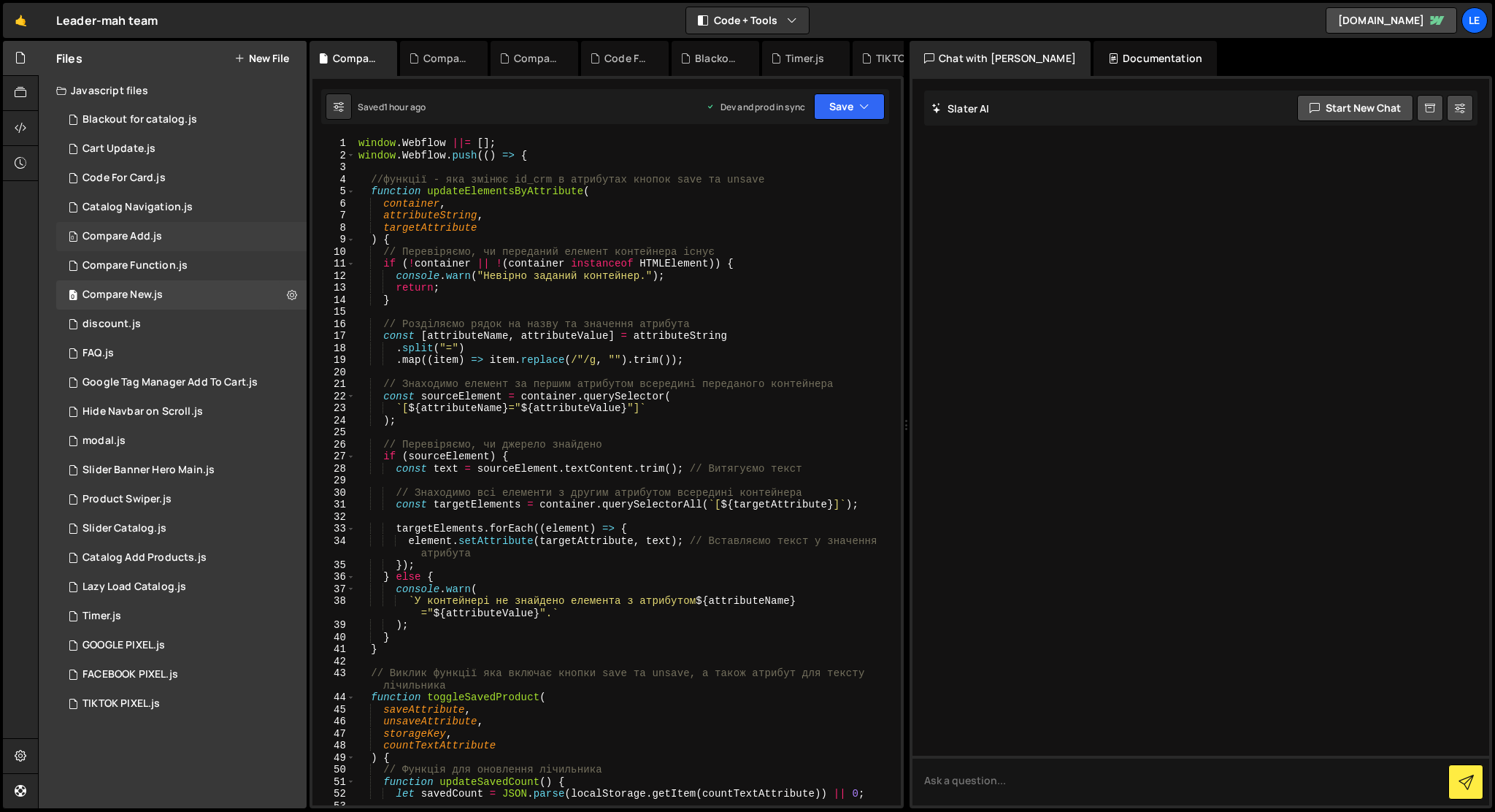
click at [147, 234] on div "Compare Add.js" at bounding box center [122, 236] width 80 height 13
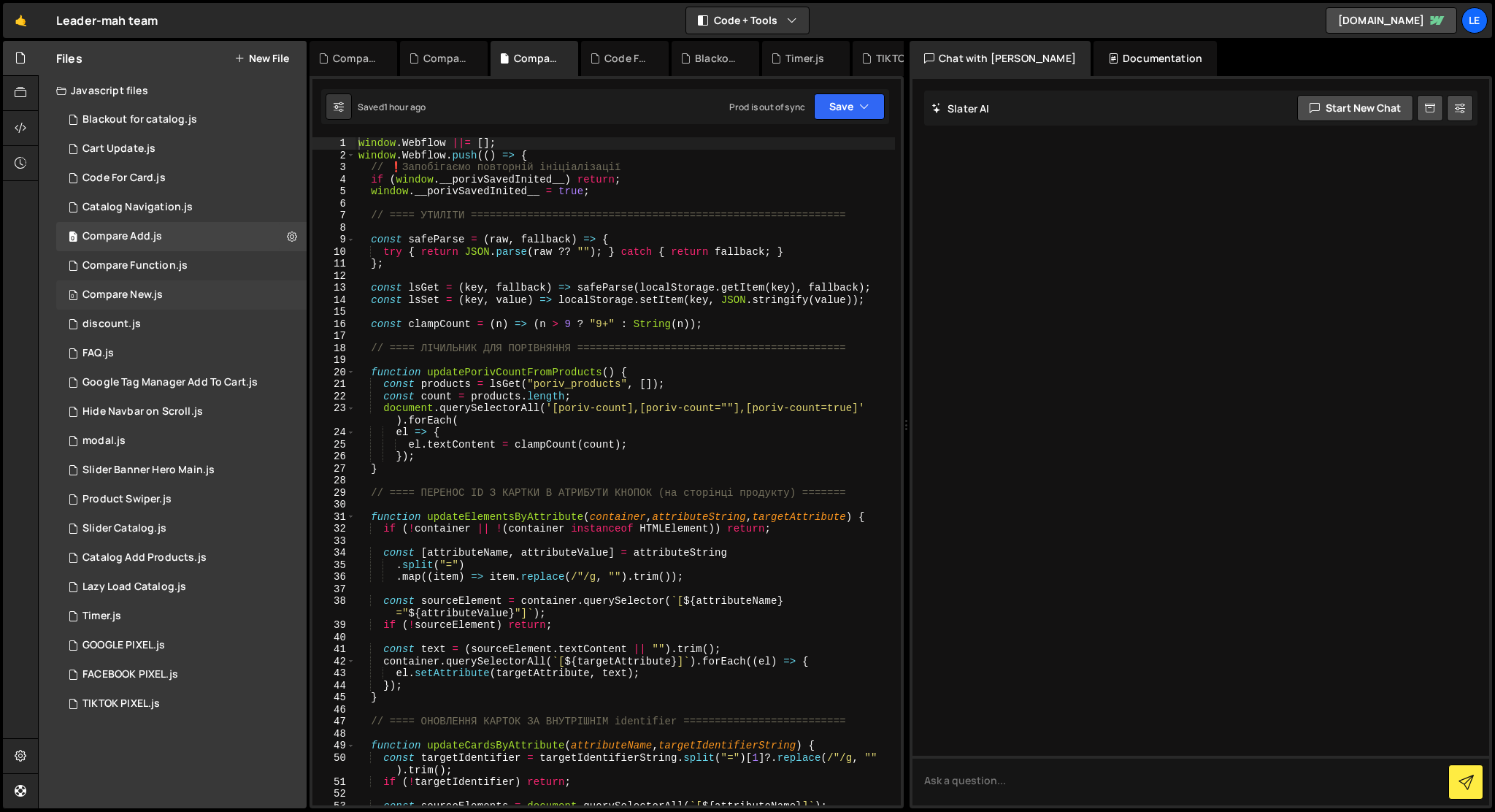
click at [145, 291] on div "Compare New.js" at bounding box center [122, 294] width 81 height 13
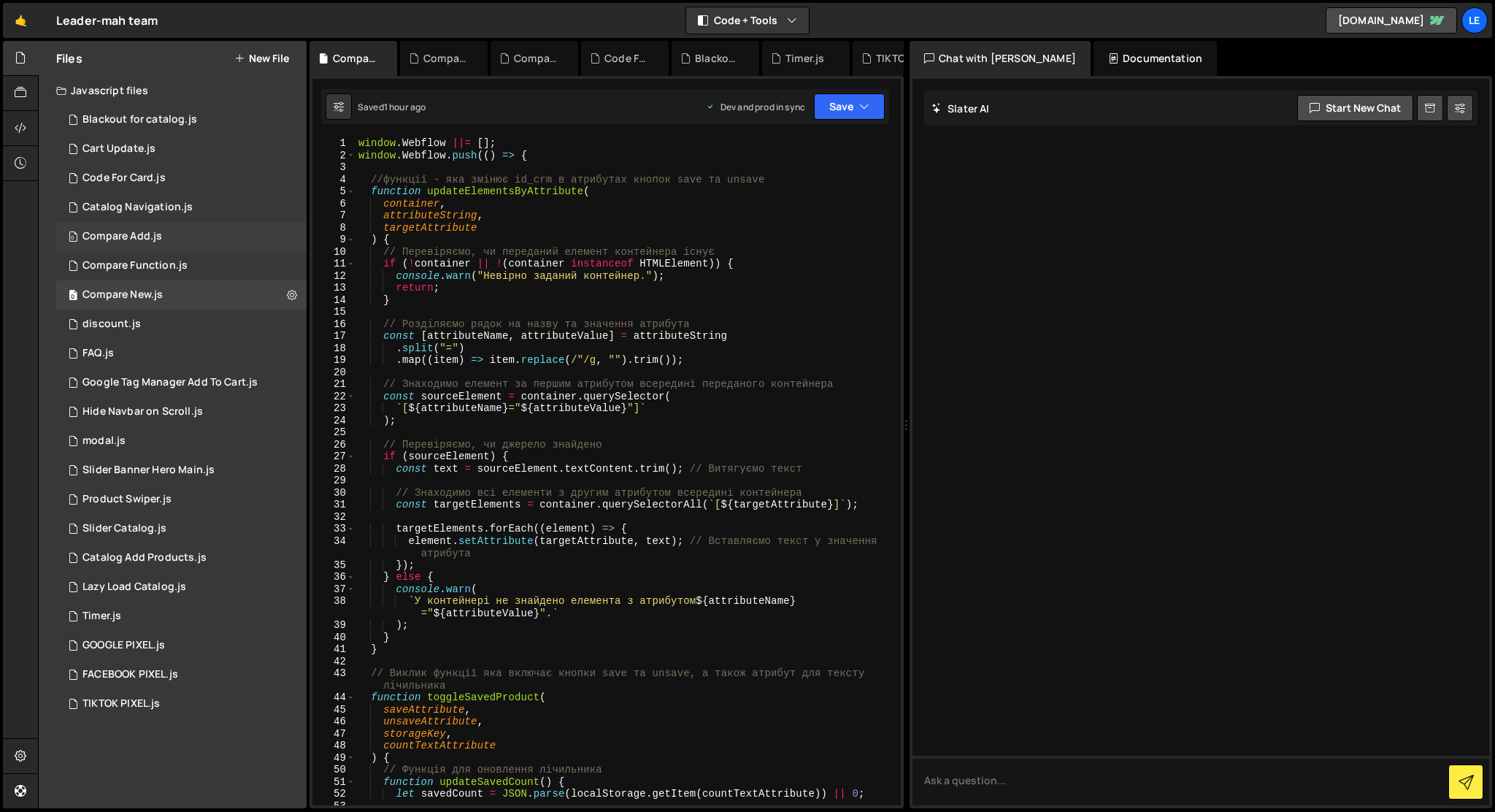
click at [187, 236] on div "0 Compare Add.js 0" at bounding box center [181, 237] width 251 height 29
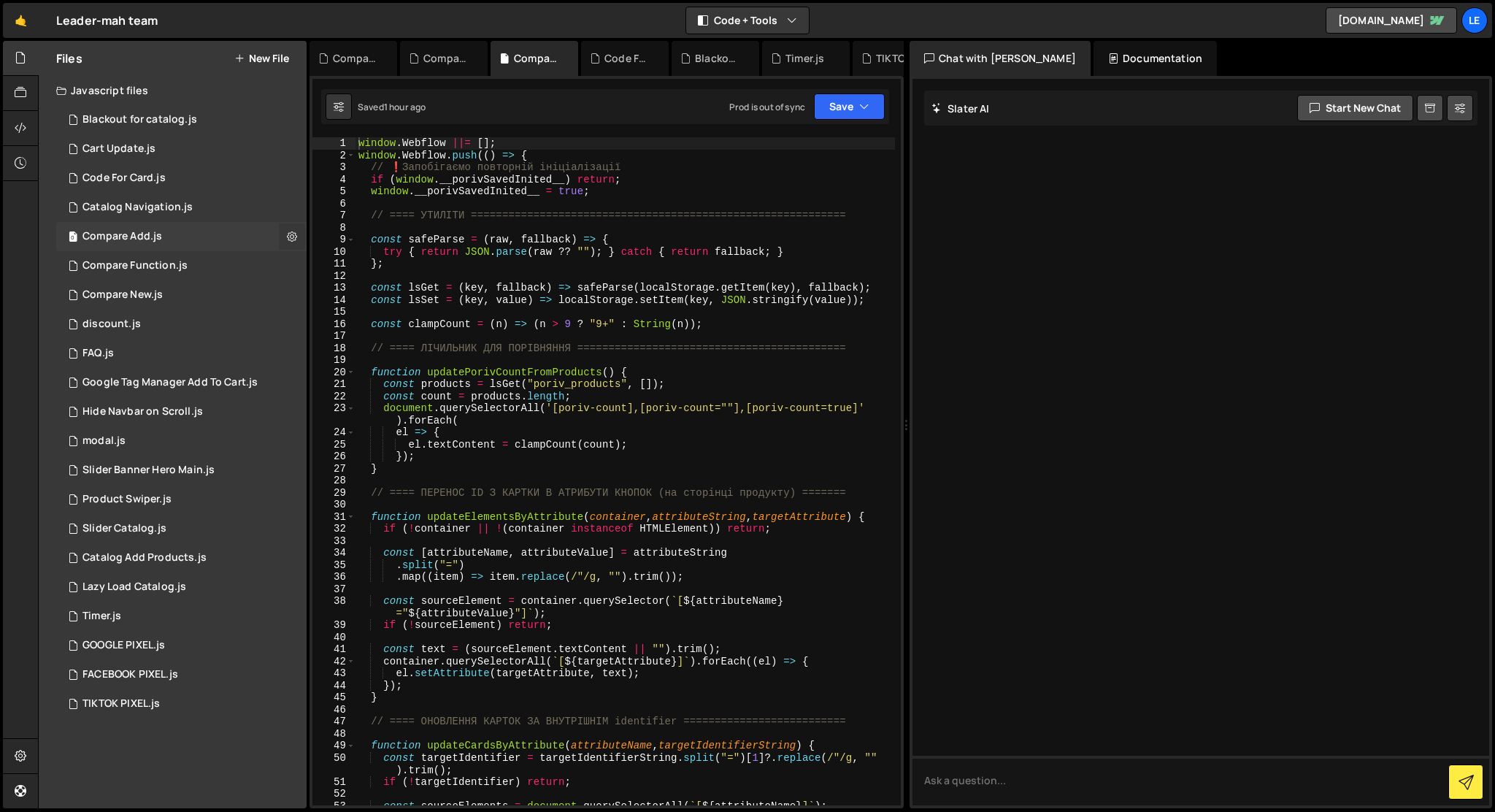
click at [293, 237] on icon at bounding box center [292, 236] width 10 height 14
click at [357, 317] on button "Delete File" at bounding box center [381, 325] width 143 height 29
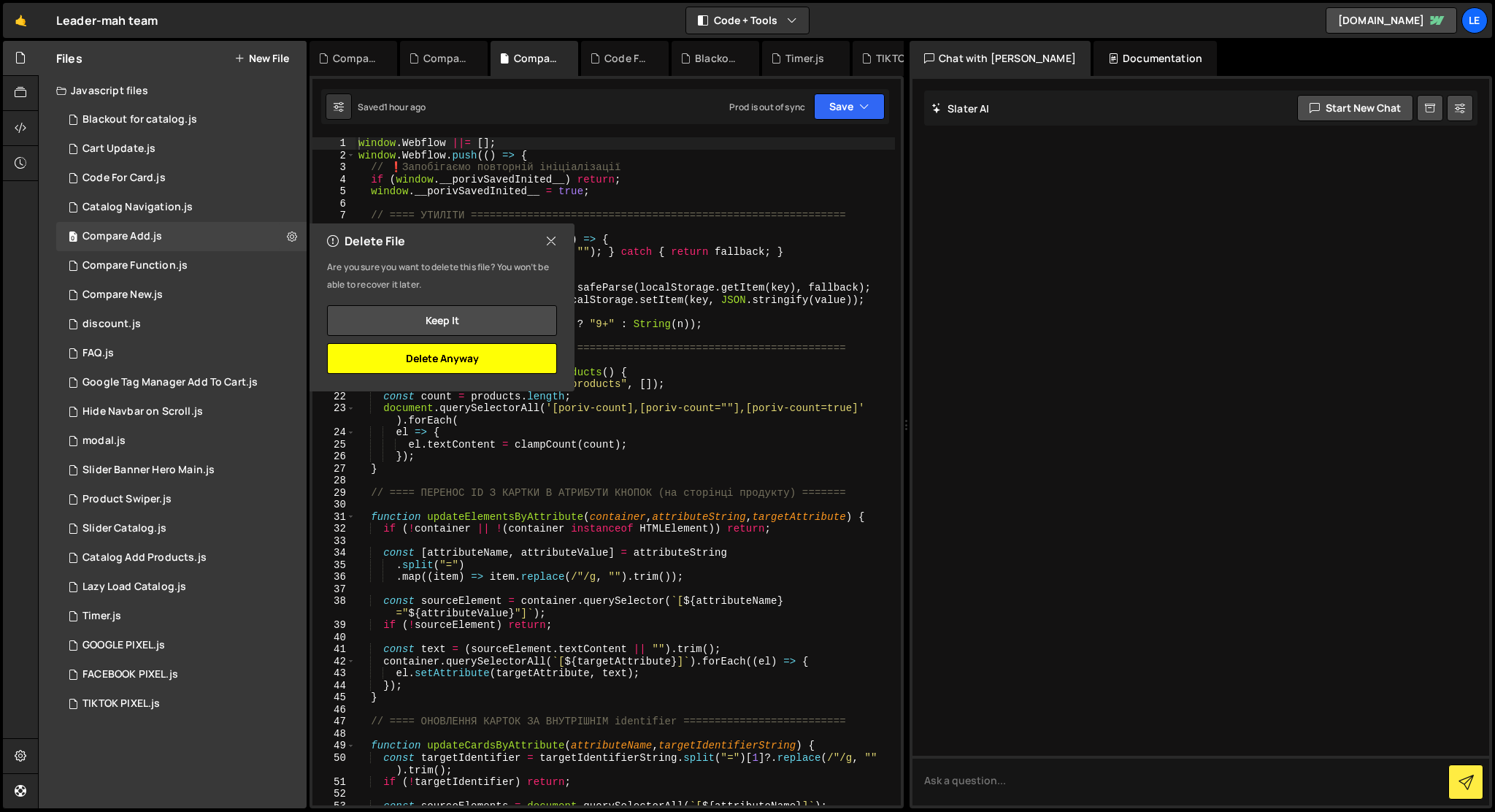
click at [399, 357] on button "Delete Anyway" at bounding box center [442, 358] width 230 height 30
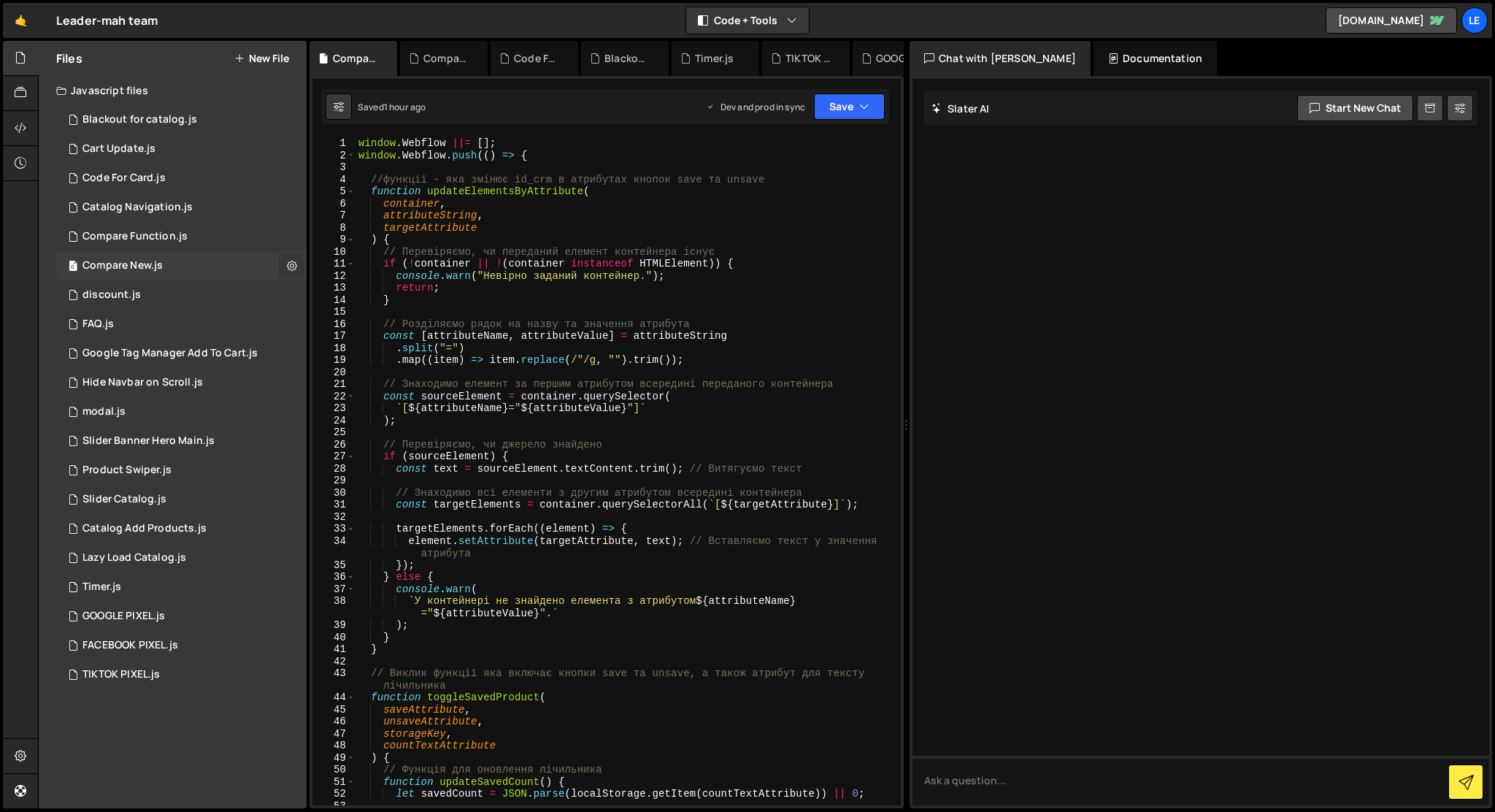
click at [289, 267] on icon at bounding box center [292, 265] width 10 height 14
type input "Compare New"
radio input "true"
click at [330, 288] on button "Edit File Settings" at bounding box center [381, 297] width 143 height 29
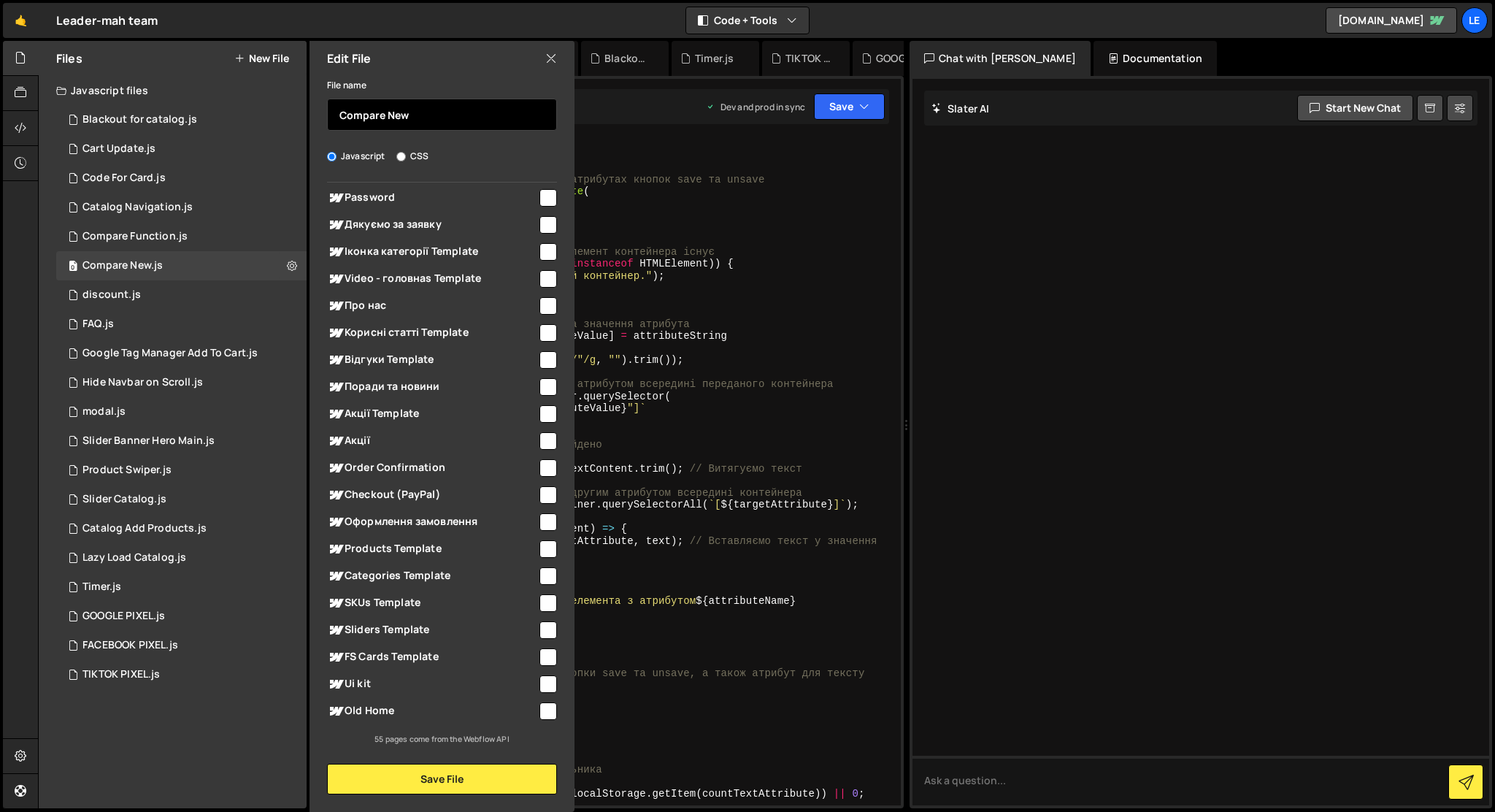
click at [417, 122] on input "Compare New" at bounding box center [442, 115] width 230 height 32
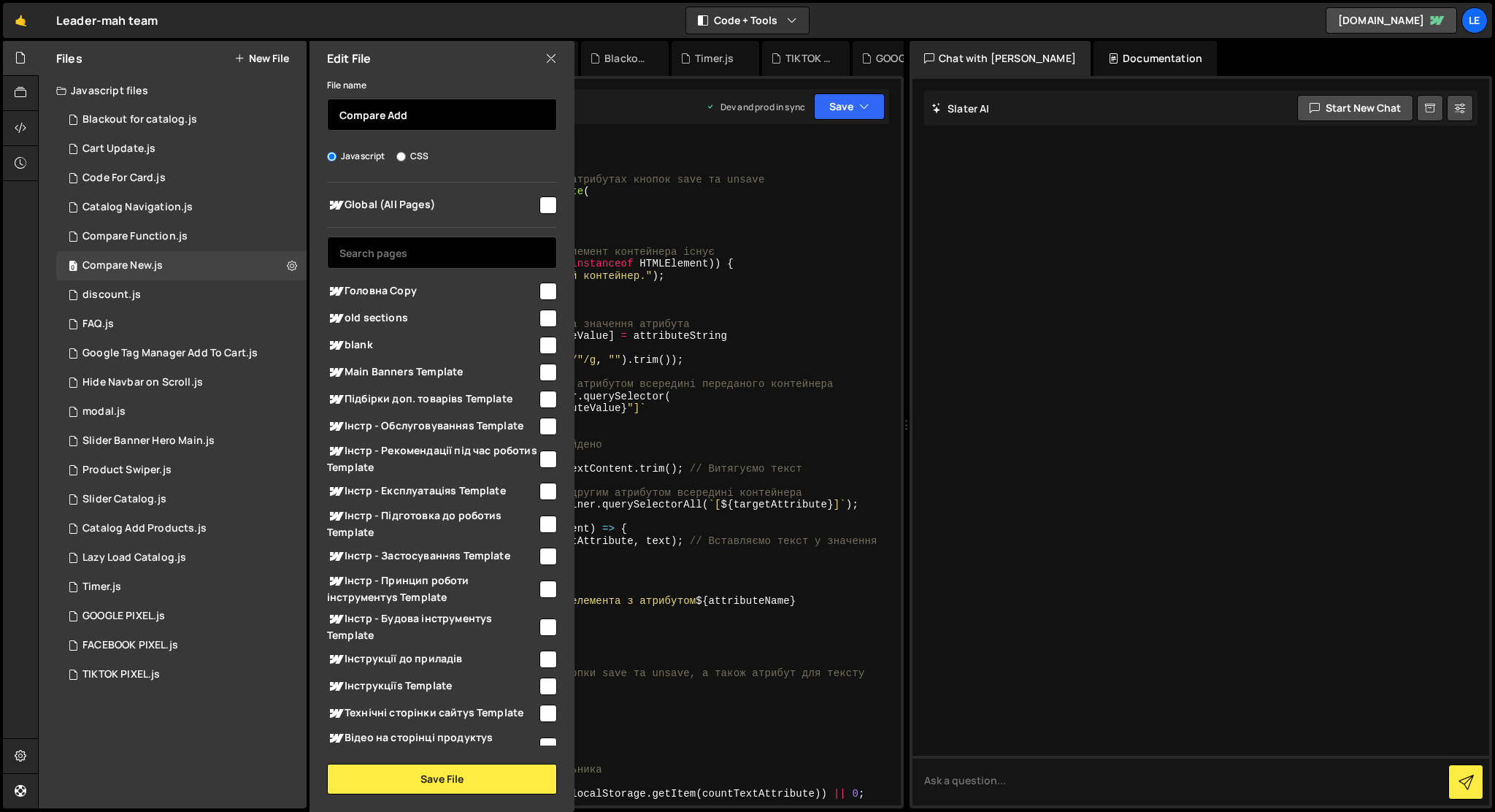
type input "Compare Add"
click at [422, 250] on input "text" at bounding box center [442, 252] width 230 height 32
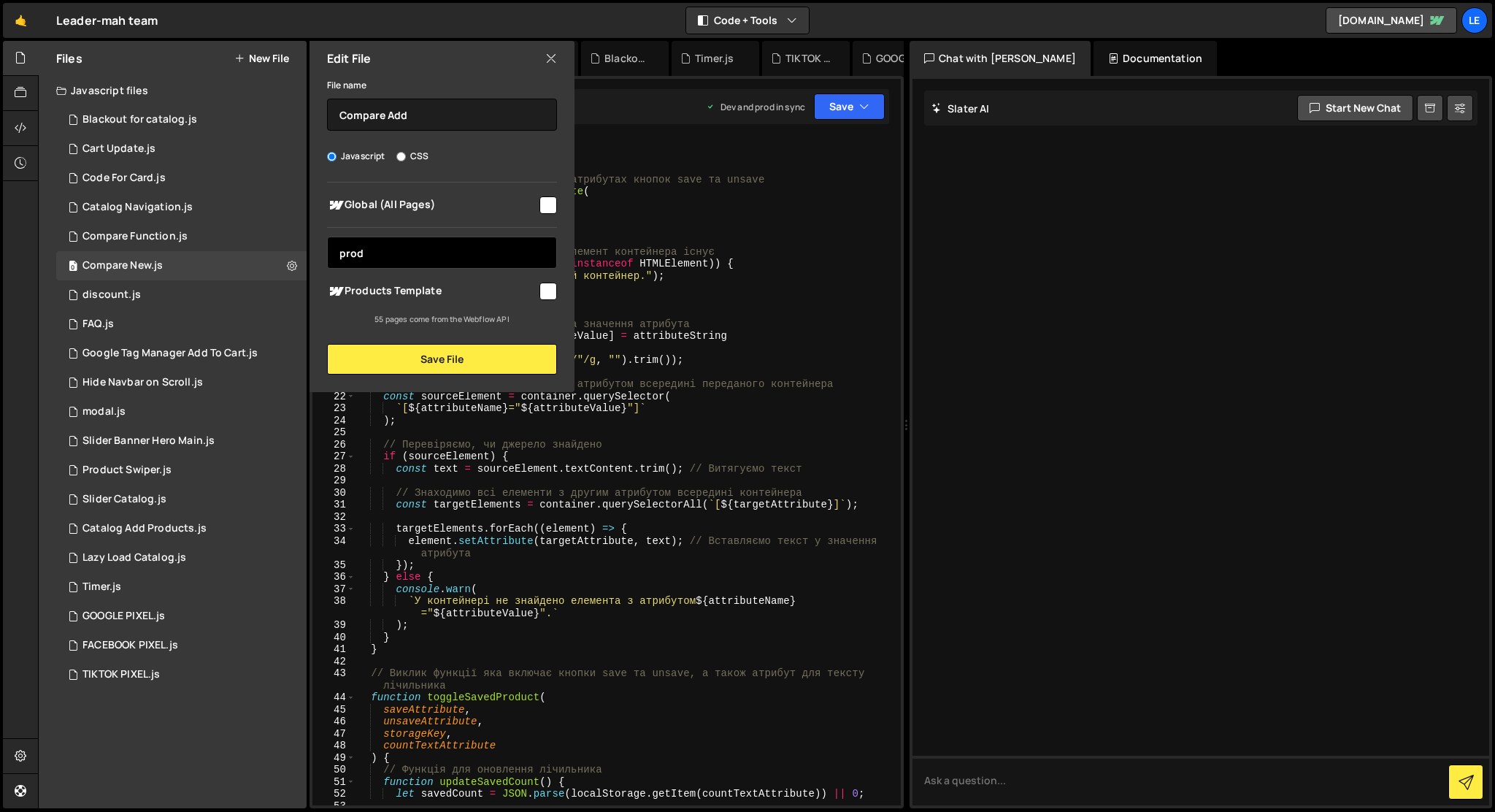
type input "prod"
click at [546, 285] on input "checkbox" at bounding box center [548, 291] width 17 height 17
checkbox input "true"
click at [423, 356] on button "Save File" at bounding box center [442, 358] width 230 height 30
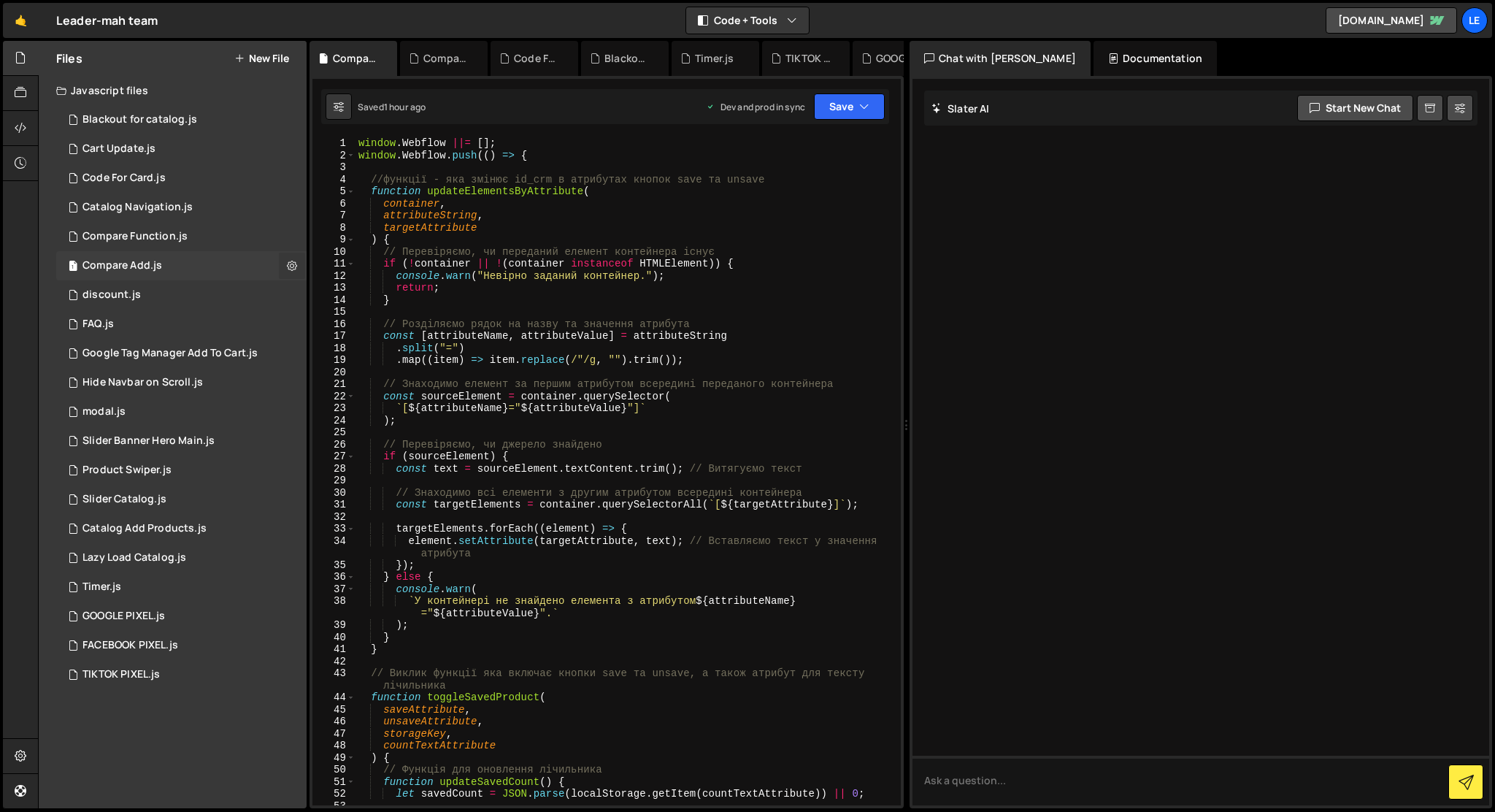
click at [291, 265] on icon at bounding box center [292, 265] width 10 height 14
click at [384, 297] on button "Edit File Settings" at bounding box center [381, 297] width 143 height 29
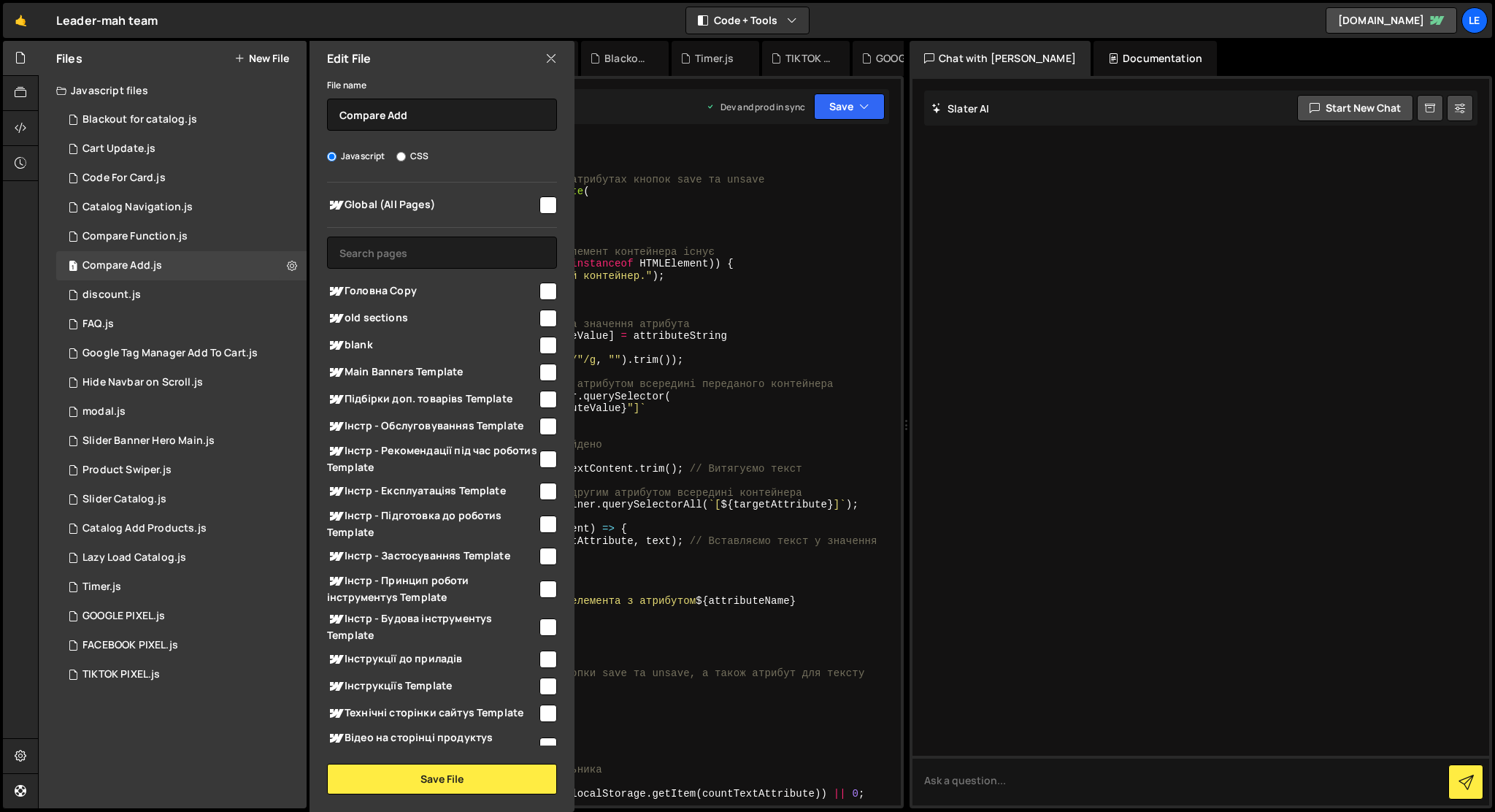
click at [545, 201] on input "checkbox" at bounding box center [548, 205] width 17 height 17
checkbox input "true"
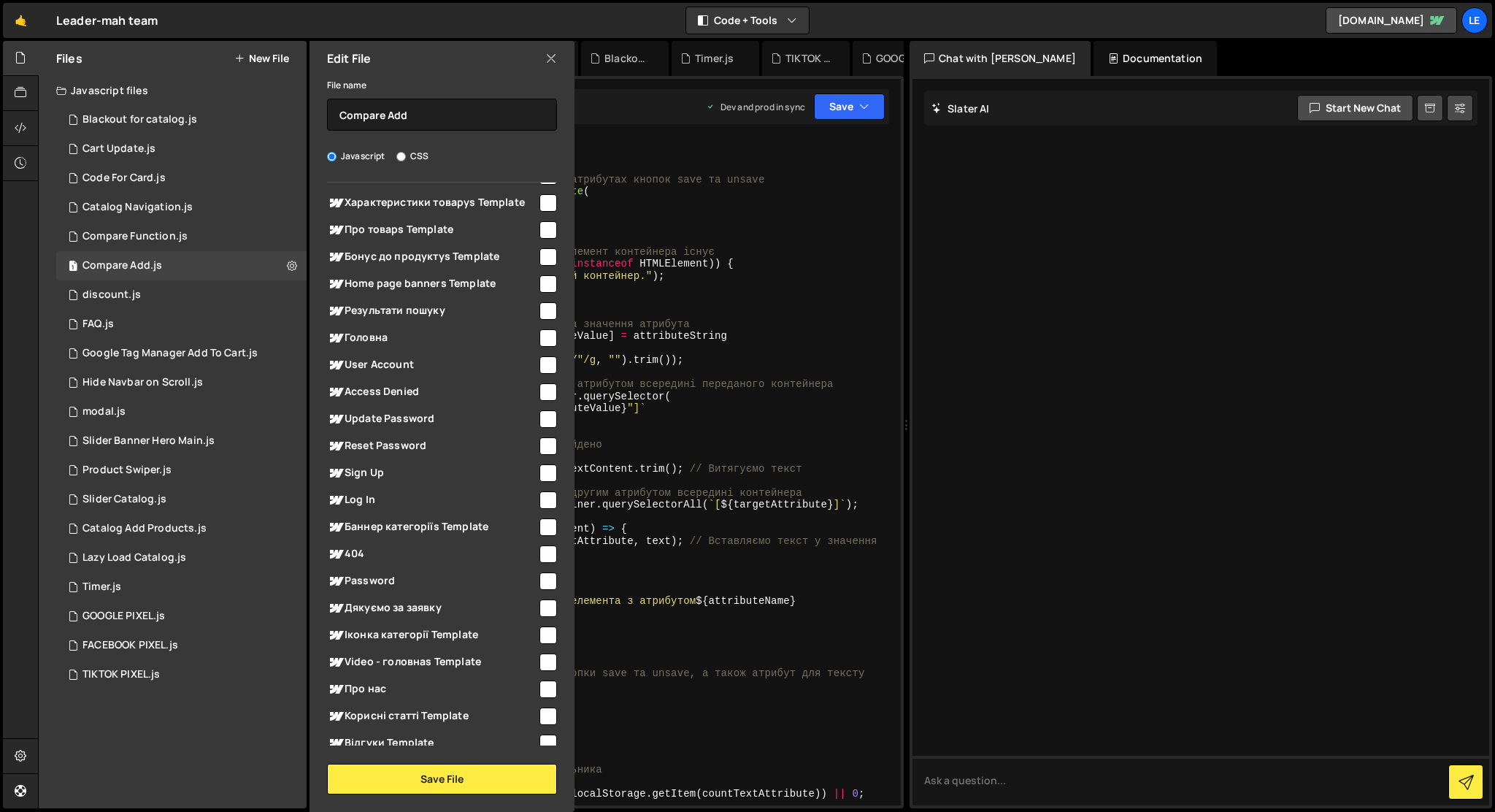
scroll to position [1066, 0]
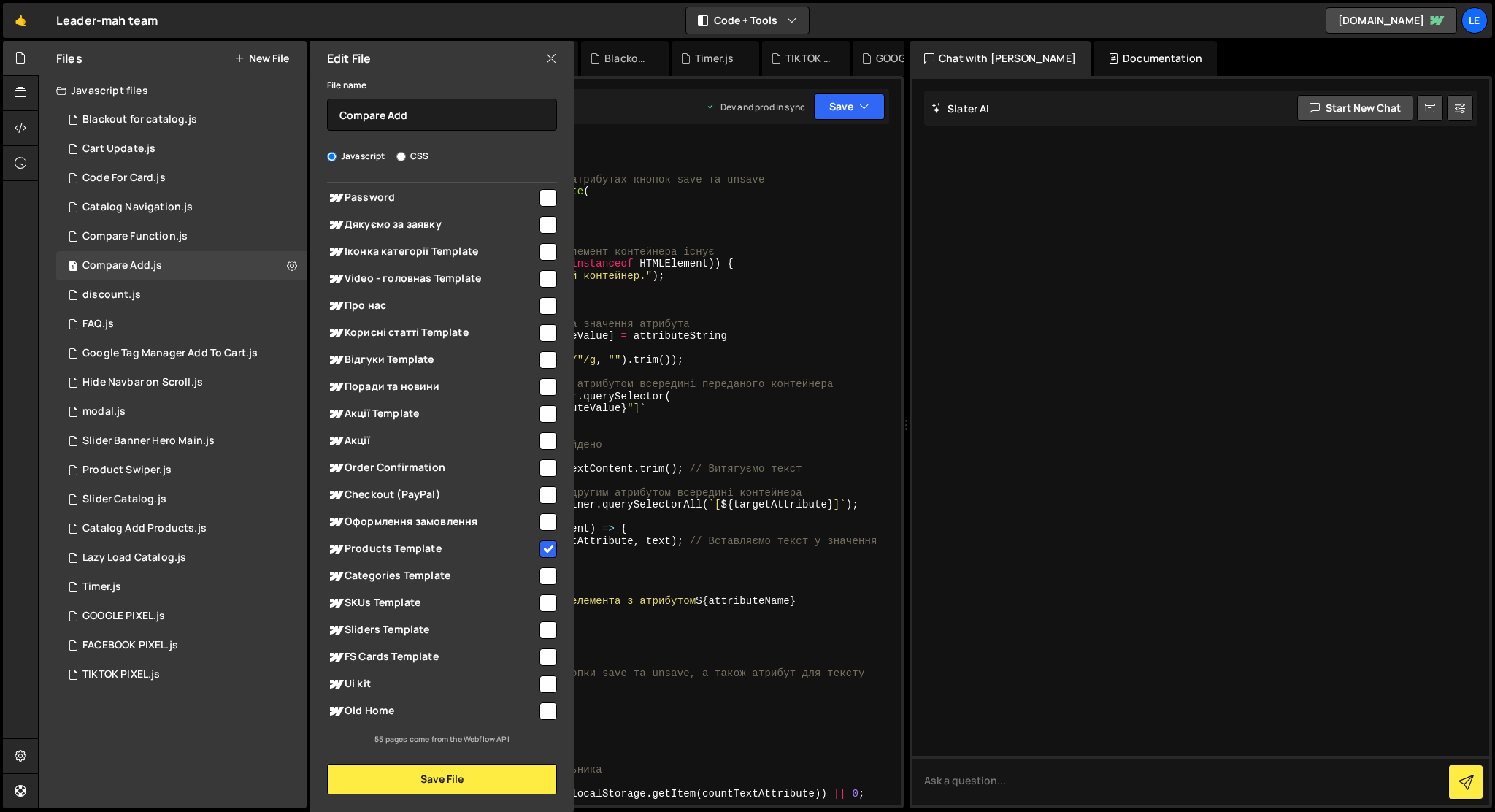
click at [546, 547] on input "checkbox" at bounding box center [548, 549] width 17 height 17
checkbox input "false"
click at [490, 778] on button "Save File" at bounding box center [442, 778] width 230 height 30
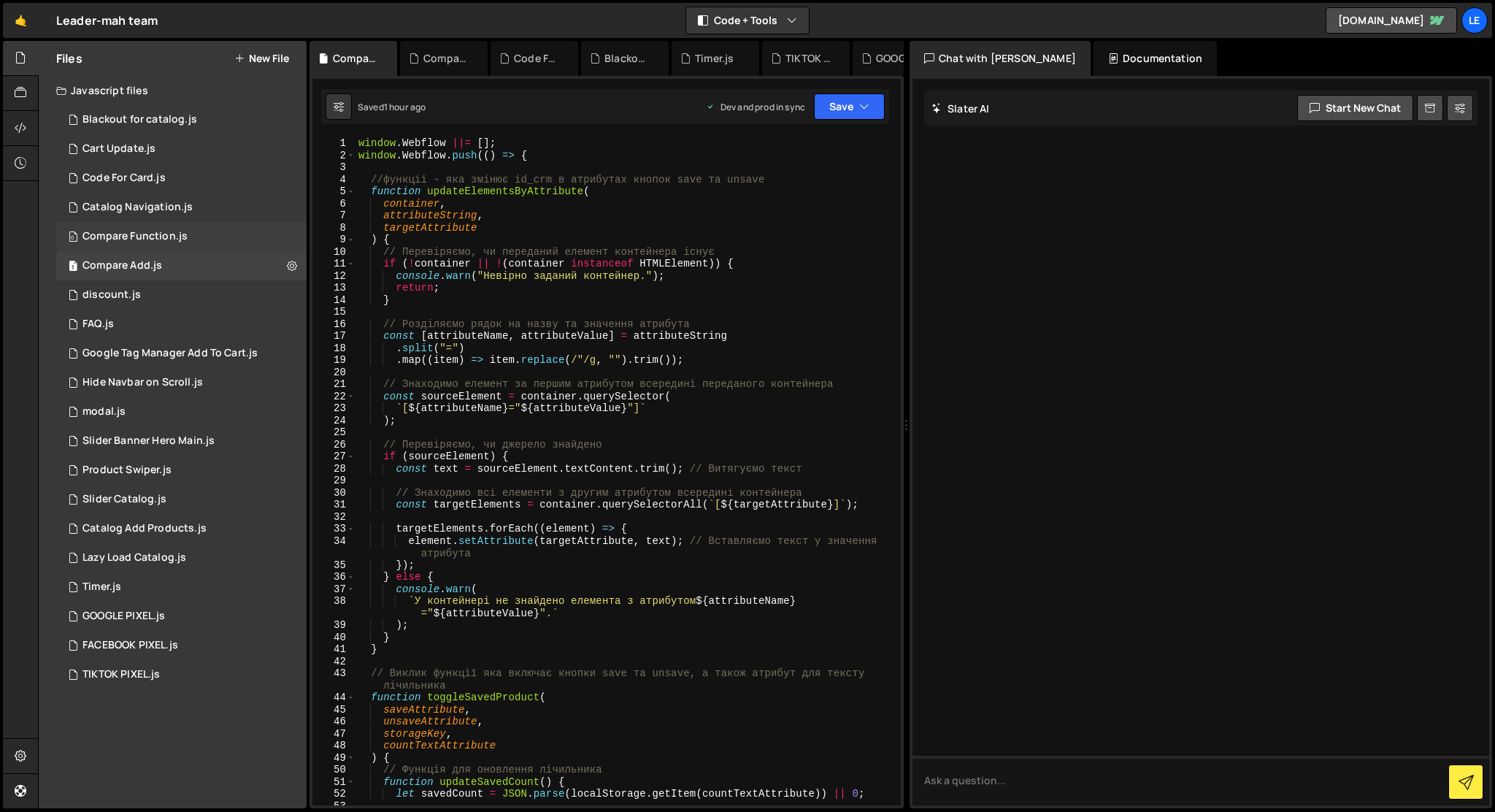
click at [285, 235] on div "0 Compare Function.js 0" at bounding box center [181, 237] width 251 height 29
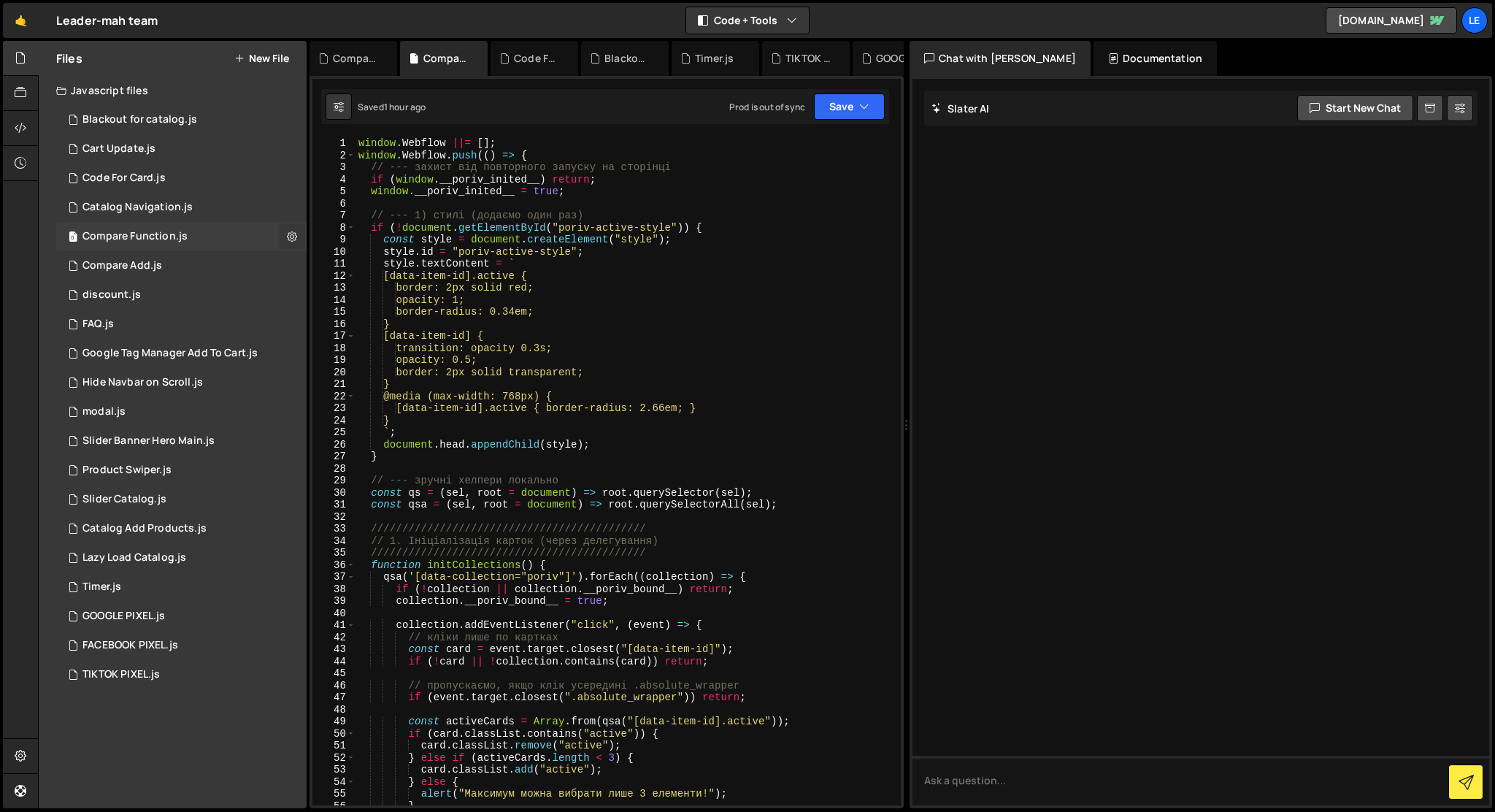
click at [292, 236] on icon at bounding box center [292, 236] width 10 height 14
type input "Compare Function"
radio input "true"
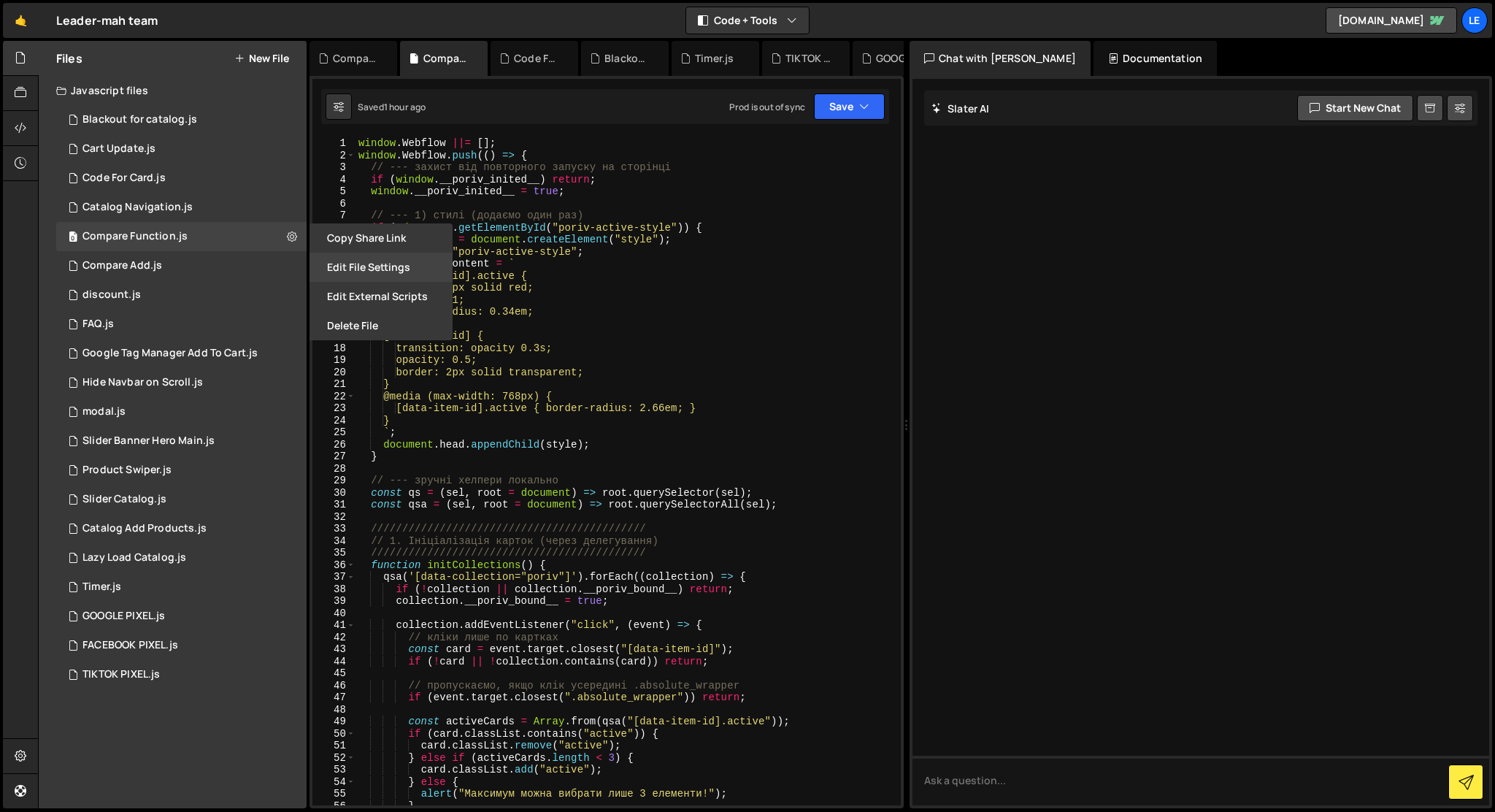
click at [344, 260] on button "Edit File Settings" at bounding box center [381, 267] width 143 height 29
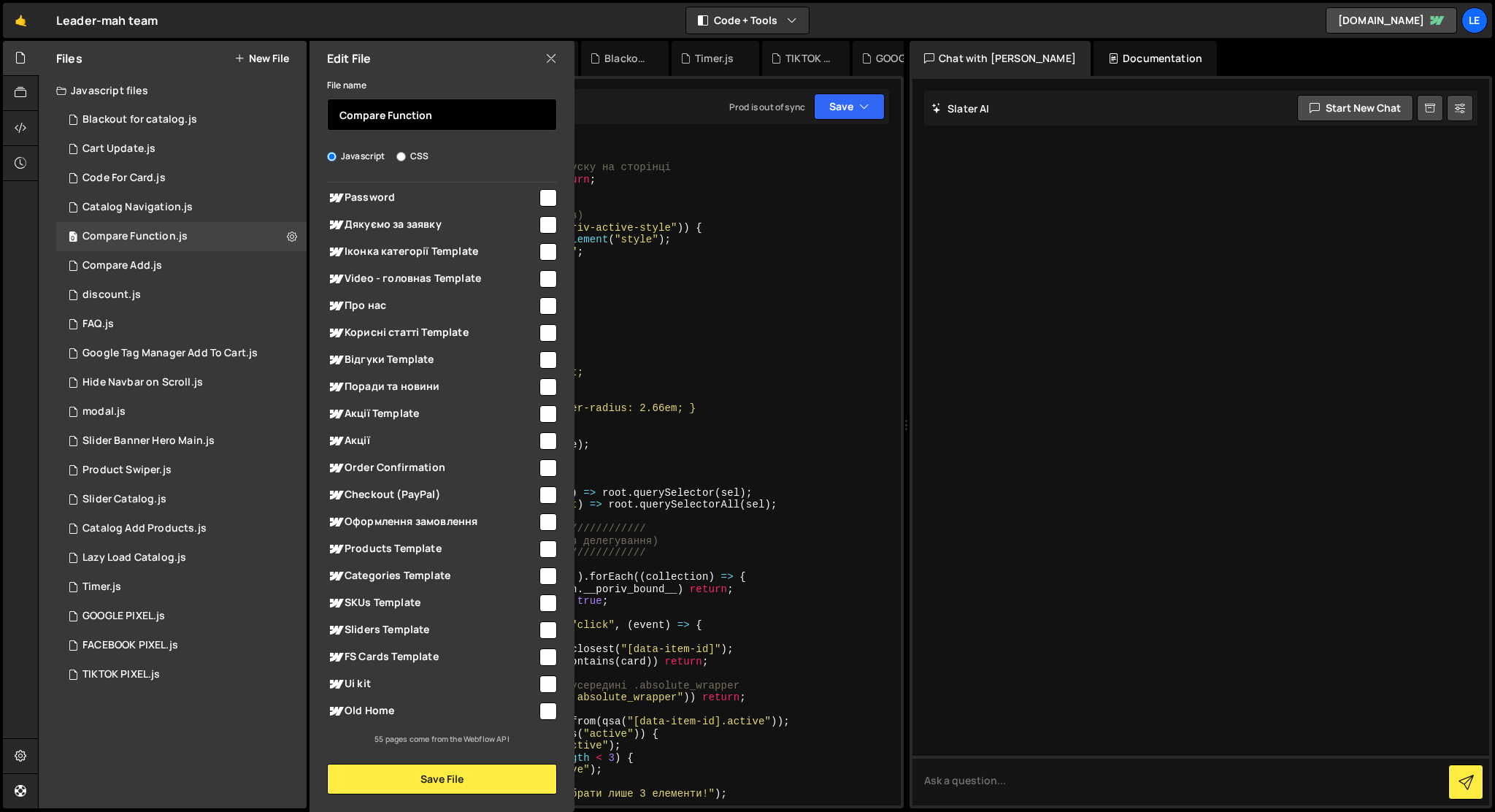
click at [435, 108] on input "Compare Function" at bounding box center [442, 115] width 230 height 32
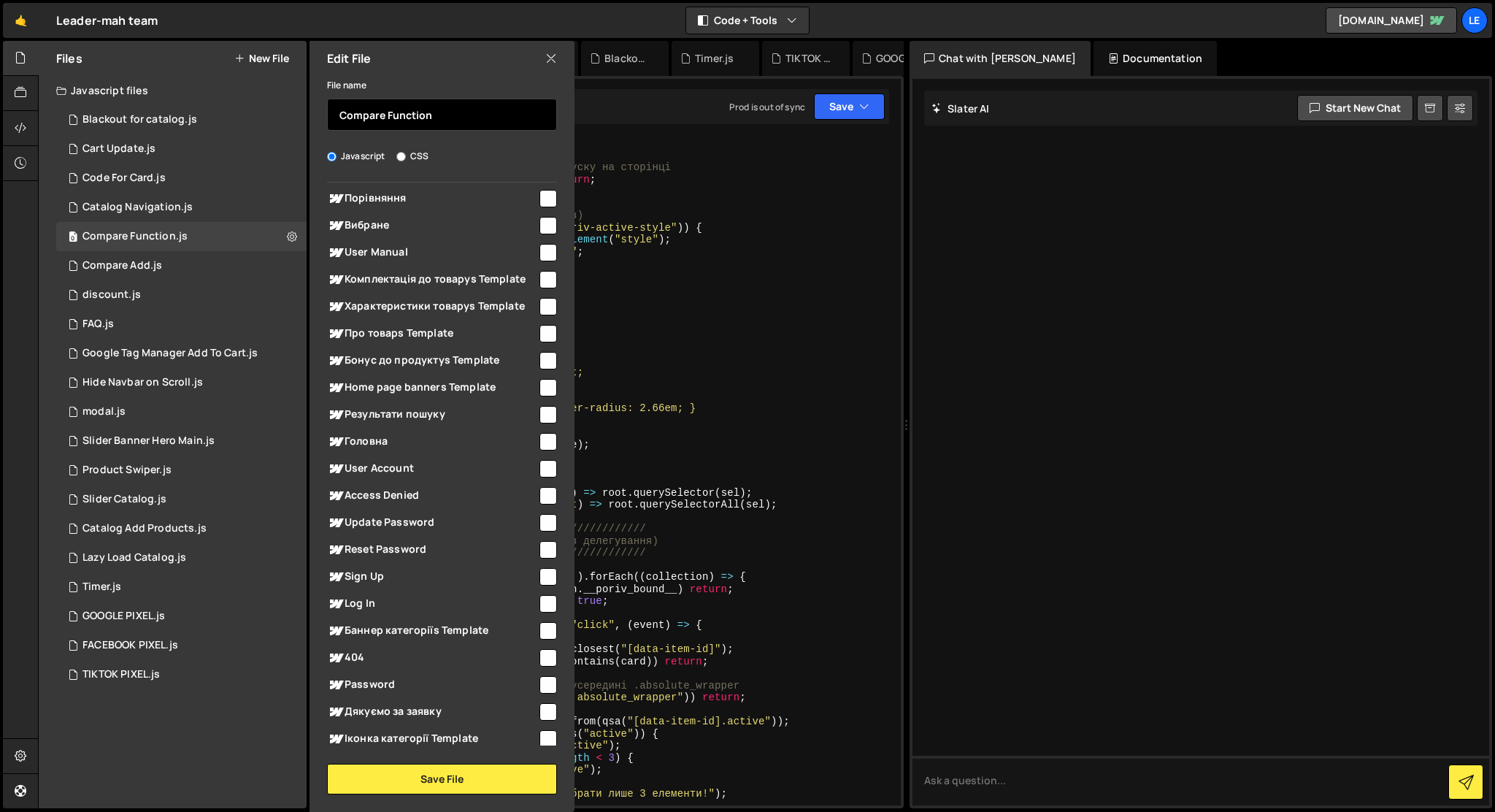
scroll to position [0, 0]
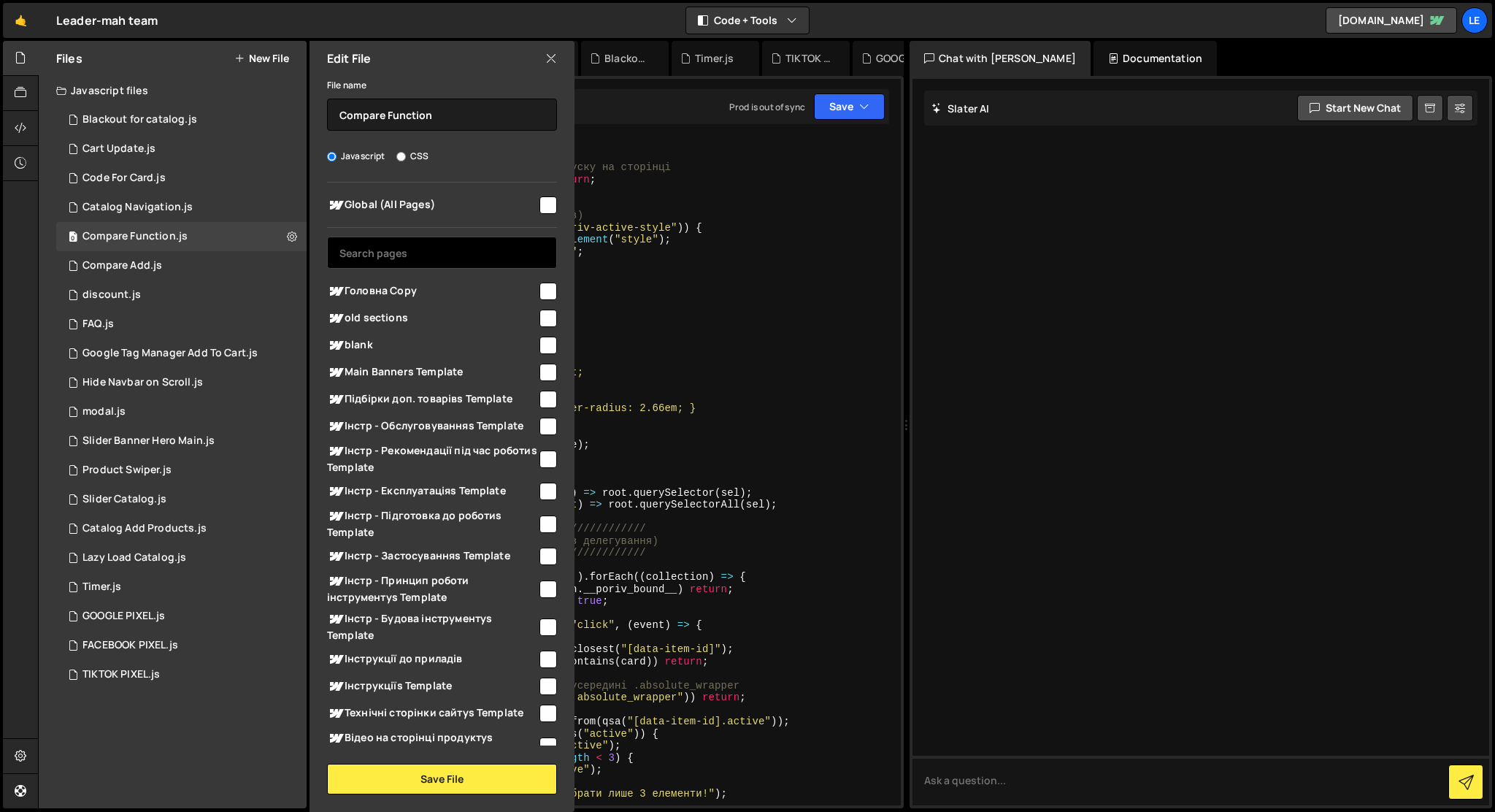
click at [469, 256] on input "text" at bounding box center [442, 252] width 230 height 32
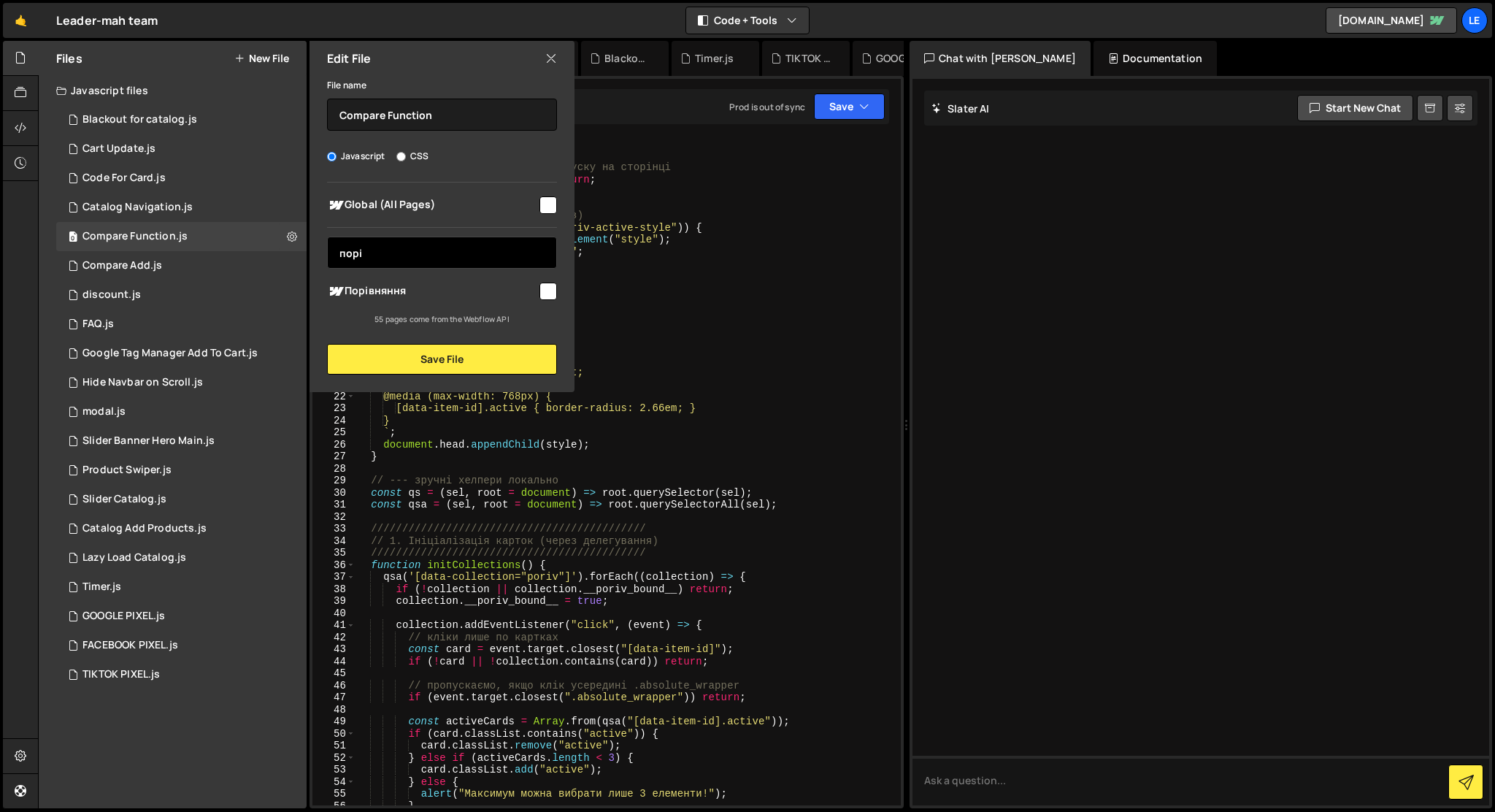
type input "порі"
click at [551, 290] on input "checkbox" at bounding box center [548, 291] width 17 height 17
checkbox input "true"
click at [529, 350] on button "Save File" at bounding box center [442, 358] width 230 height 30
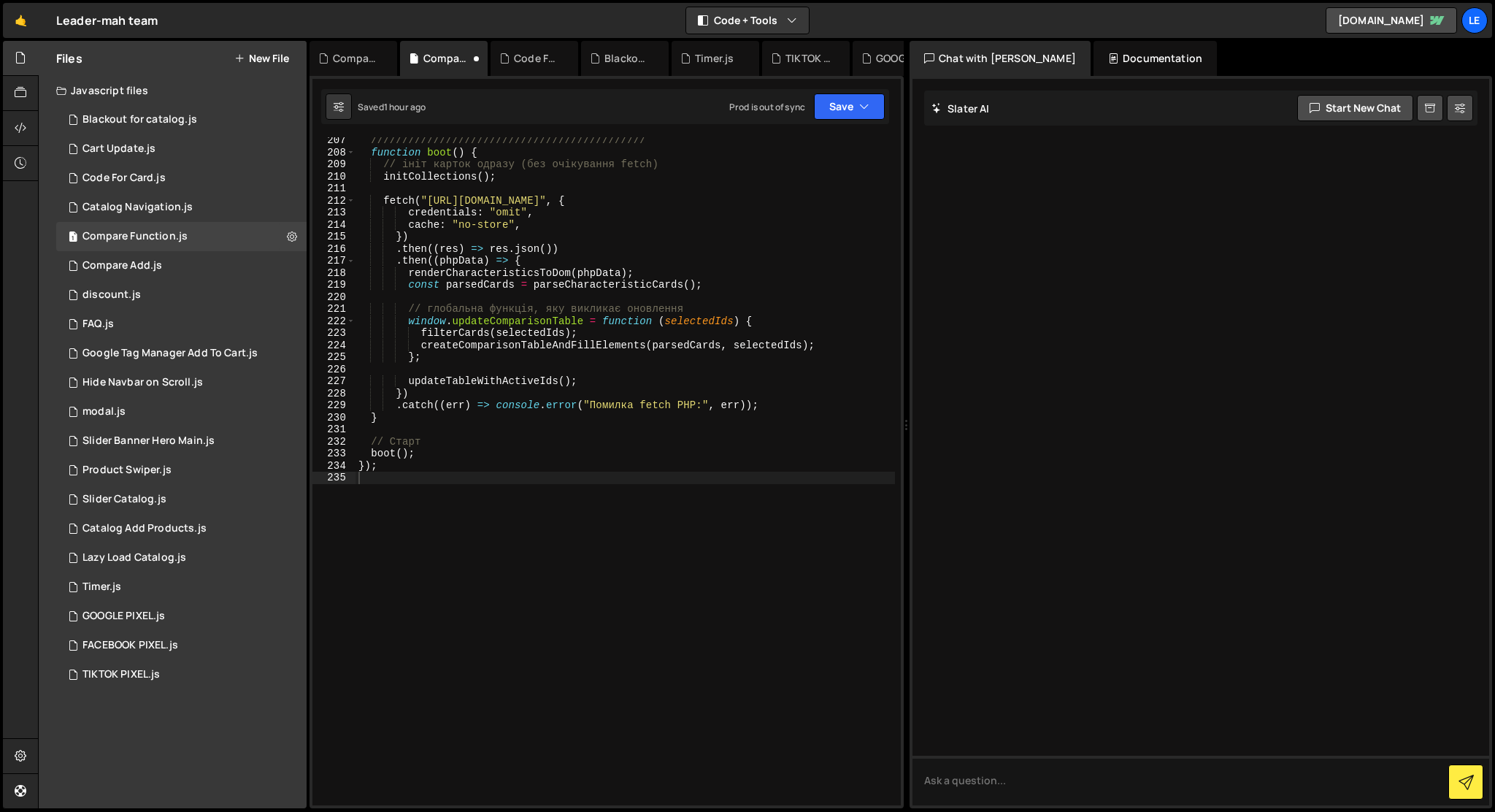
scroll to position [2485, 0]
click at [200, 176] on div "1 Code For Card.js 0" at bounding box center [181, 179] width 251 height 29
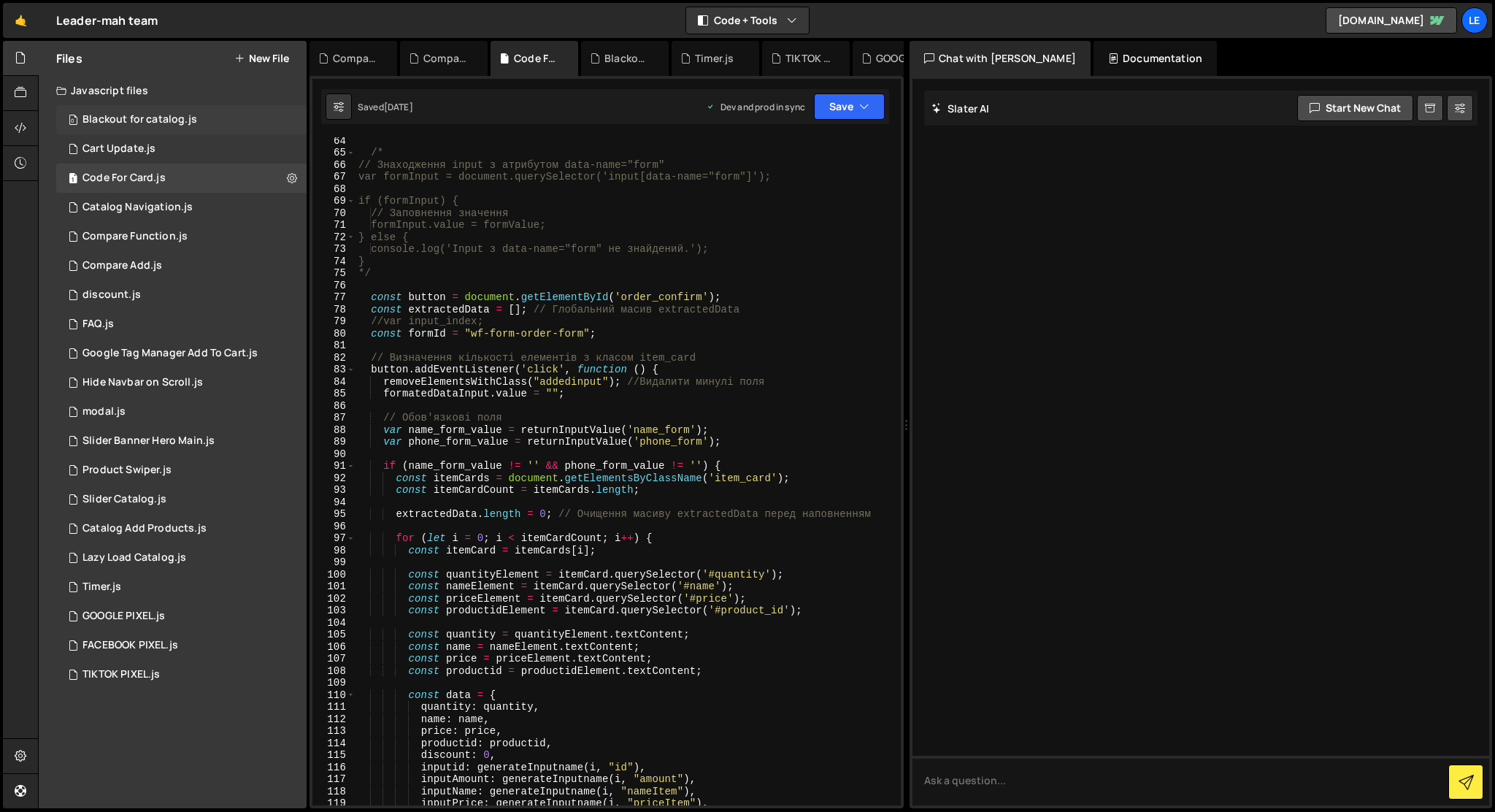
click at [186, 126] on div "Blackout for catalog.js" at bounding box center [140, 119] width 115 height 13
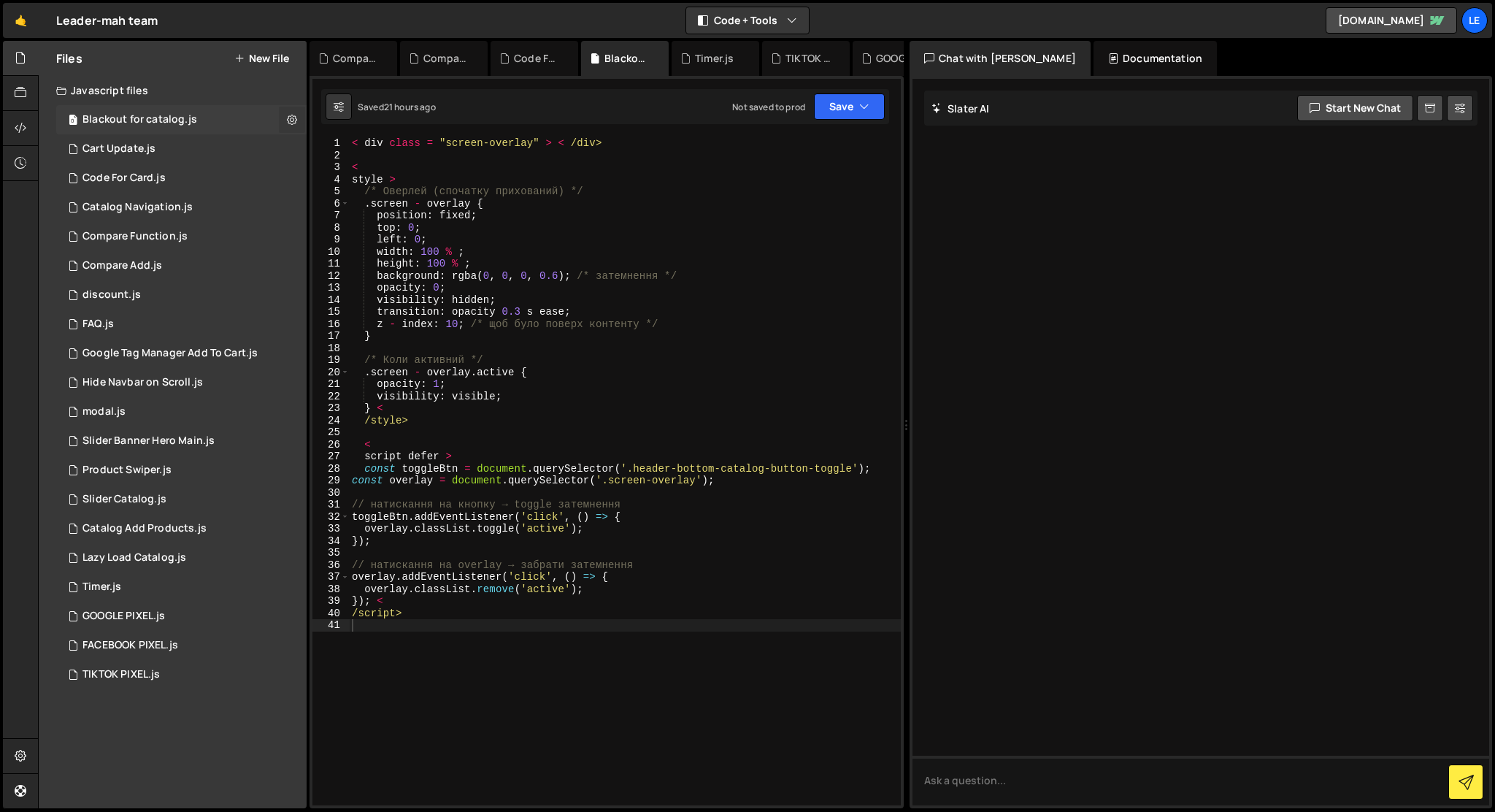
click at [292, 121] on icon at bounding box center [292, 120] width 10 height 14
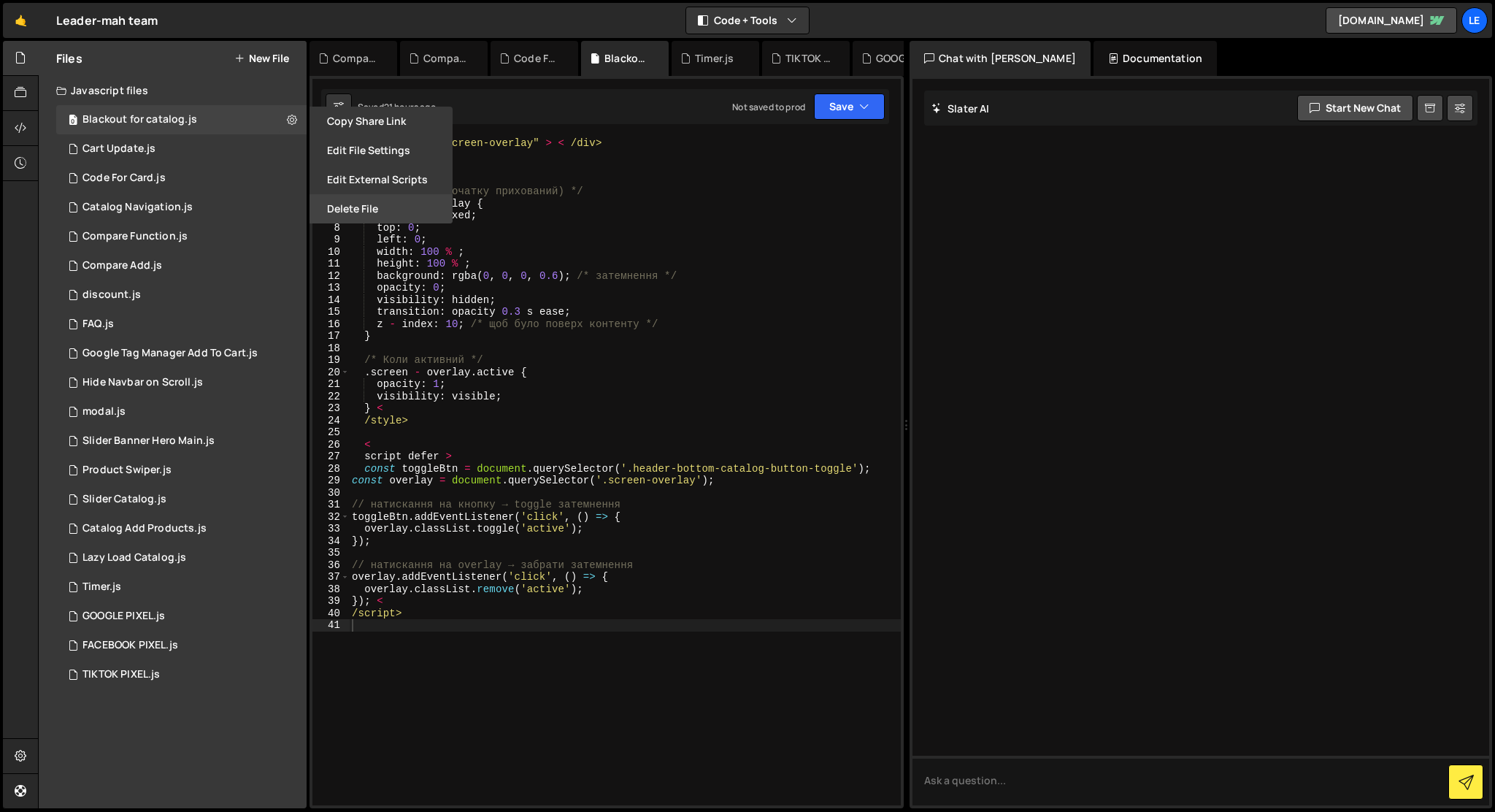
click at [332, 202] on button "Delete File" at bounding box center [381, 209] width 143 height 29
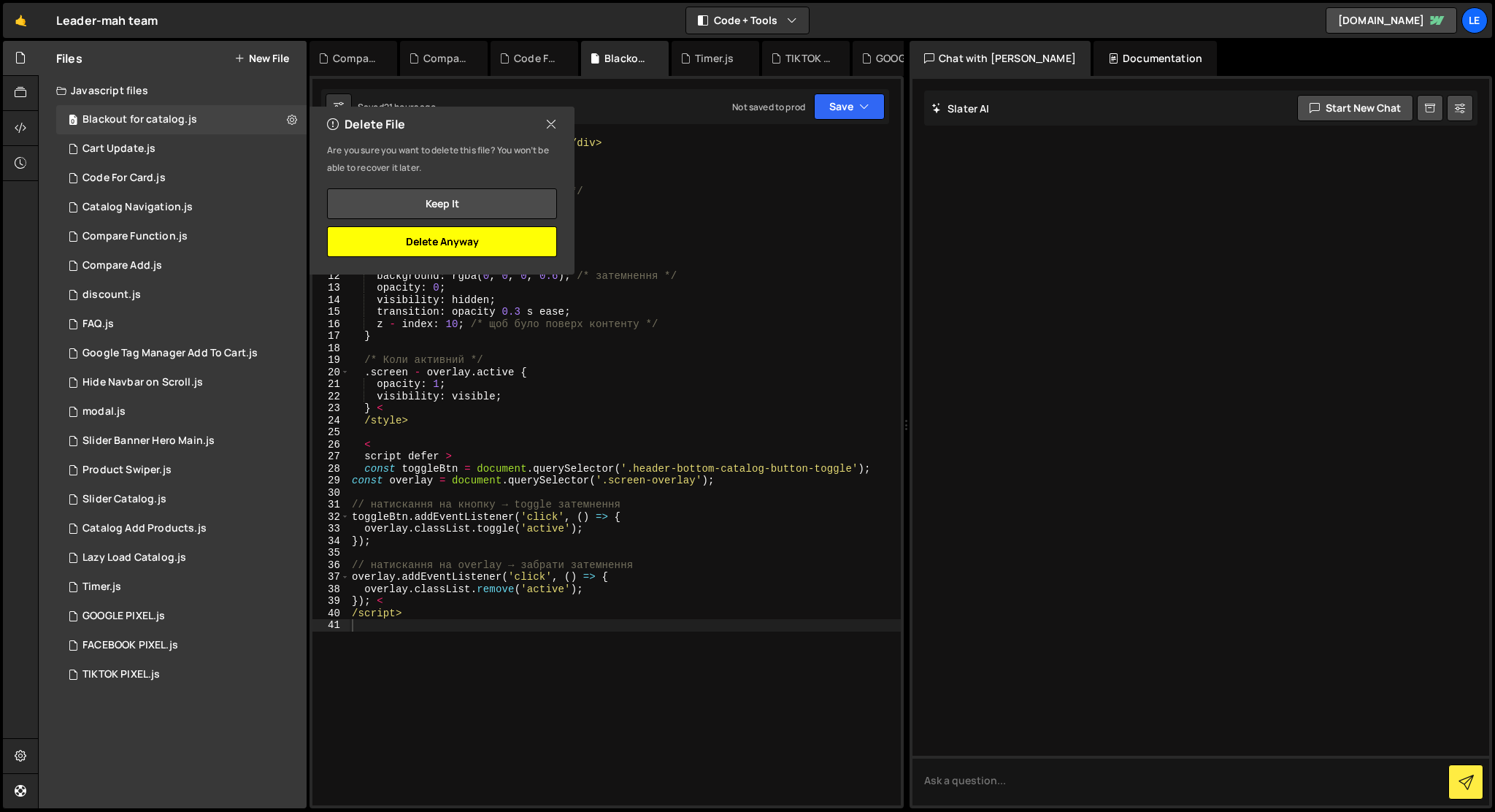
click at [472, 241] on button "Delete Anyway" at bounding box center [442, 241] width 230 height 30
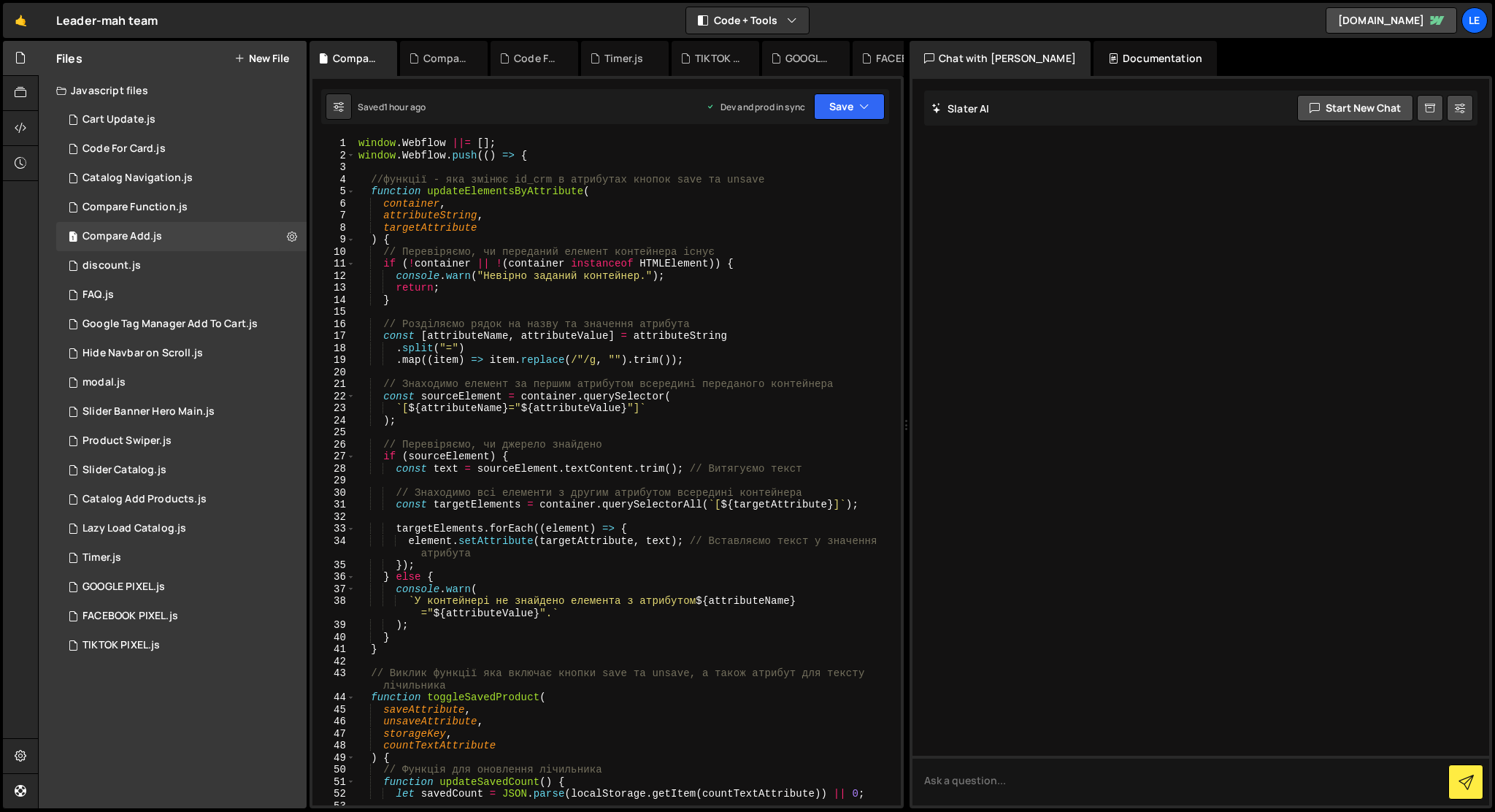
click at [265, 62] on button "New File" at bounding box center [261, 58] width 55 height 11
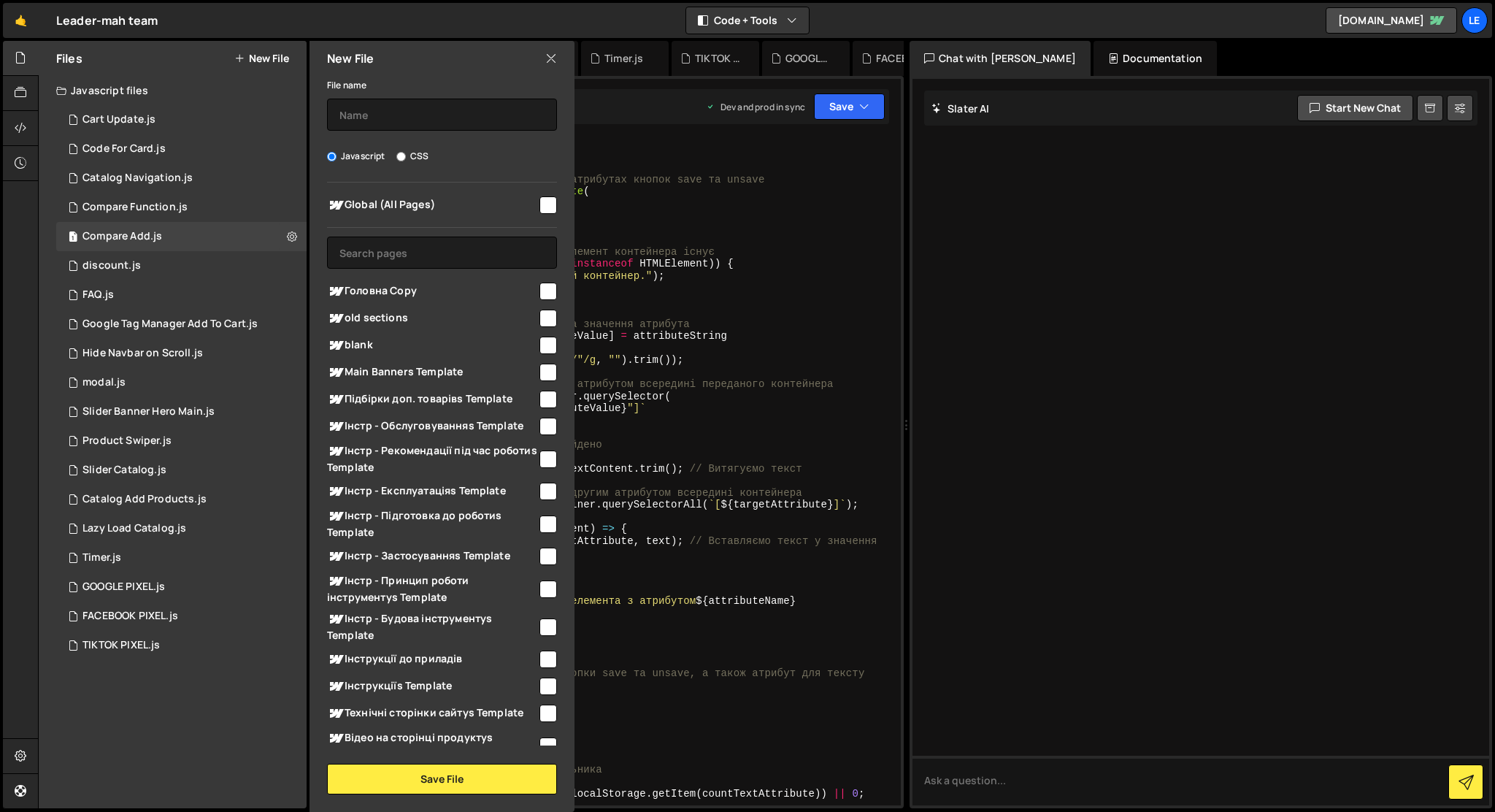
click at [540, 204] on input "checkbox" at bounding box center [548, 205] width 17 height 17
checkbox input "true"
click at [453, 115] on input "text" at bounding box center [442, 115] width 230 height 32
click at [385, 113] on input "Favorites Products" at bounding box center [442, 115] width 230 height 32
type input "Favorite Products"
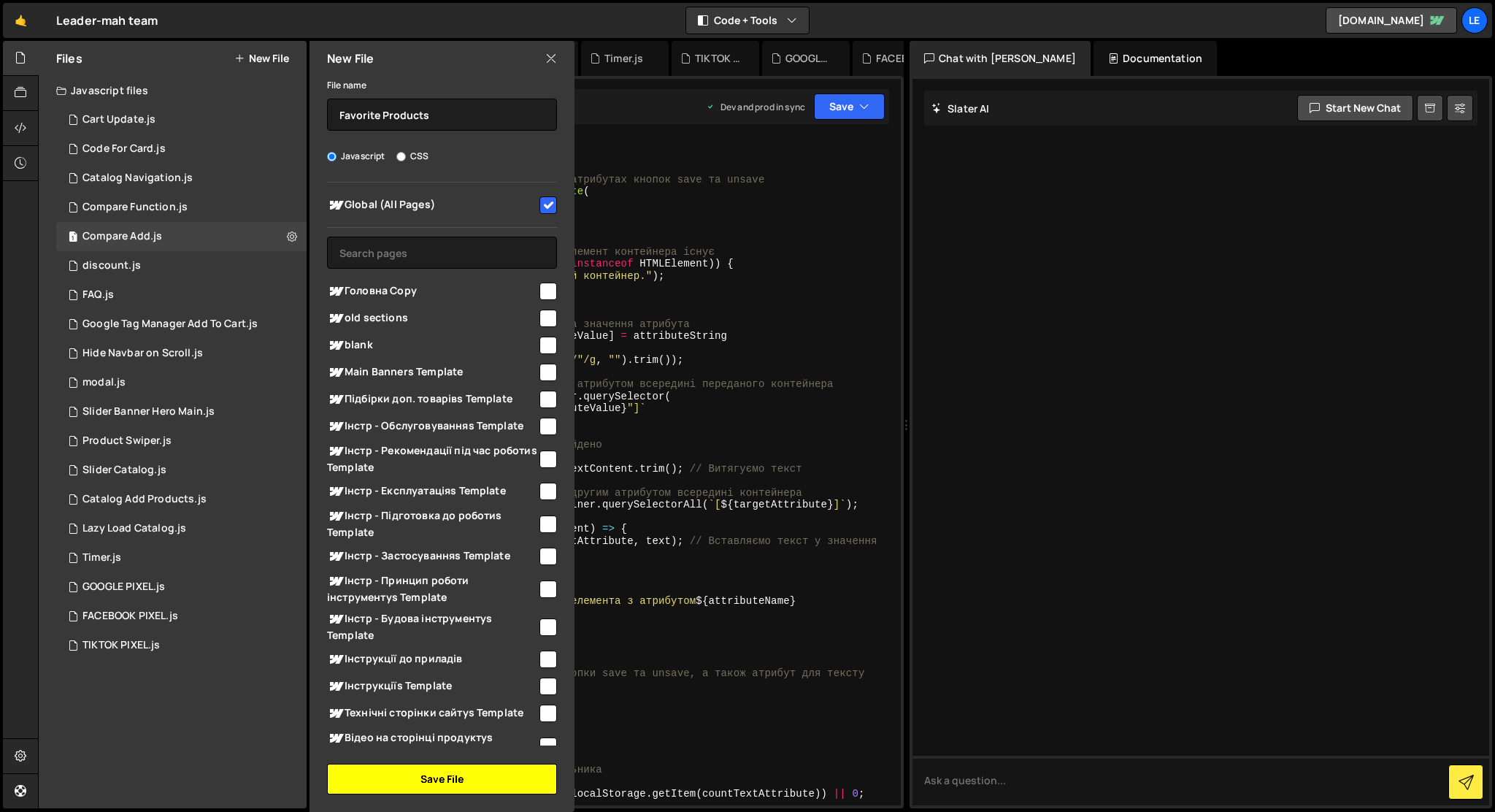
click at [428, 777] on button "Save File" at bounding box center [442, 778] width 230 height 30
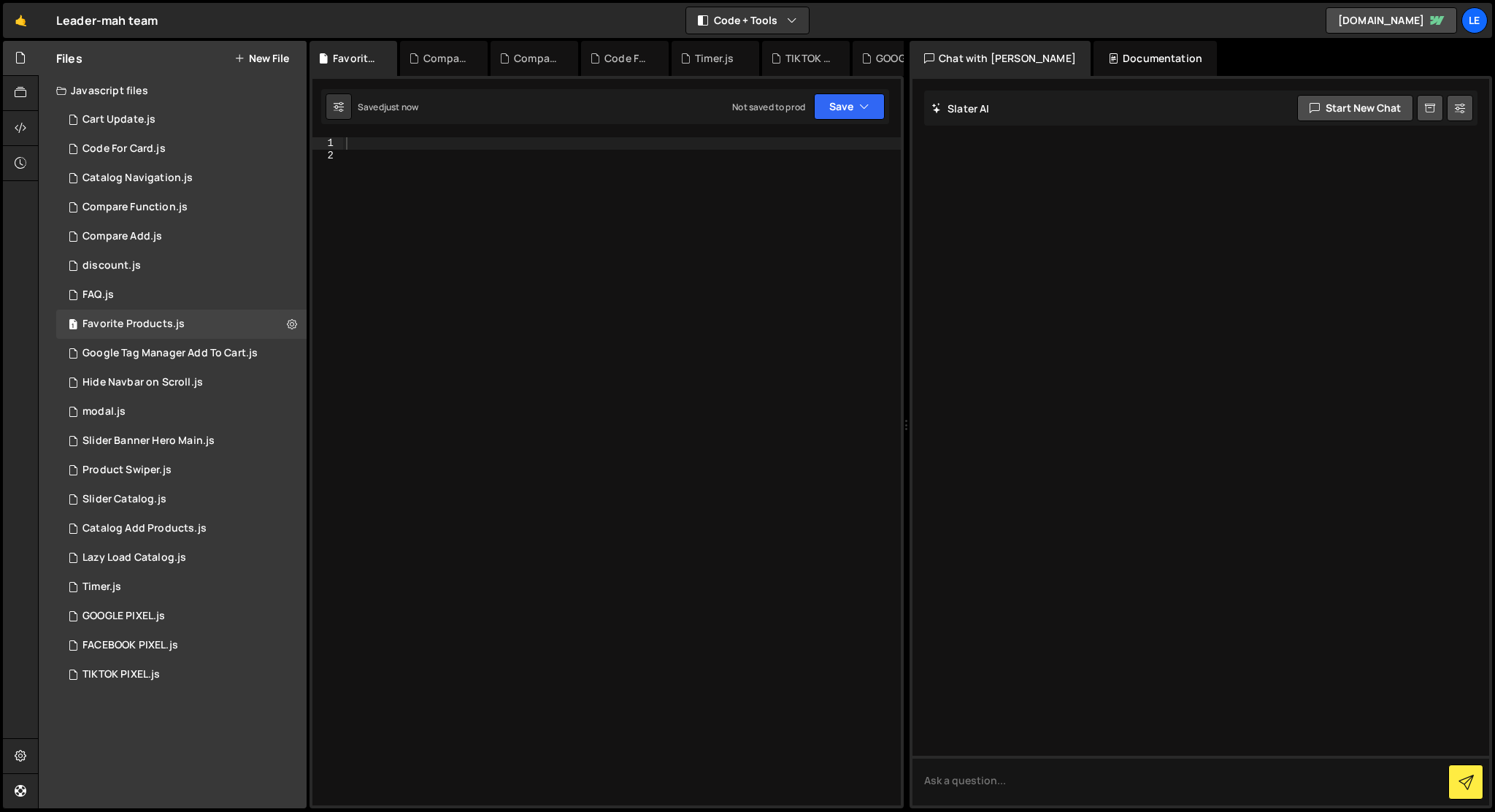
click at [456, 329] on div at bounding box center [622, 483] width 558 height 692
paste textarea "</script>"
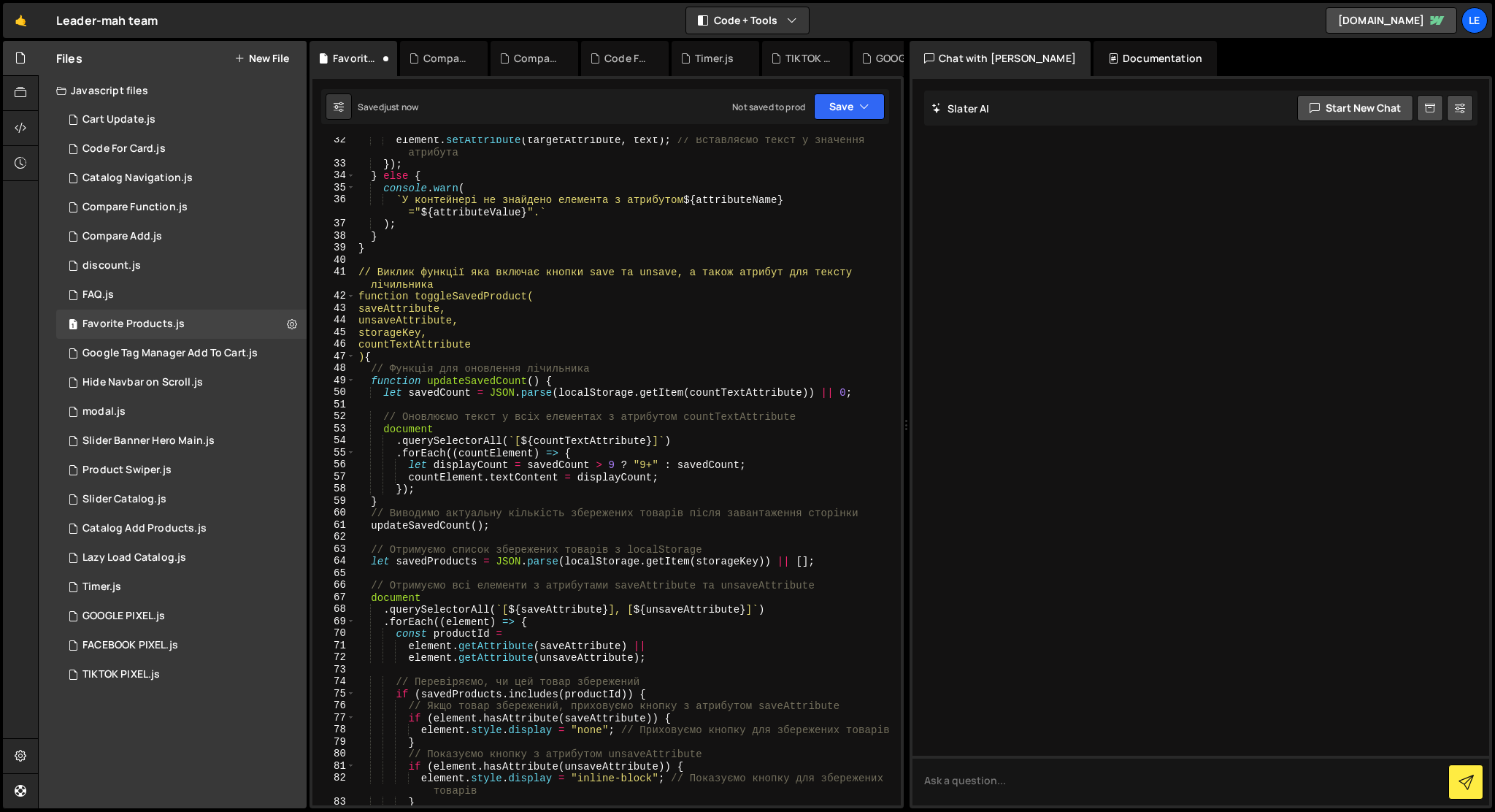
scroll to position [0, 0]
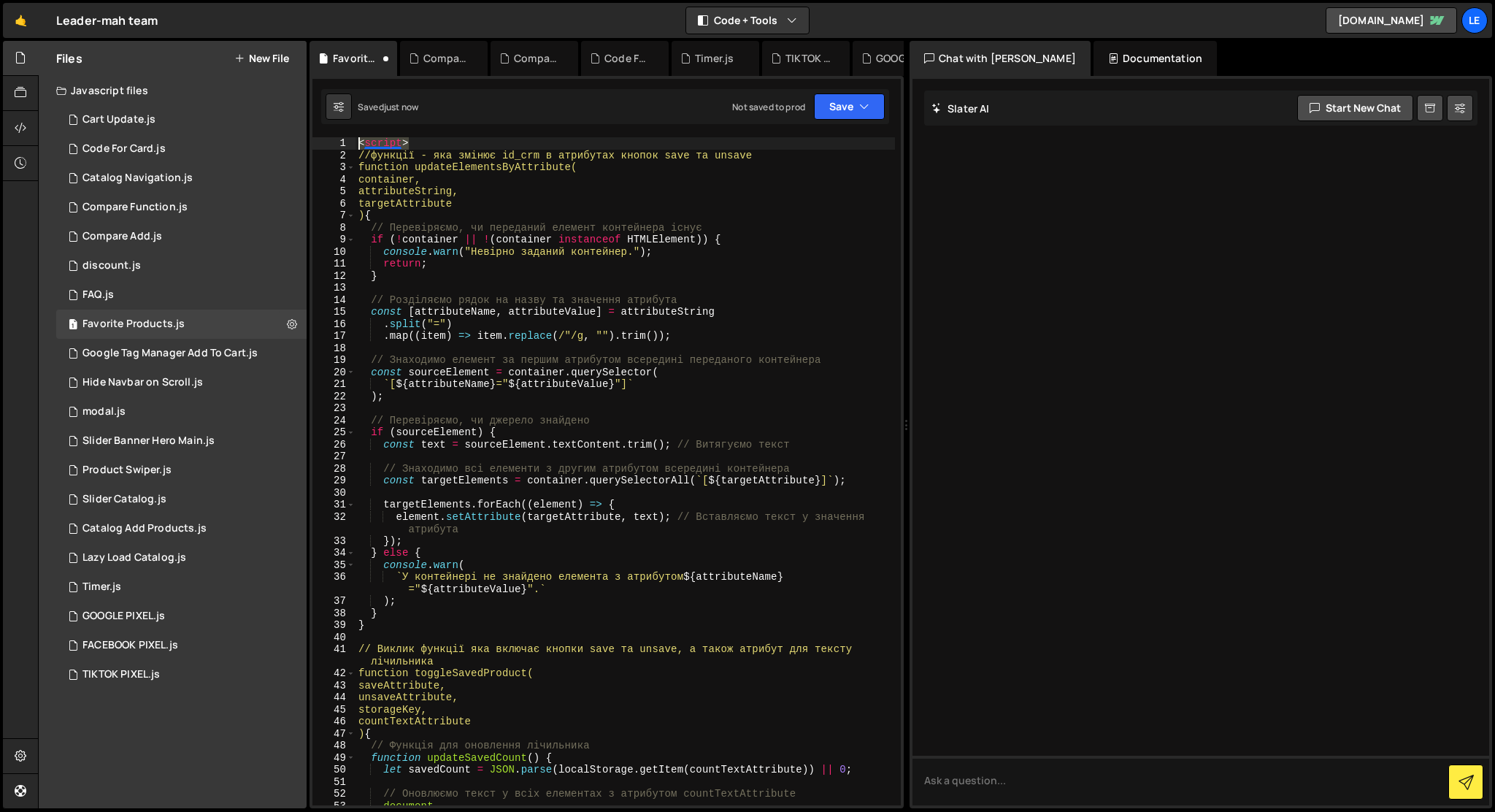
drag, startPoint x: 421, startPoint y: 146, endPoint x: 348, endPoint y: 131, distance: 74.5
click at [348, 131] on div "if (!wrapper) return; // нема структури — стоп 1 2 3 4 5 6 7 8 9 10 11 12 13 14…" at bounding box center [607, 442] width 594 height 732
type textarea "<script>"
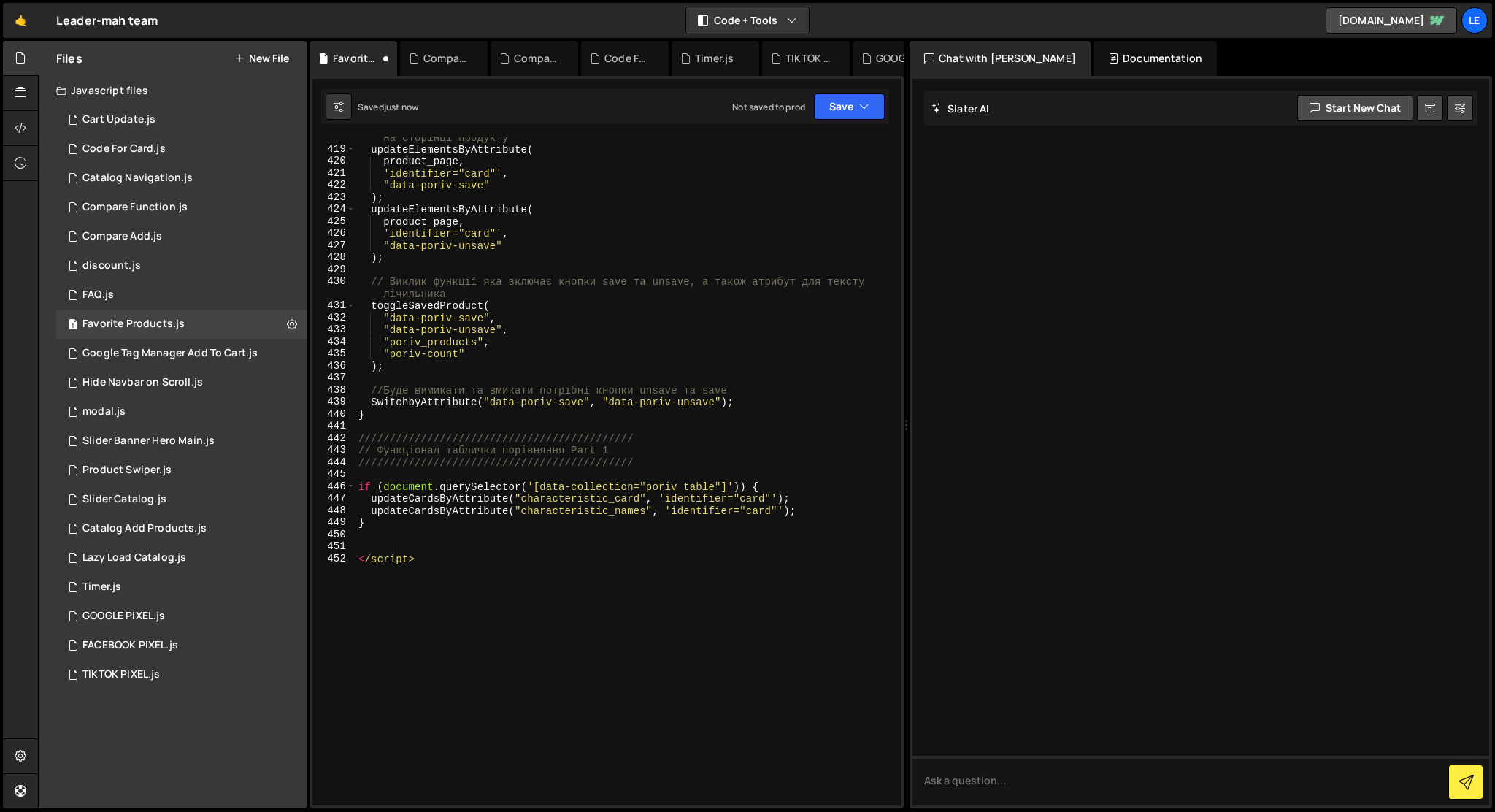
scroll to position [5297, 0]
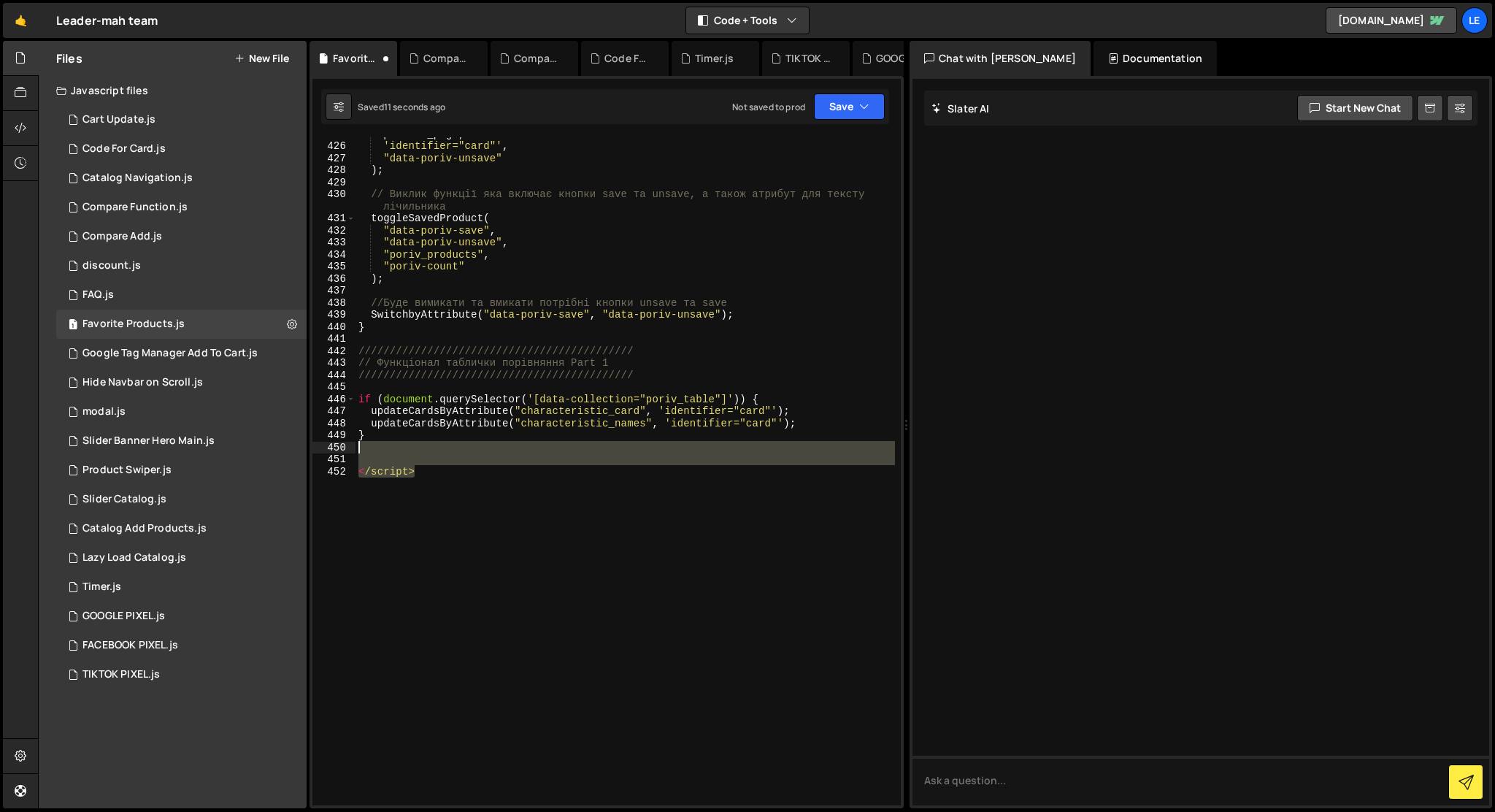
drag, startPoint x: 430, startPoint y: 501, endPoint x: 354, endPoint y: 452, distance: 90.4
click at [354, 452] on div "425 426 427 428 429 430 431 432 433 434 435 436 437 438 439 440 441 442 443 444…" at bounding box center [607, 471] width 588 height 668
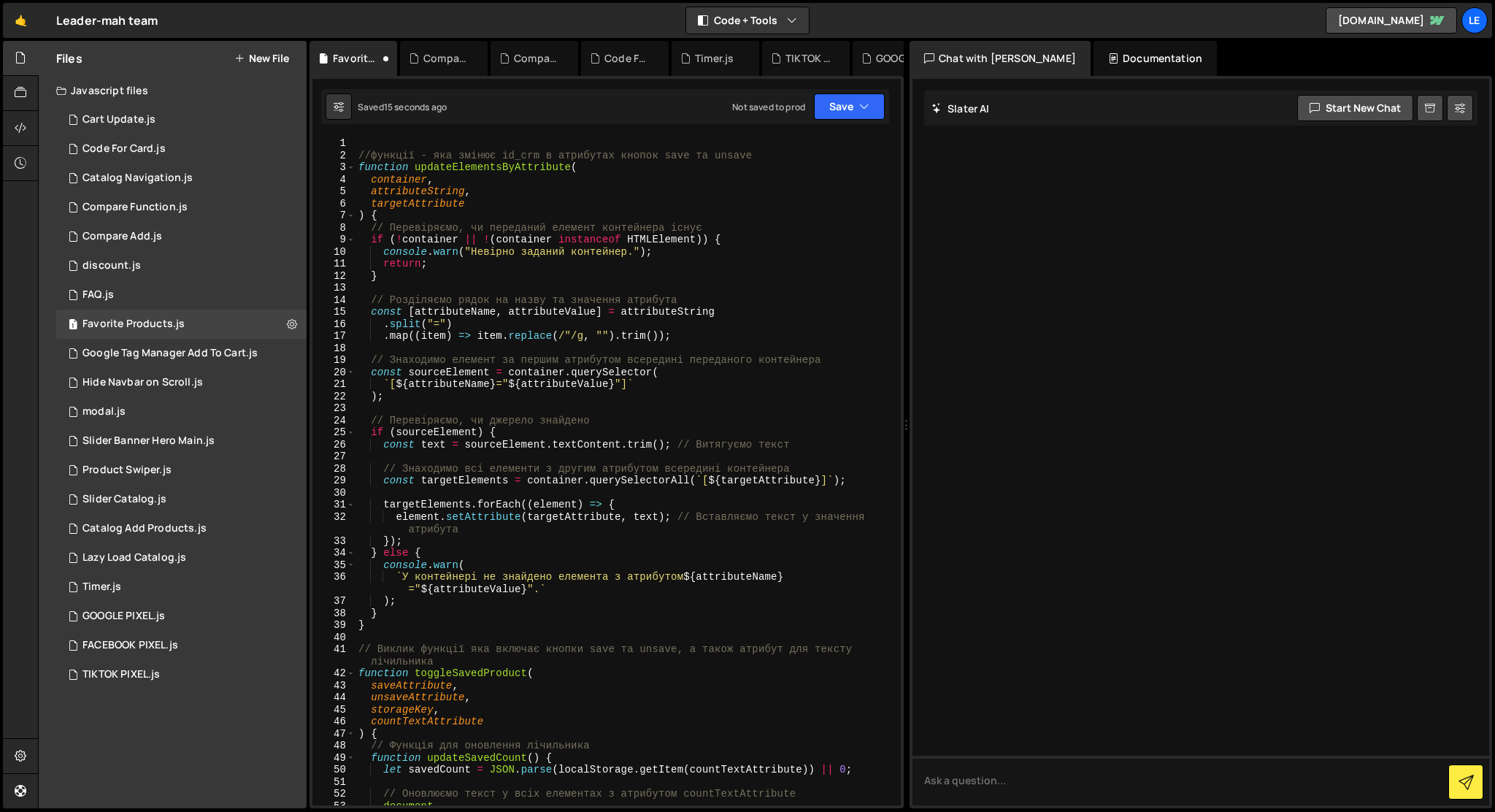
scroll to position [0, 0]
click at [167, 231] on div "1 Compare Add.js 0" at bounding box center [181, 237] width 251 height 29
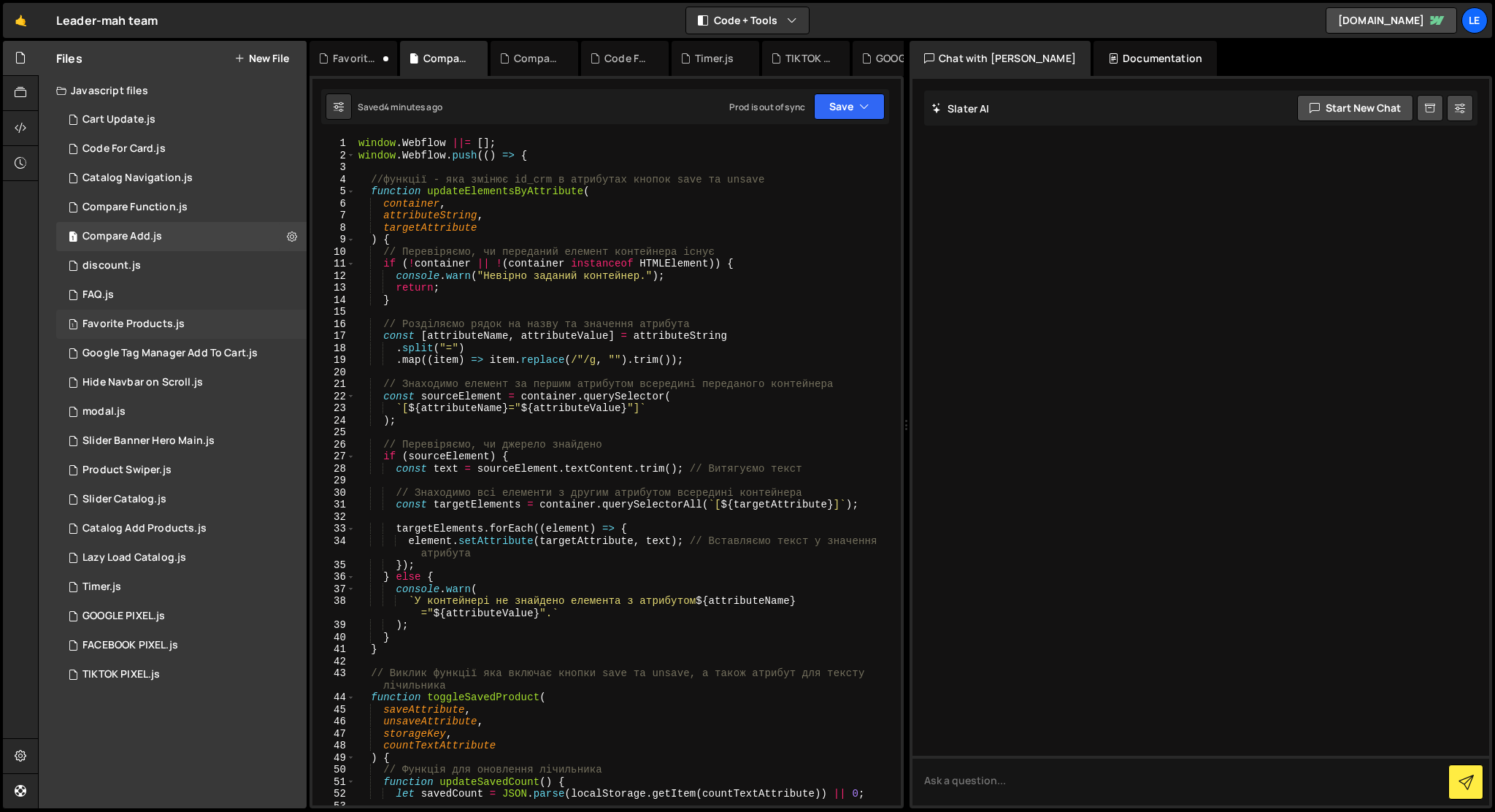
click at [169, 318] on div "Favorite Products.js" at bounding box center [134, 324] width 102 height 13
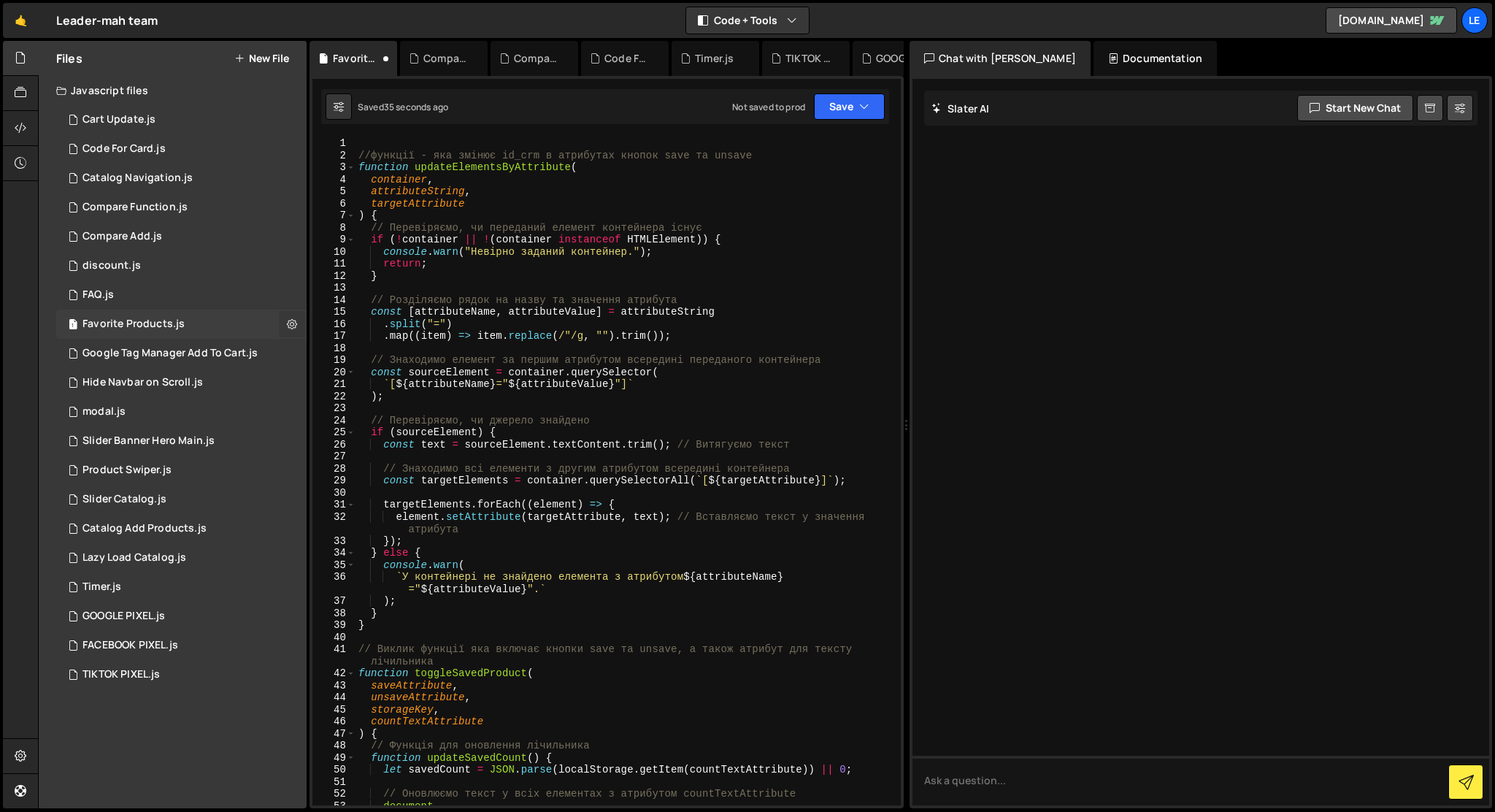
click at [287, 324] on icon at bounding box center [292, 324] width 10 height 14
click at [338, 417] on button "Delete File" at bounding box center [381, 413] width 143 height 29
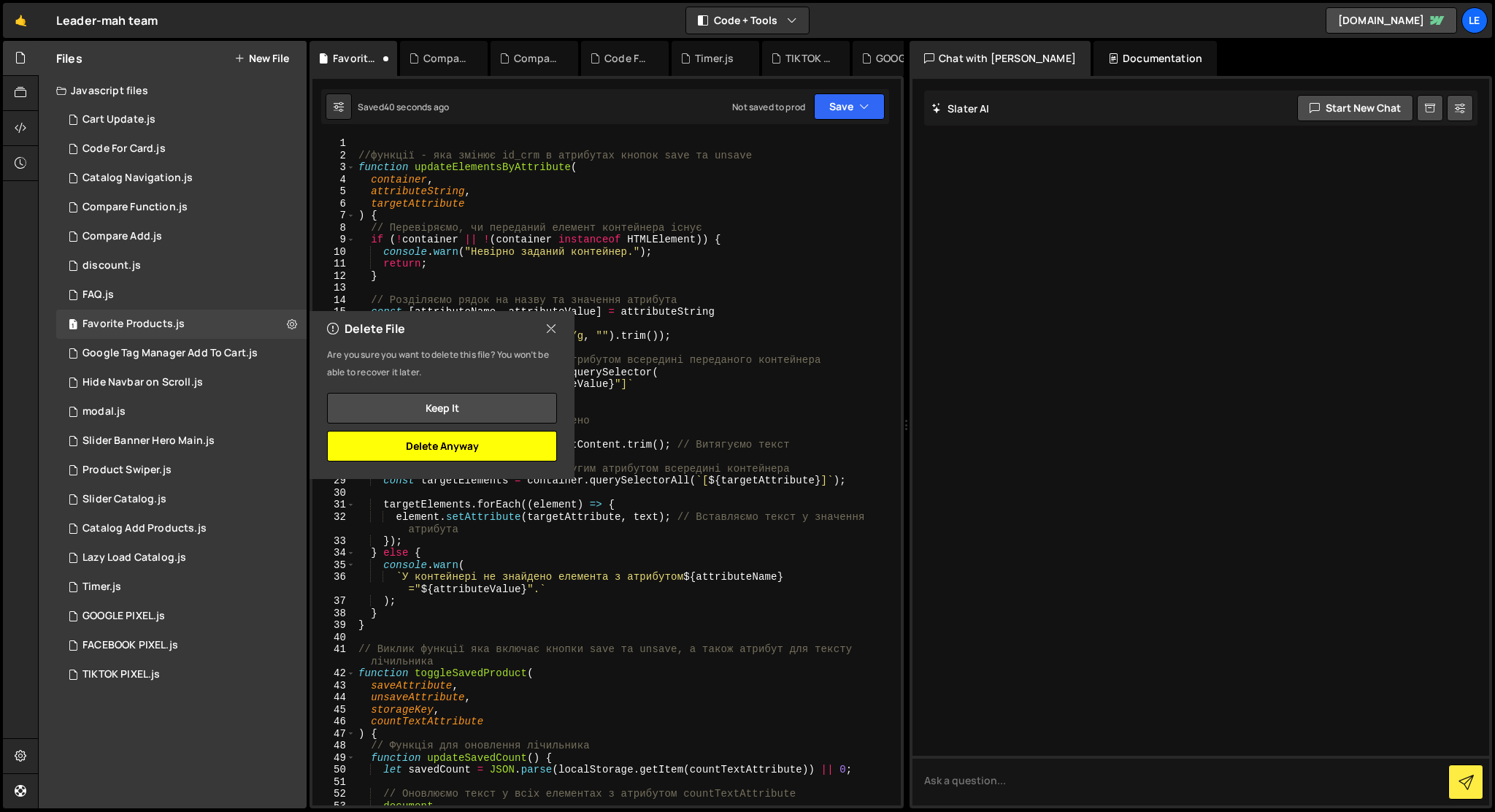
click at [384, 452] on button "Delete Anyway" at bounding box center [442, 445] width 230 height 30
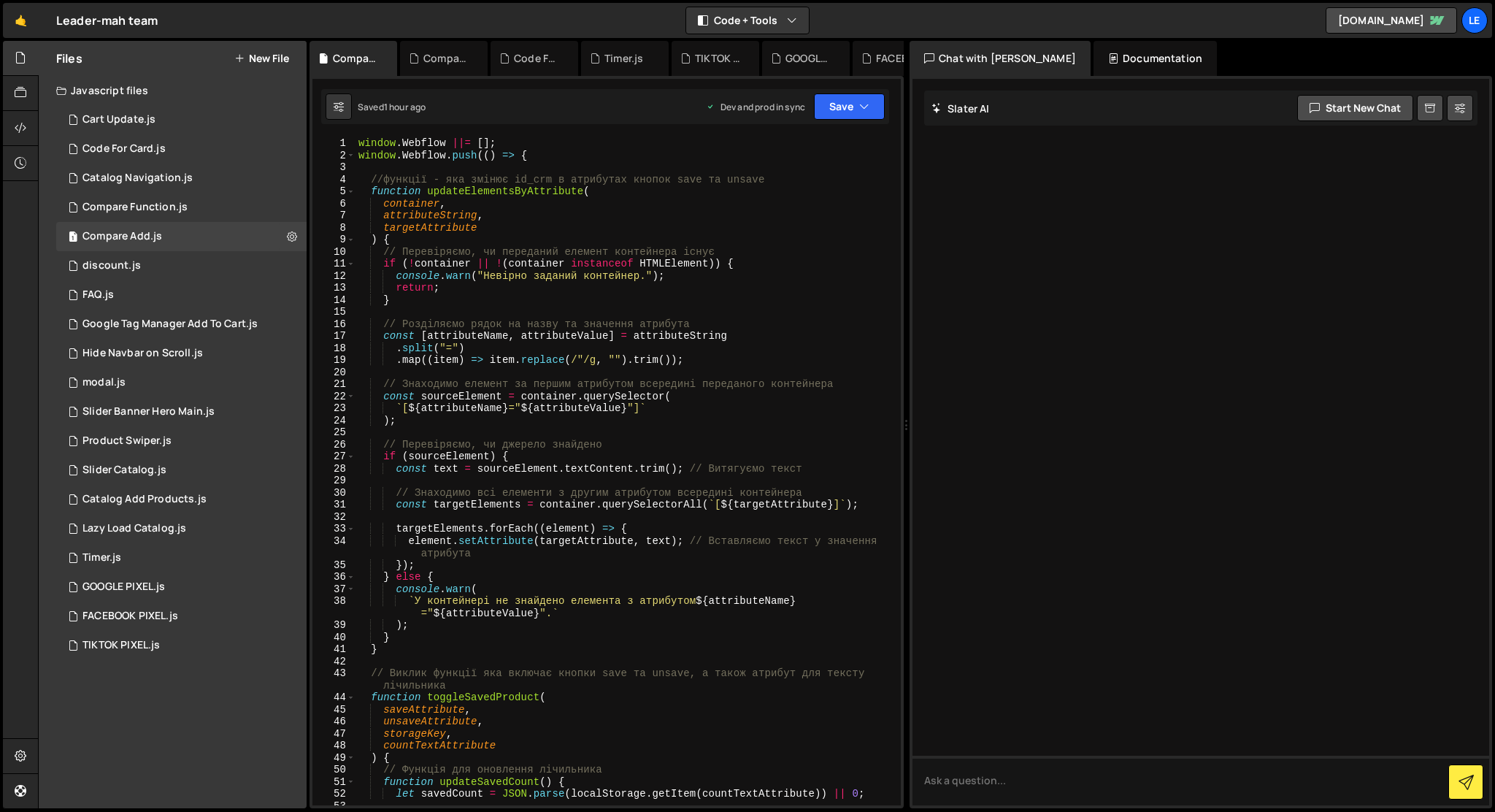
click at [1150, 398] on div at bounding box center [1201, 442] width 577 height 726
click at [1325, 110] on button "Start new chat" at bounding box center [1355, 108] width 116 height 26
type textarea "ти розумієш українською?"
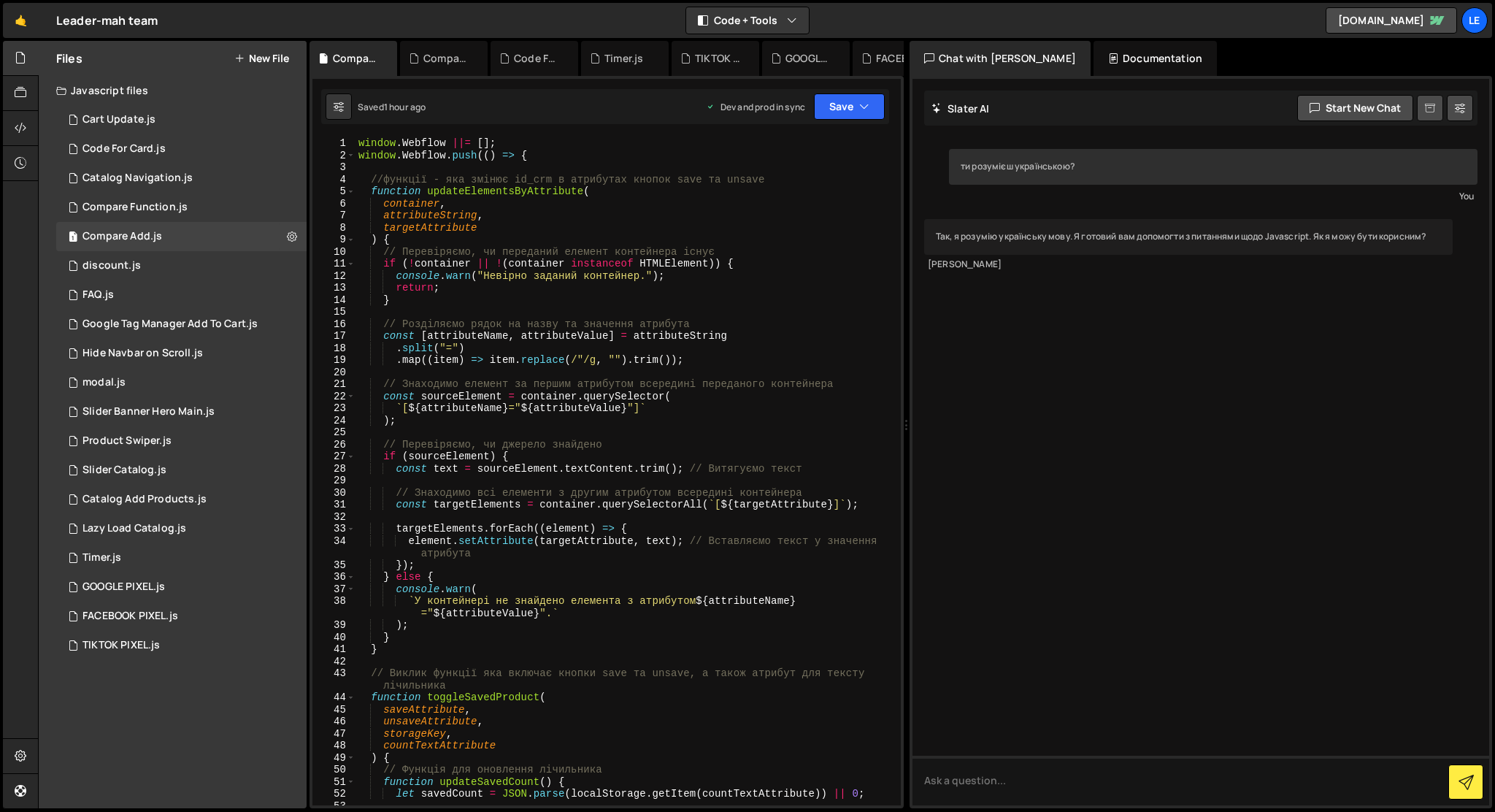
click at [1433, 114] on icon at bounding box center [1431, 108] width 10 height 14
click at [1467, 102] on button at bounding box center [1460, 108] width 26 height 26
select select "chat"
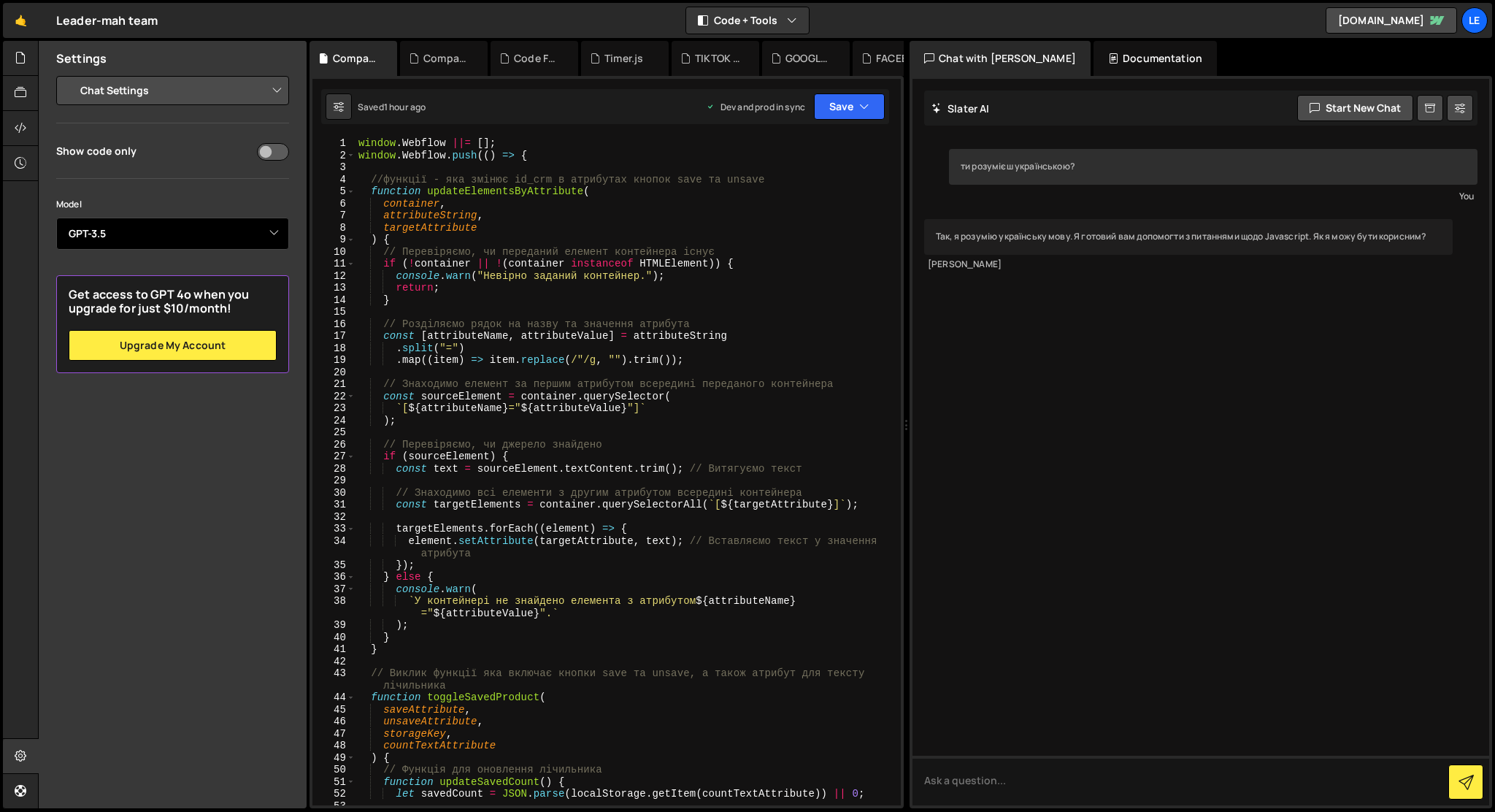
click at [152, 230] on select "Select Model GPT-3.5 GPT-4o mini GPT-4o (Pro) GPT-4.1 (Pro)" at bounding box center [173, 233] width 233 height 32
click at [167, 98] on select "Project Settings Code Editor Settings Chat Settings" at bounding box center [175, 90] width 214 height 32
click at [161, 227] on select "Select Model GPT-3.5 GPT-4o mini GPT-4o (Pro) GPT-4.1 (Pro)" at bounding box center [173, 233] width 233 height 32
click at [141, 237] on select "Select Model GPT-3.5 GPT-4o mini GPT-4o (Pro) GPT-4.1 (Pro)" at bounding box center [173, 233] width 233 height 32
click at [1381, 105] on button "Start new chat" at bounding box center [1355, 108] width 116 height 26
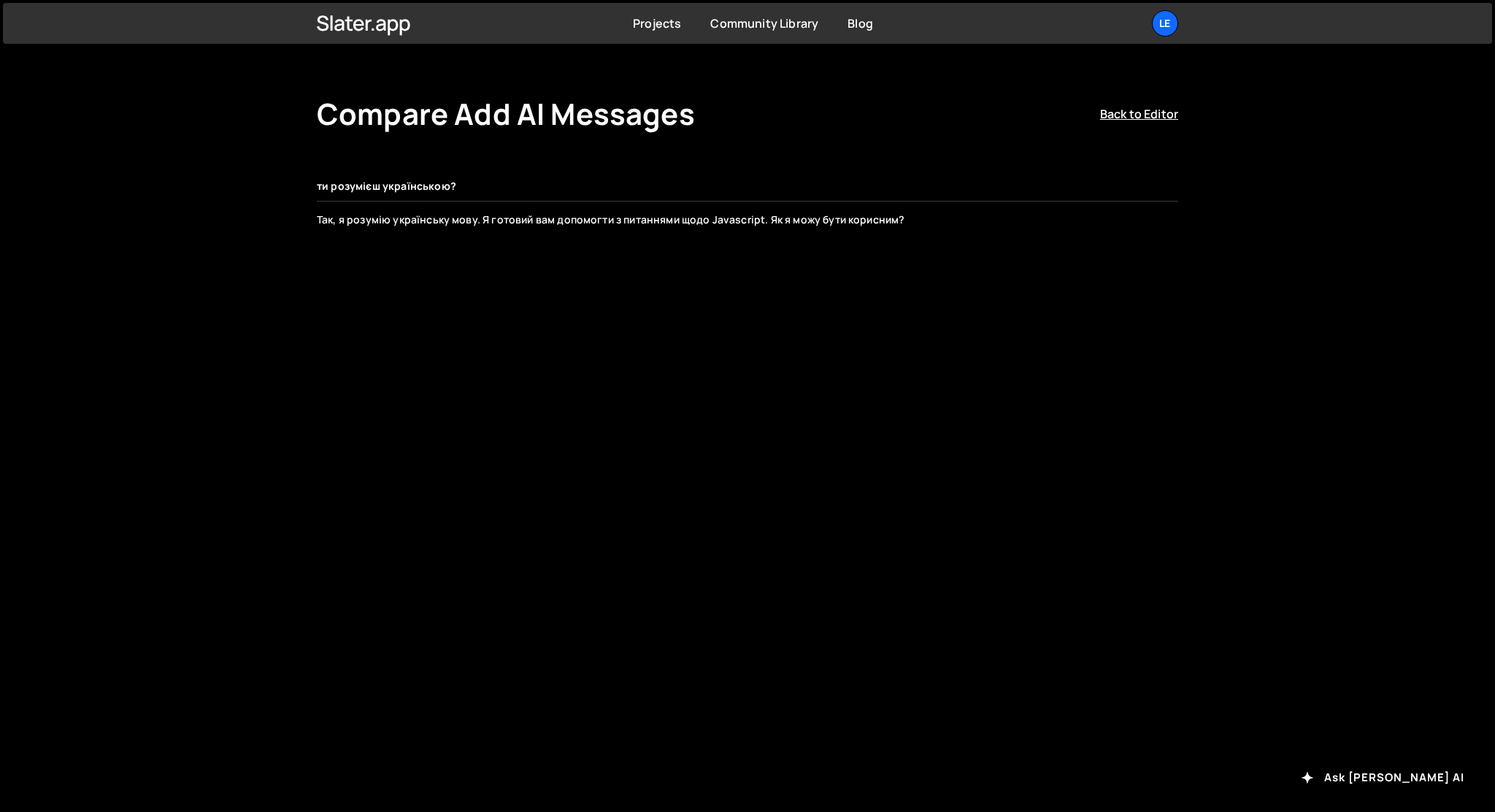
click at [449, 194] on div "ти розумієш українською?" at bounding box center [747, 187] width 862 height 30
click at [449, 193] on div "ти розумієш українською?" at bounding box center [747, 187] width 862 height 30
click at [460, 215] on div "Так, я розумію українську мову. Я готовий вам допомогти з питаннями щодо Javasc…" at bounding box center [747, 219] width 862 height 15
